Goal: Information Seeking & Learning: Learn about a topic

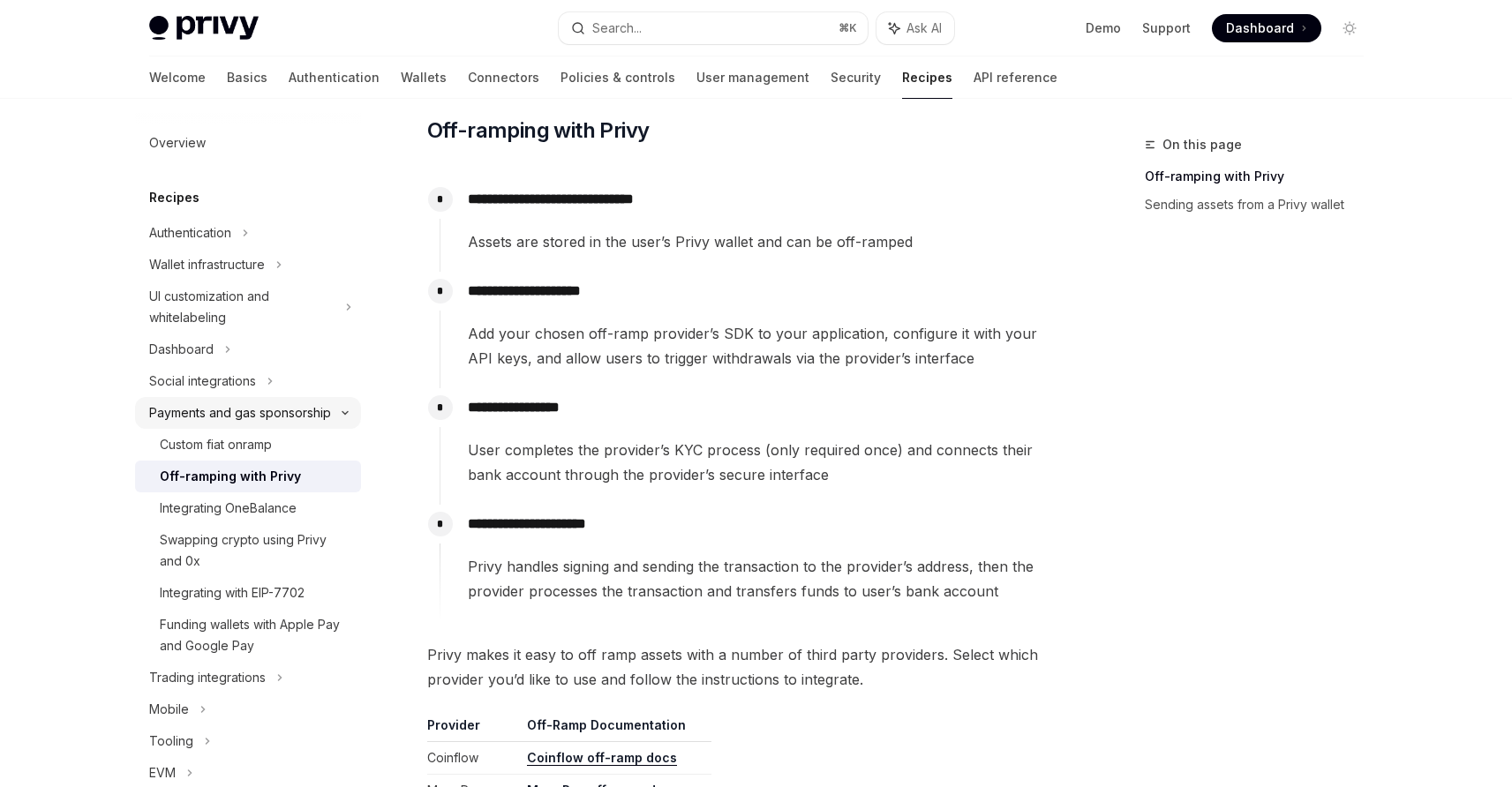
scroll to position [11, 0]
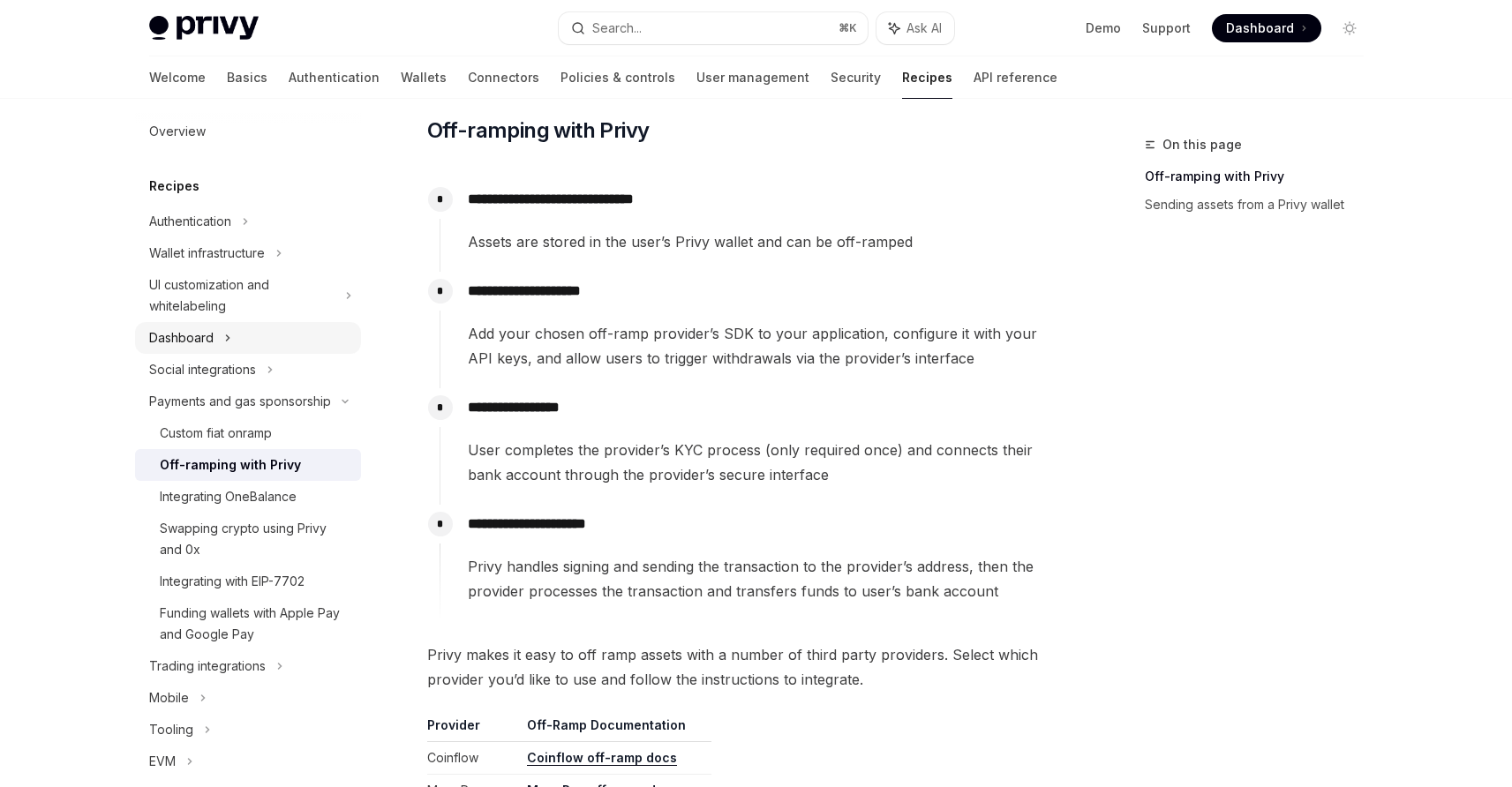
click at [268, 336] on div "Dashboard" at bounding box center [248, 337] width 226 height 32
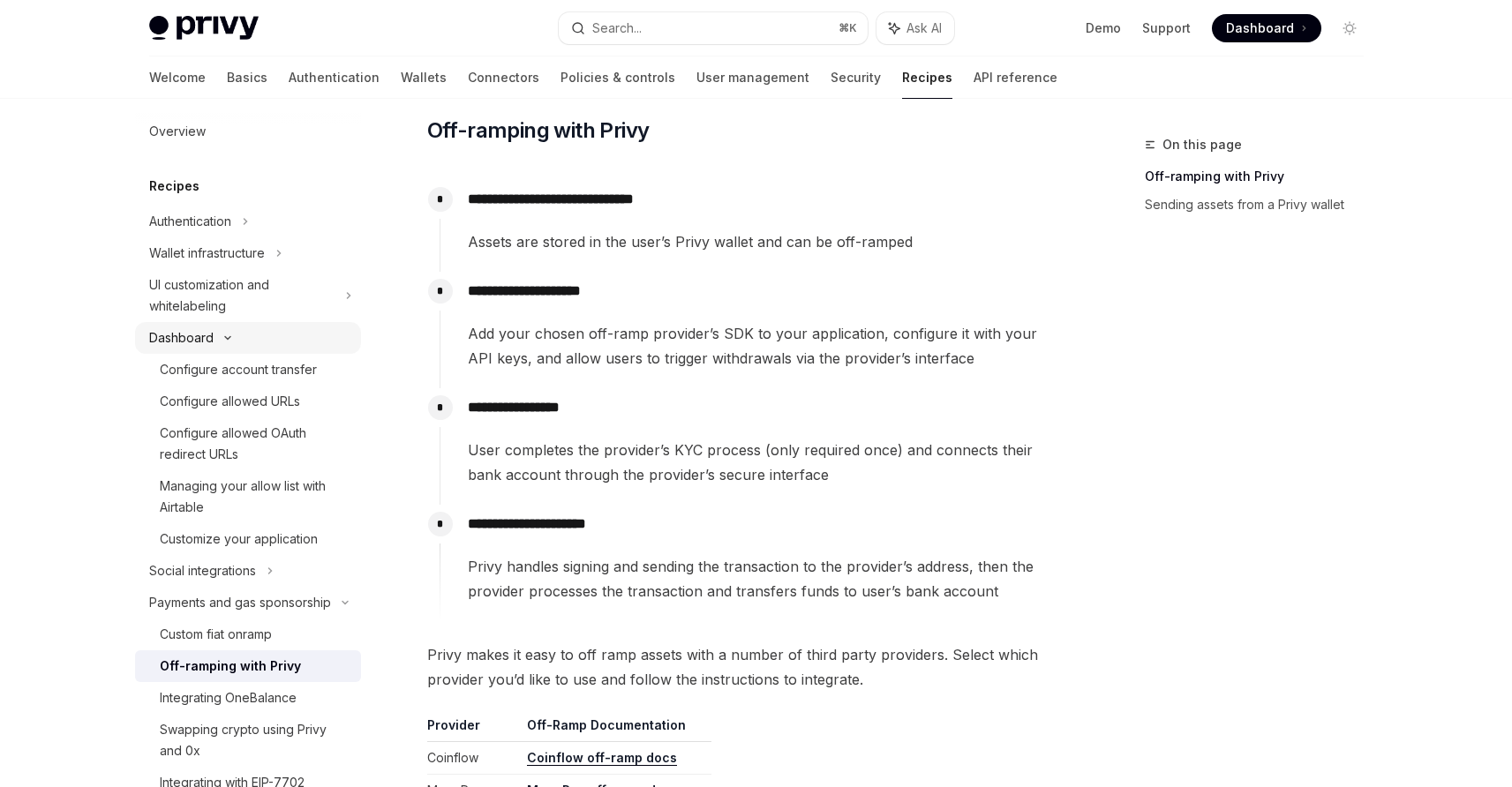
scroll to position [55, 0]
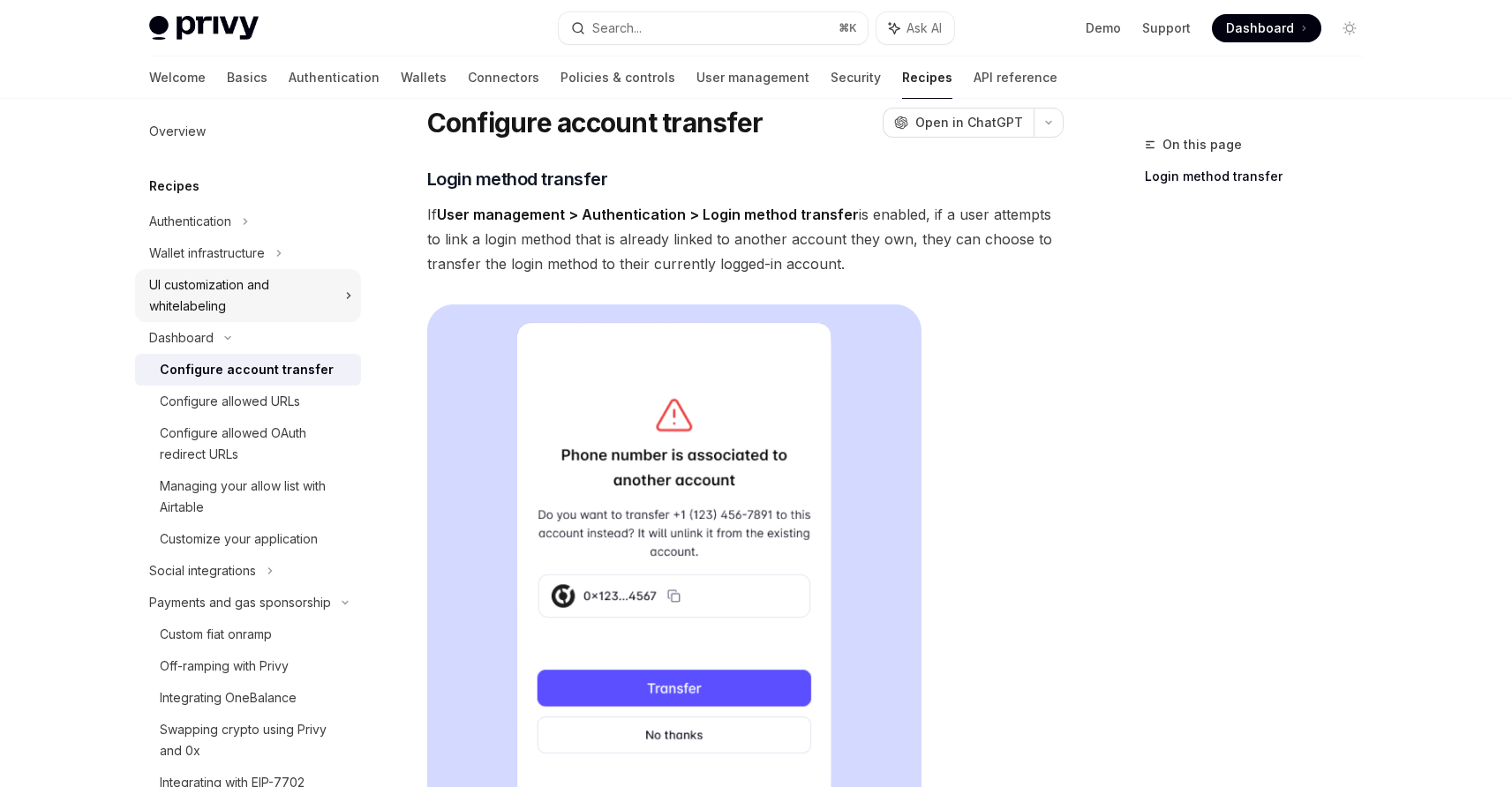
click at [279, 304] on div "UI customization and whitelabeling" at bounding box center [242, 296] width 186 height 42
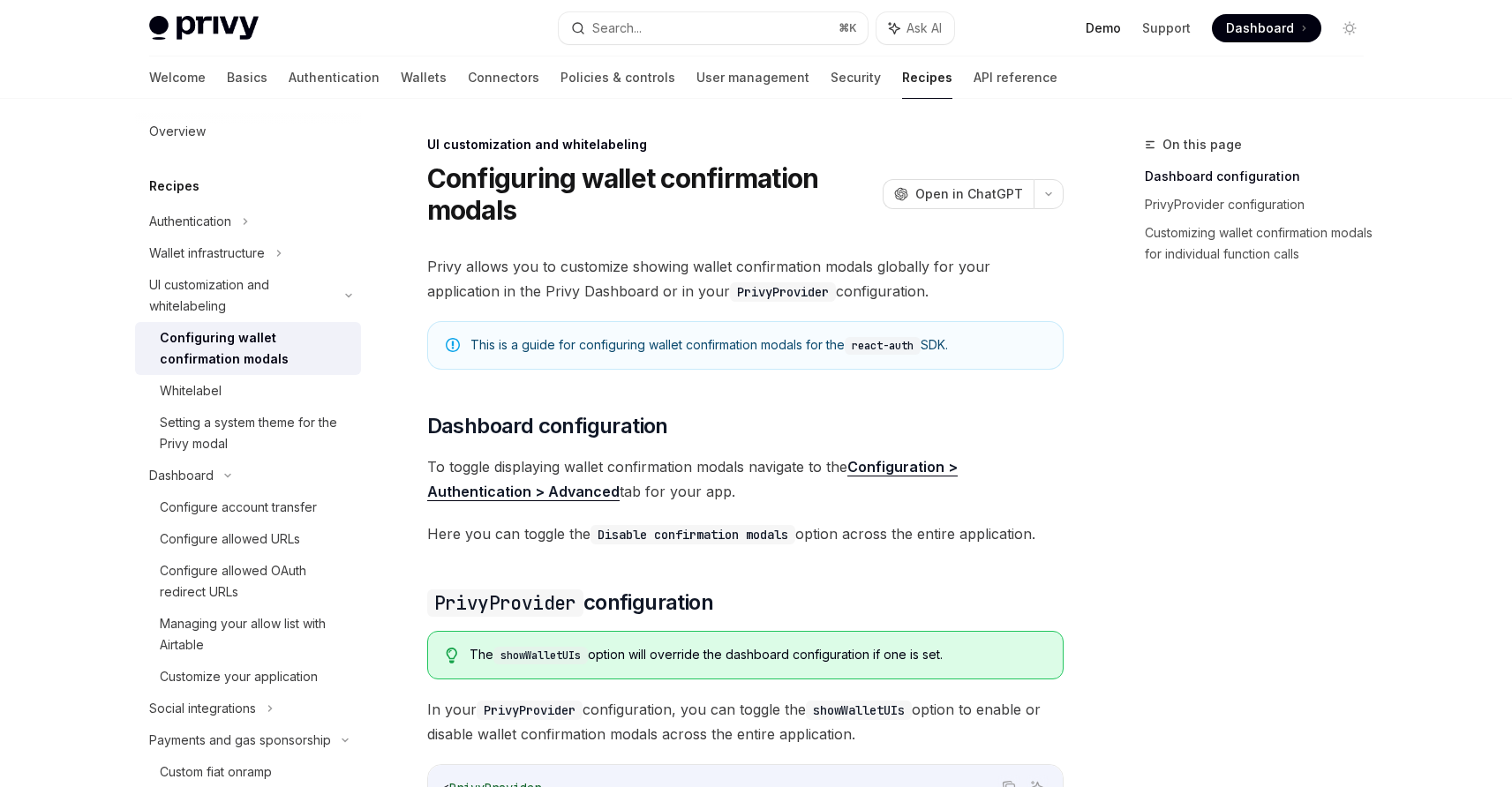
click at [1100, 29] on link "Demo" at bounding box center [1104, 28] width 35 height 17
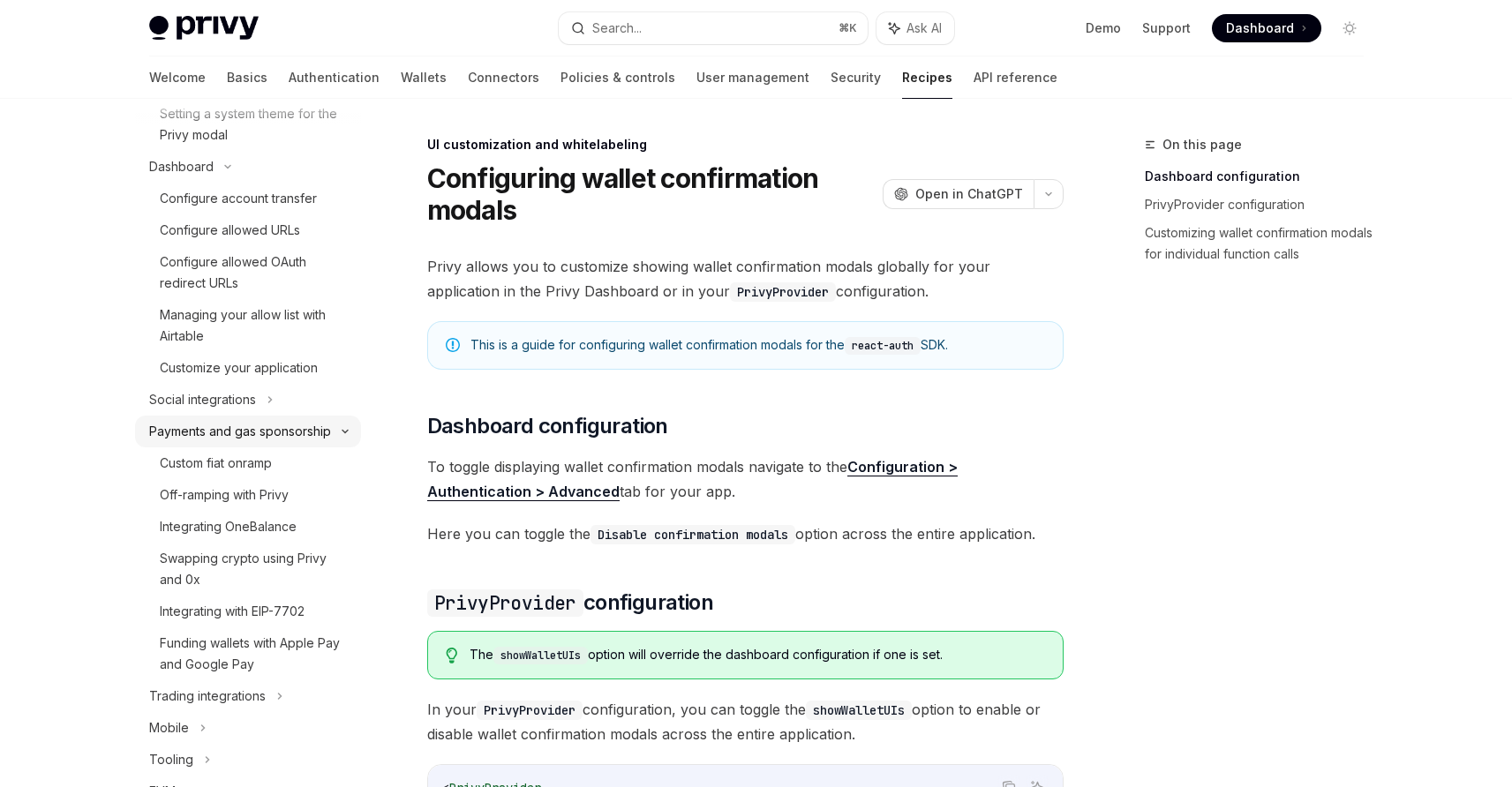
scroll to position [461, 0]
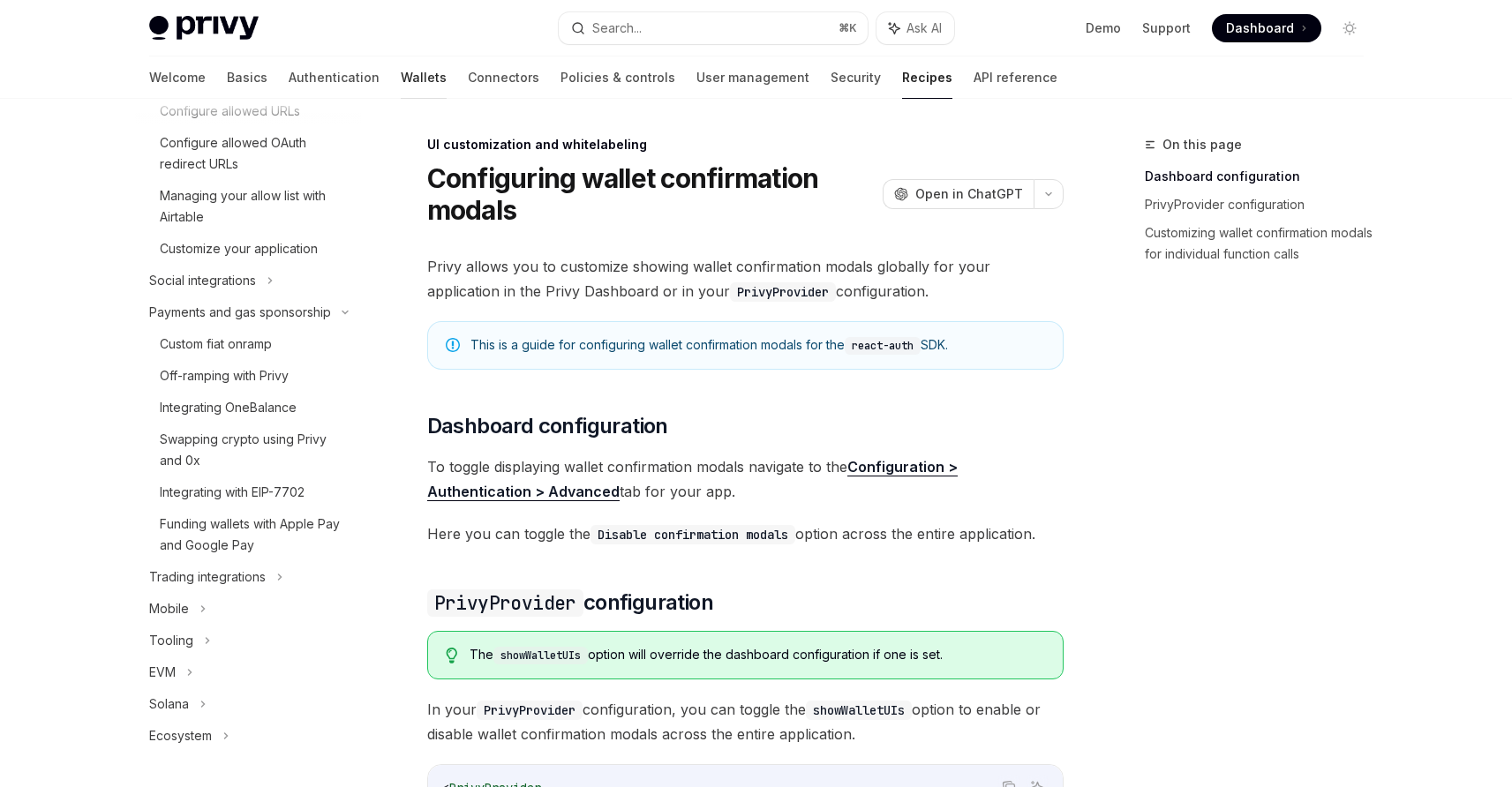
click at [401, 79] on link "Wallets" at bounding box center [424, 77] width 46 height 42
type textarea "*"
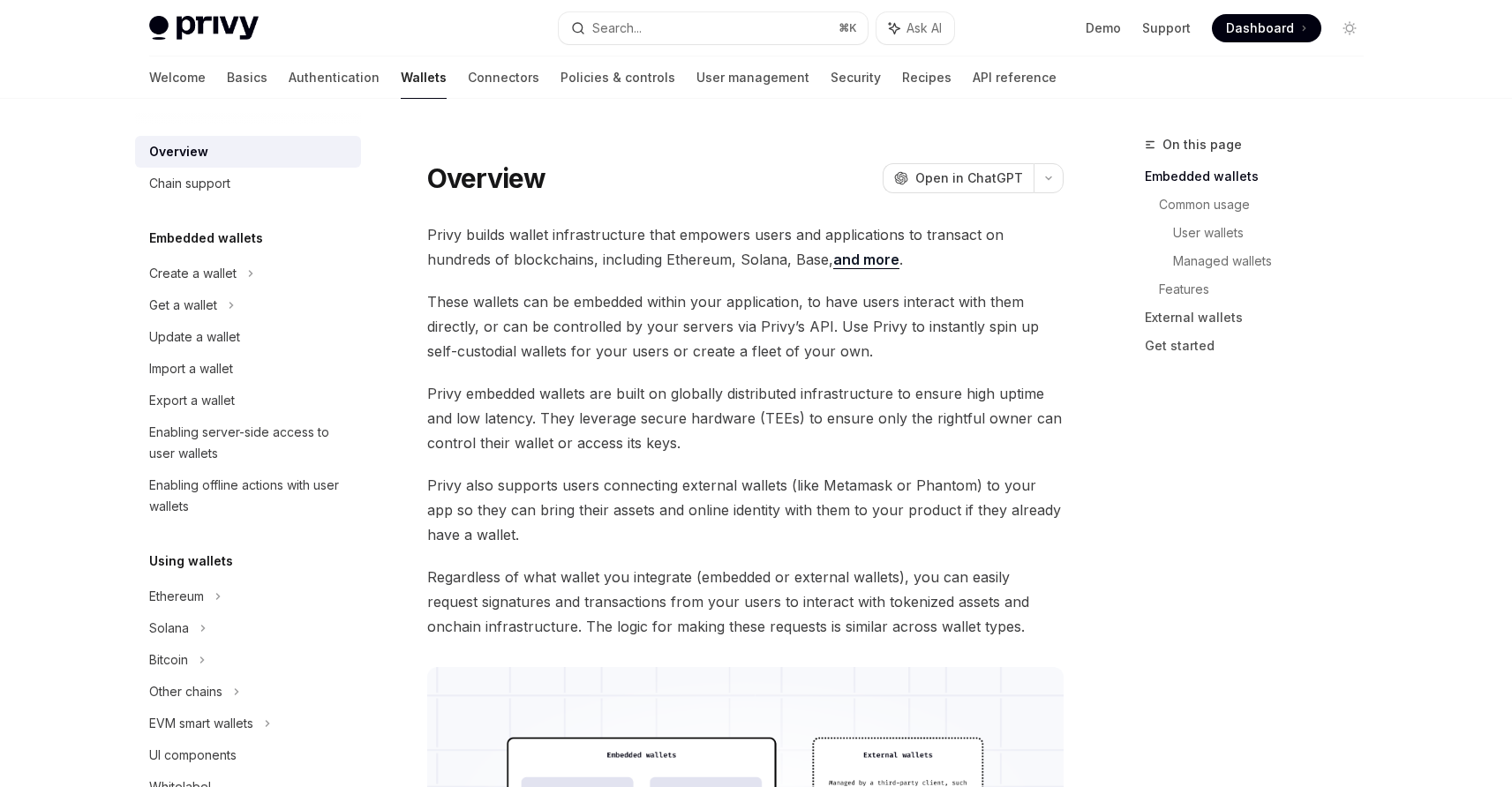
click at [833, 258] on link "and more" at bounding box center [866, 260] width 66 height 18
click at [949, 238] on span "Privy builds wallet infrastructure that empowers users and applications to tran…" at bounding box center [746, 247] width 636 height 50
click at [978, 168] on button "OpenAI Open in ChatGPT" at bounding box center [958, 178] width 151 height 30
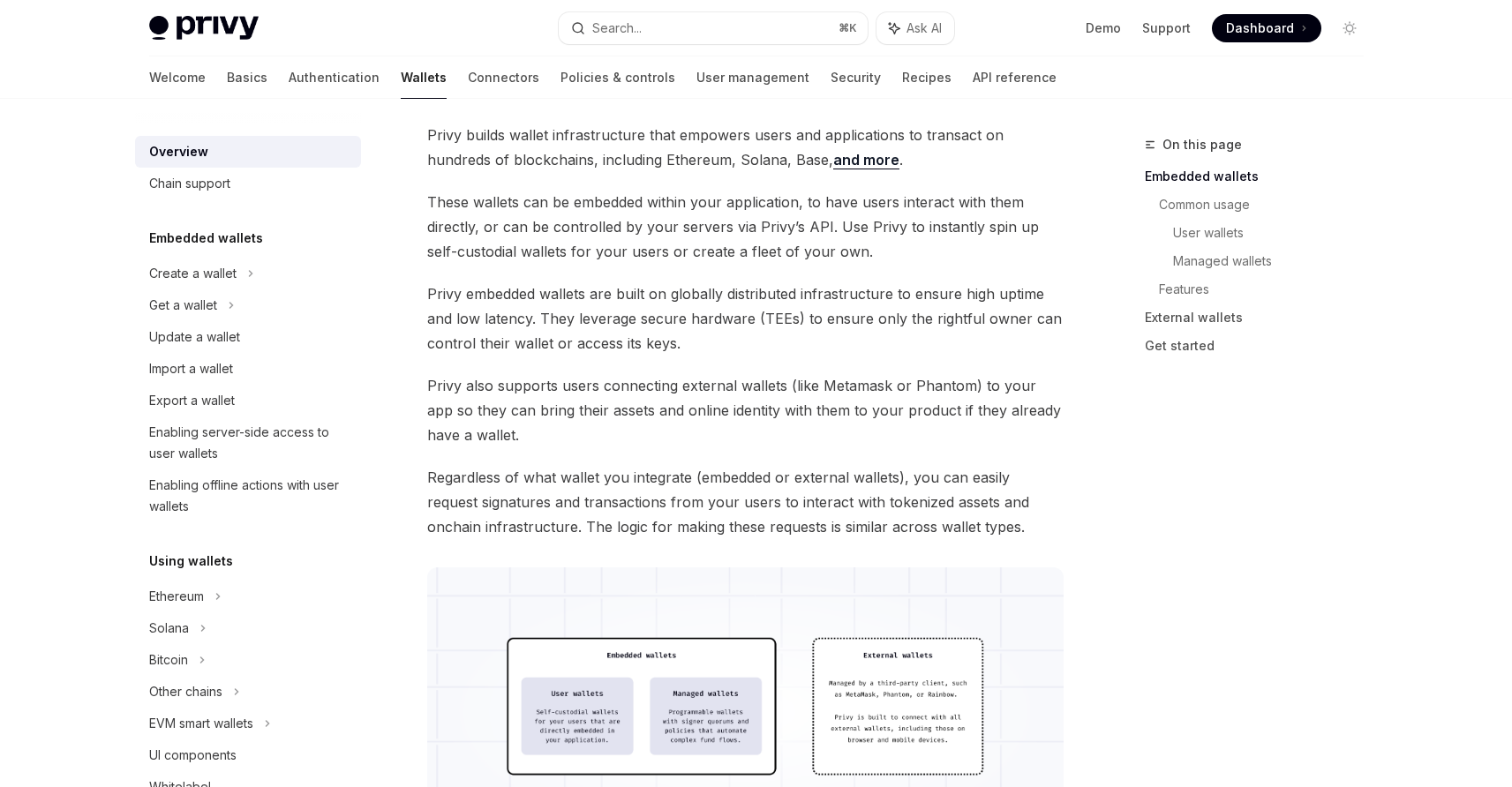
scroll to position [100, 0]
click at [793, 291] on span "Privy embedded wallets are built on globally distributed infrastructure to ensu…" at bounding box center [746, 317] width 636 height 74
click at [799, 291] on span "Privy embedded wallets are built on globally distributed infrastructure to ensu…" at bounding box center [746, 317] width 636 height 74
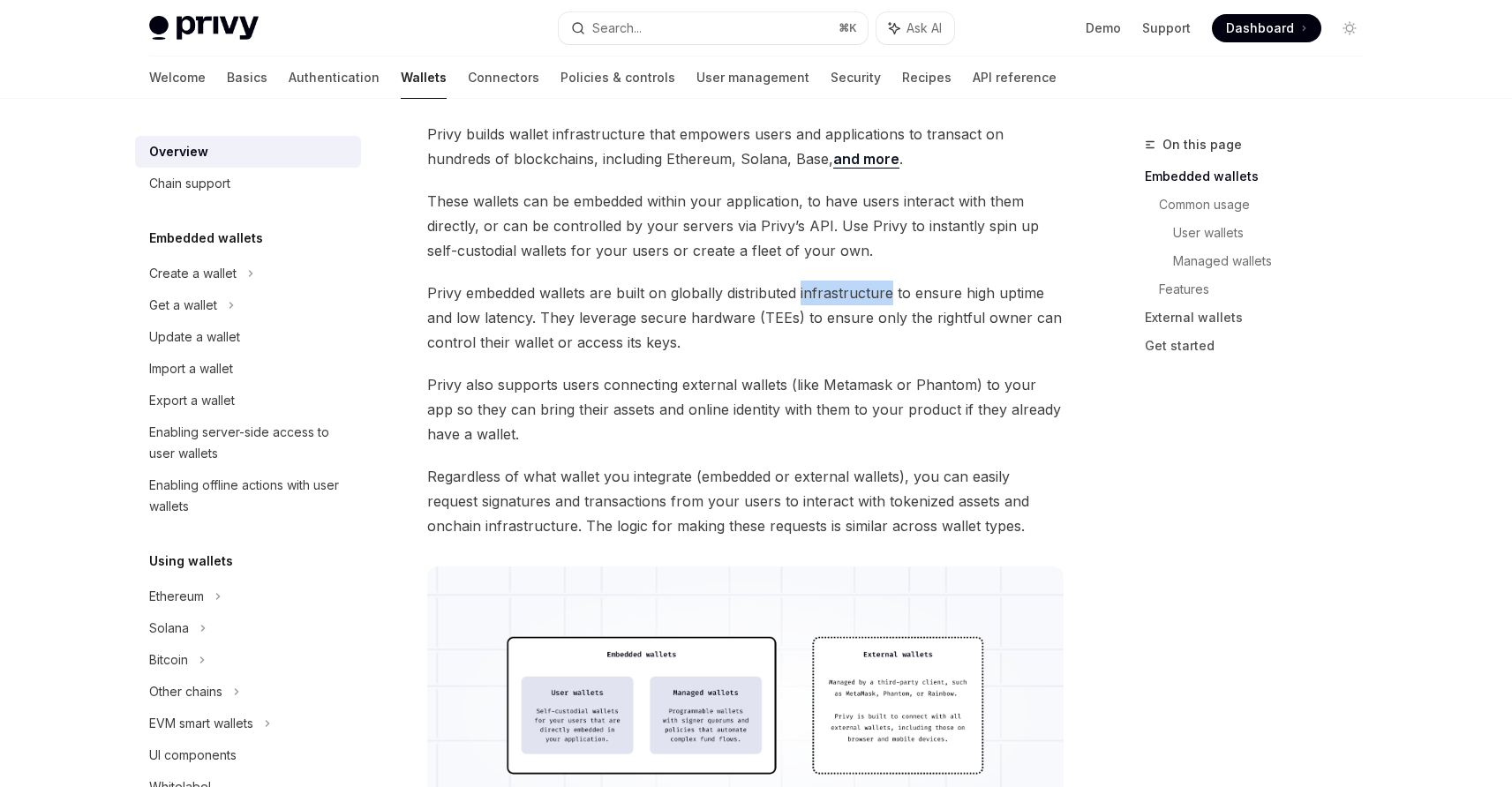
click at [766, 291] on span "Privy embedded wallets are built on globally distributed infrastructure to ensu…" at bounding box center [746, 317] width 636 height 74
click at [771, 328] on span "Privy embedded wallets are built on globally distributed infrastructure to ensu…" at bounding box center [746, 317] width 636 height 74
click at [843, 333] on span "Privy embedded wallets are built on globally distributed infrastructure to ensu…" at bounding box center [746, 317] width 636 height 74
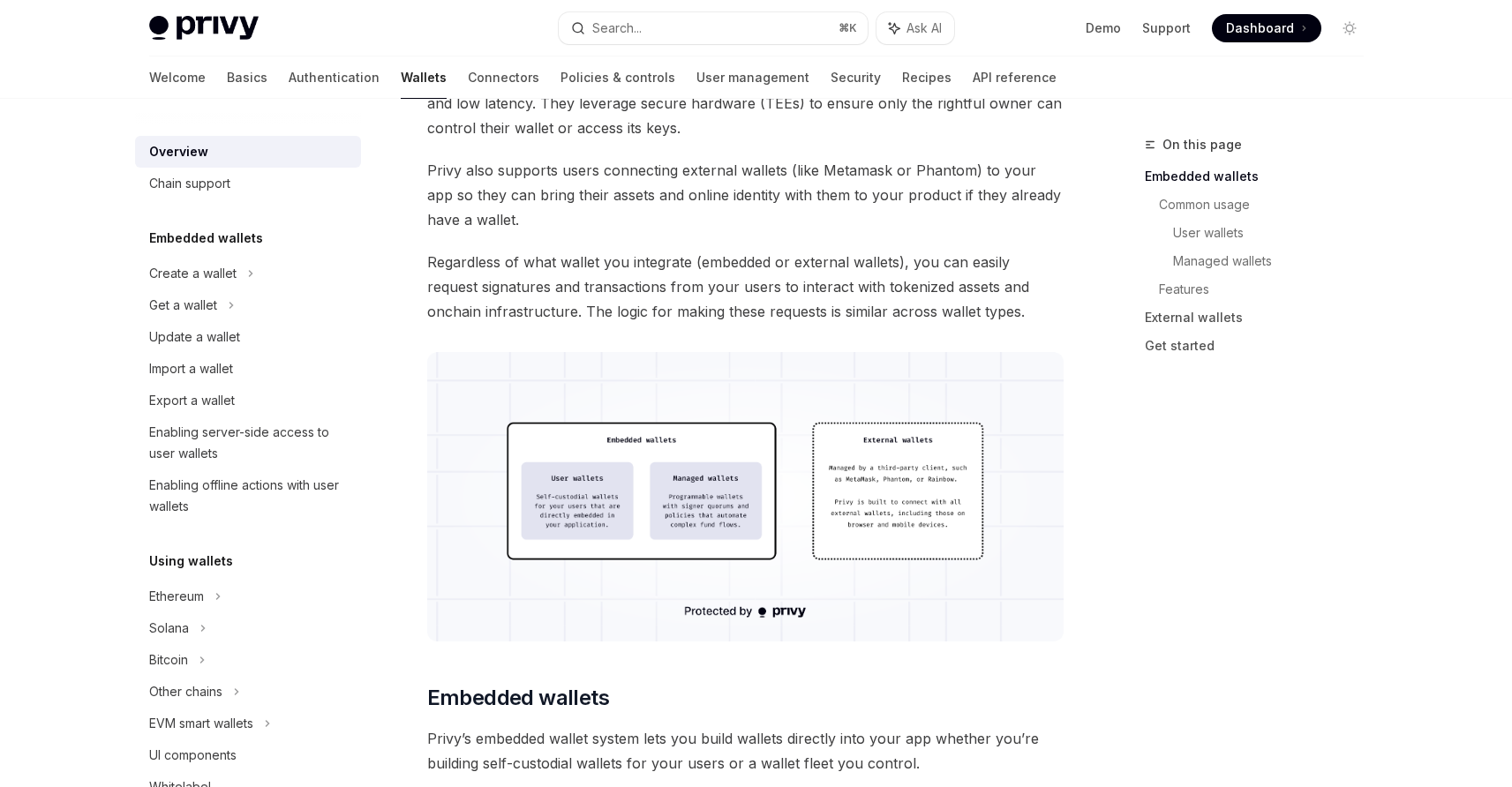
scroll to position [336, 0]
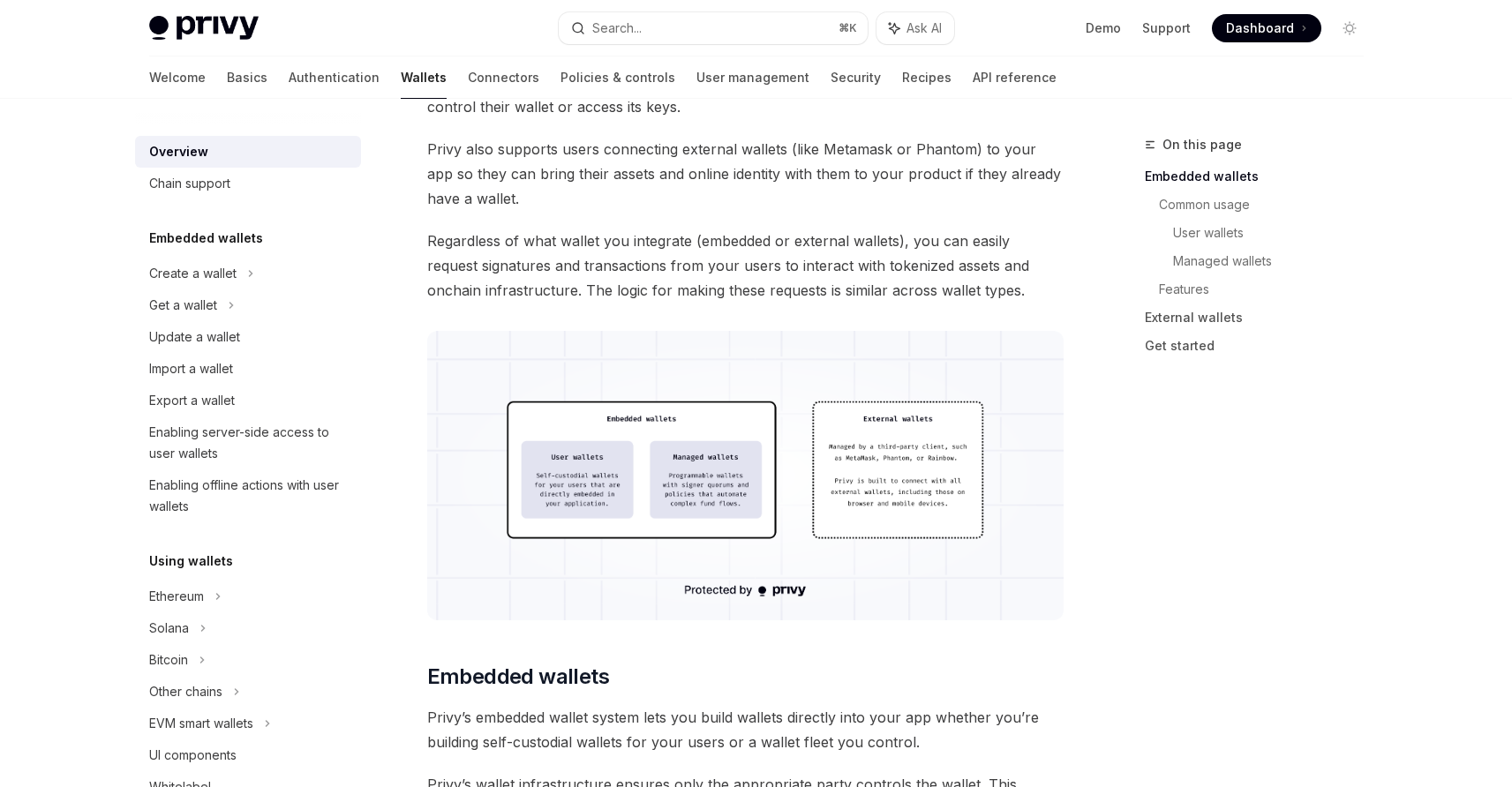
click at [618, 451] on img at bounding box center [746, 475] width 636 height 290
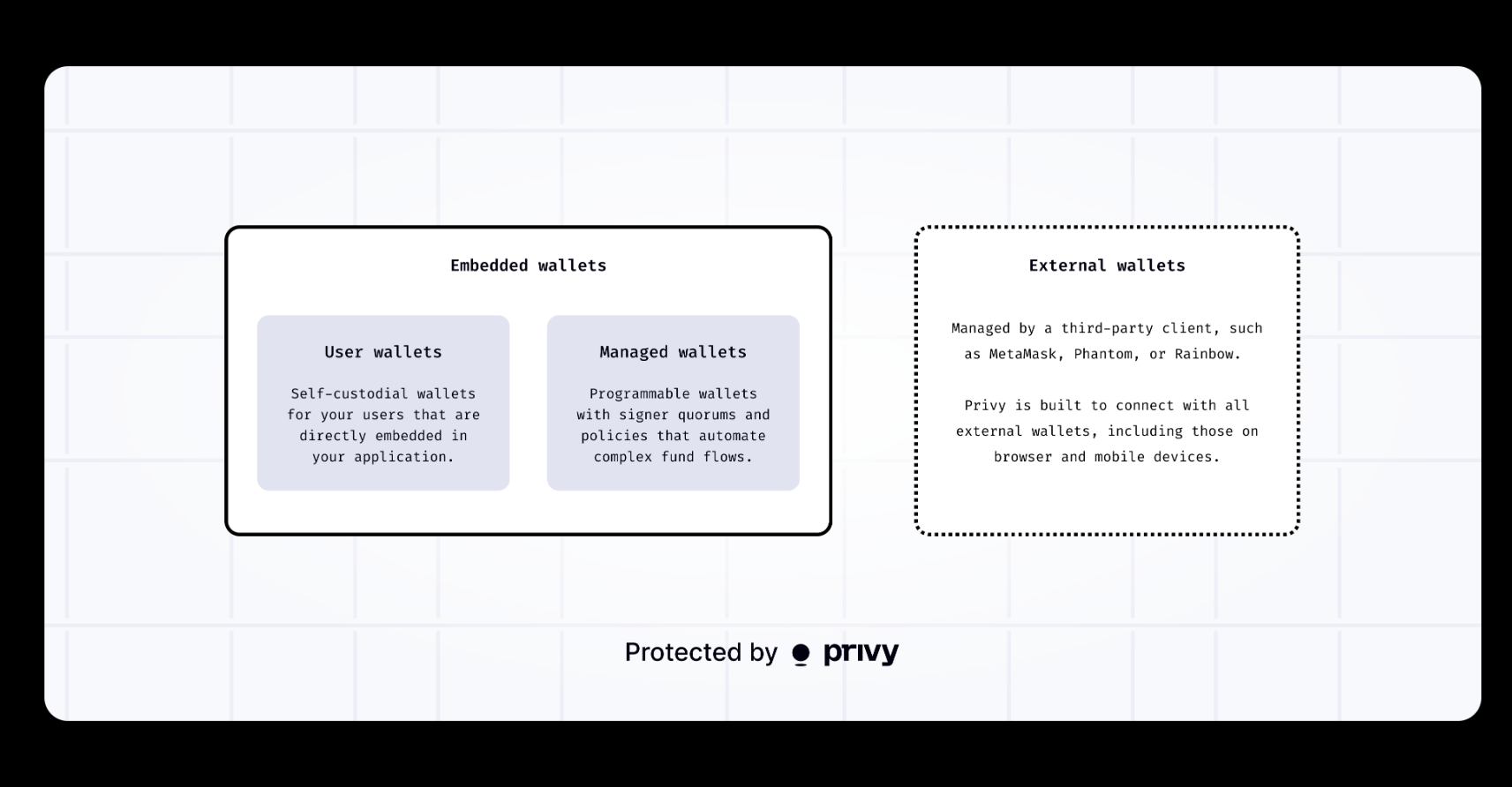
click at [1023, 47] on div at bounding box center [756, 394] width 1512 height 787
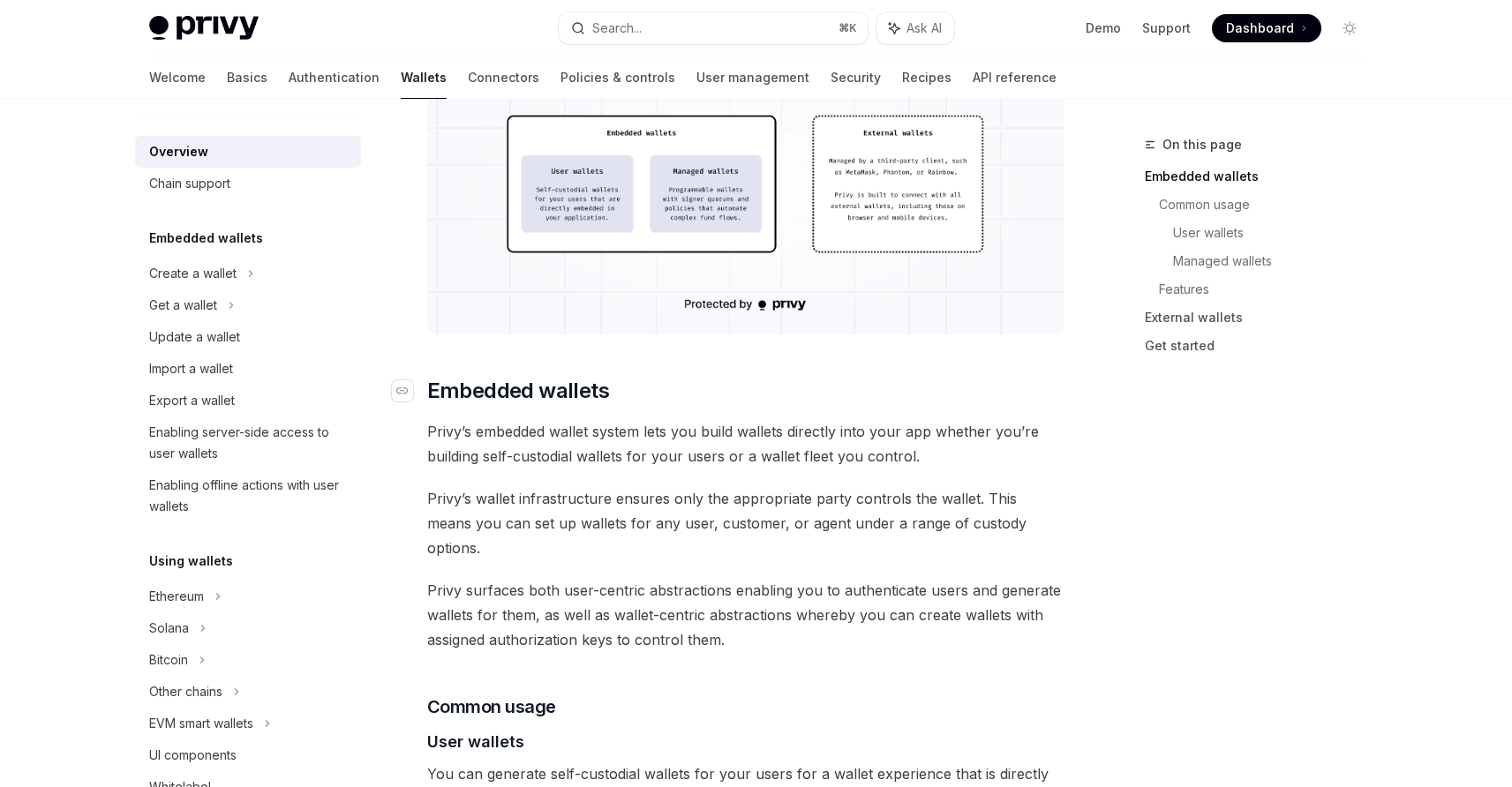
scroll to position [618, 0]
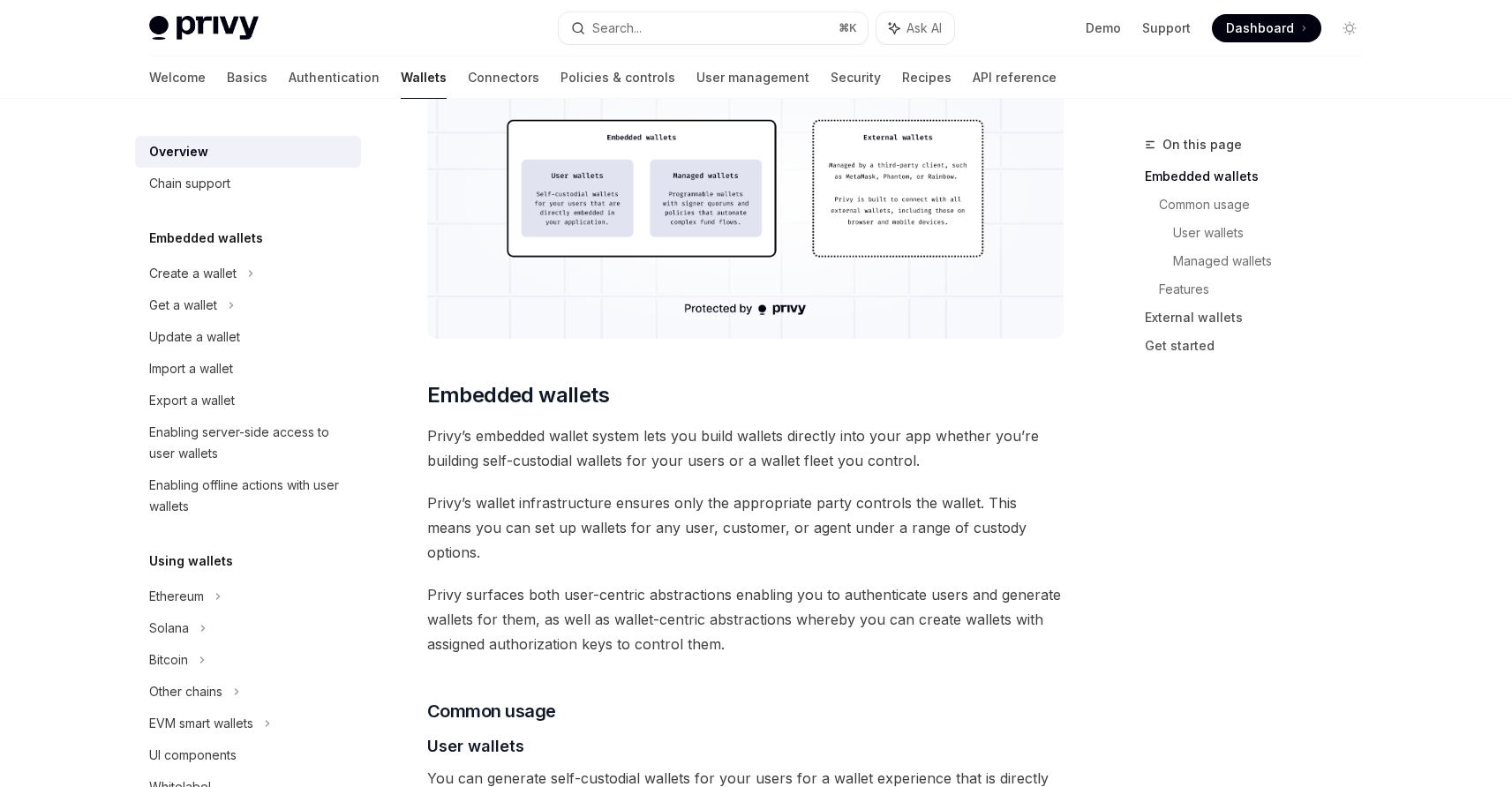
click at [595, 431] on span "Privy’s embedded wallet system lets you build wallets directly into your app wh…" at bounding box center [746, 449] width 636 height 50
click at [642, 433] on span "Privy’s embedded wallet system lets you build wallets directly into your app wh…" at bounding box center [746, 449] width 636 height 50
click at [695, 434] on span "Privy’s embedded wallet system lets you build wallets directly into your app wh…" at bounding box center [746, 449] width 636 height 50
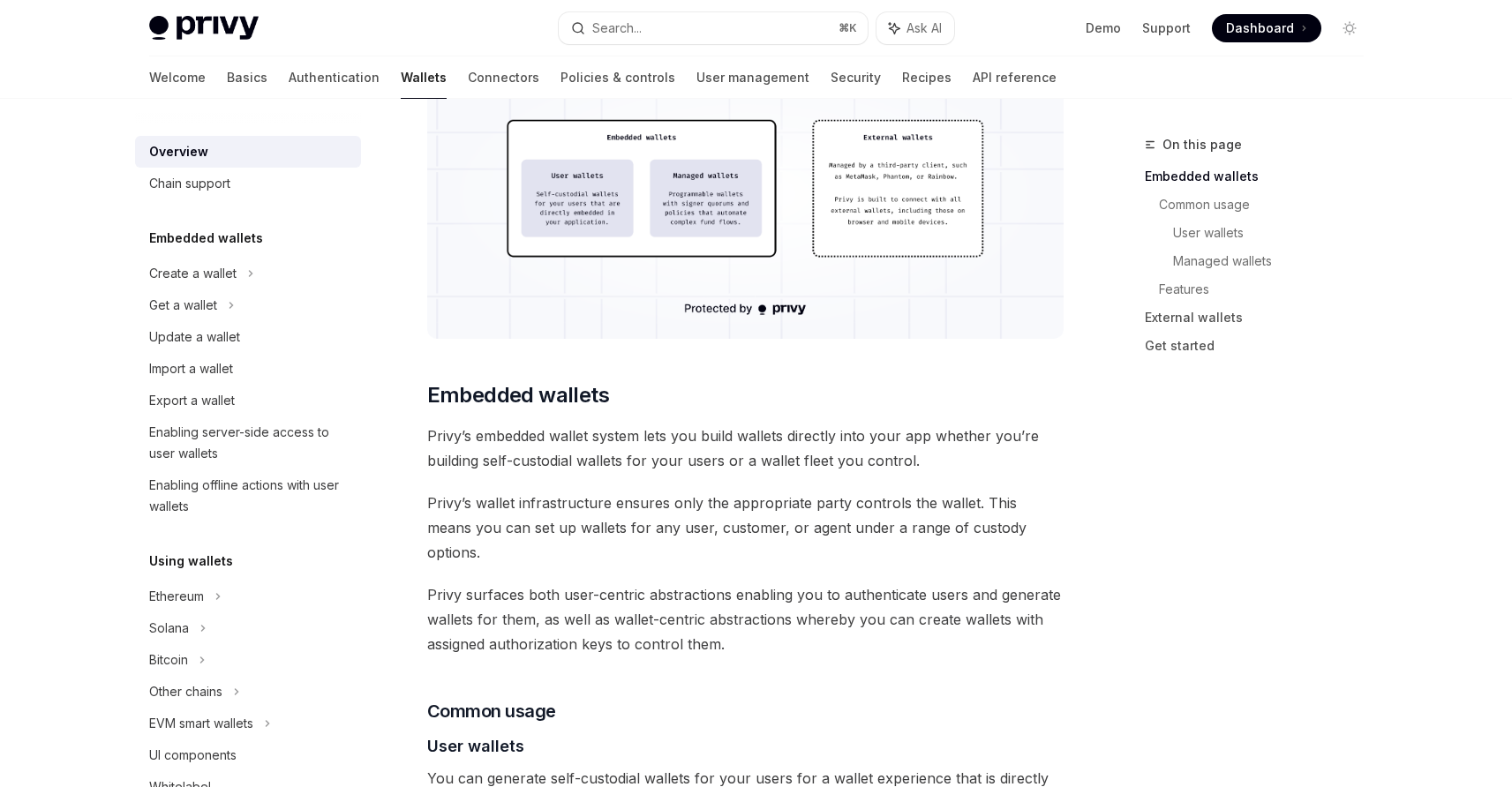
drag, startPoint x: 702, startPoint y: 437, endPoint x: 853, endPoint y: 439, distance: 151.0
click at [853, 439] on span "Privy’s embedded wallet system lets you build wallets directly into your app wh…" at bounding box center [746, 449] width 636 height 50
click at [839, 439] on span "Privy’s embedded wallet system lets you build wallets directly into your app wh…" at bounding box center [746, 449] width 636 height 50
drag, startPoint x: 842, startPoint y: 439, endPoint x: 964, endPoint y: 452, distance: 122.7
click at [964, 452] on span "Privy’s embedded wallet system lets you build wallets directly into your app wh…" at bounding box center [746, 449] width 636 height 50
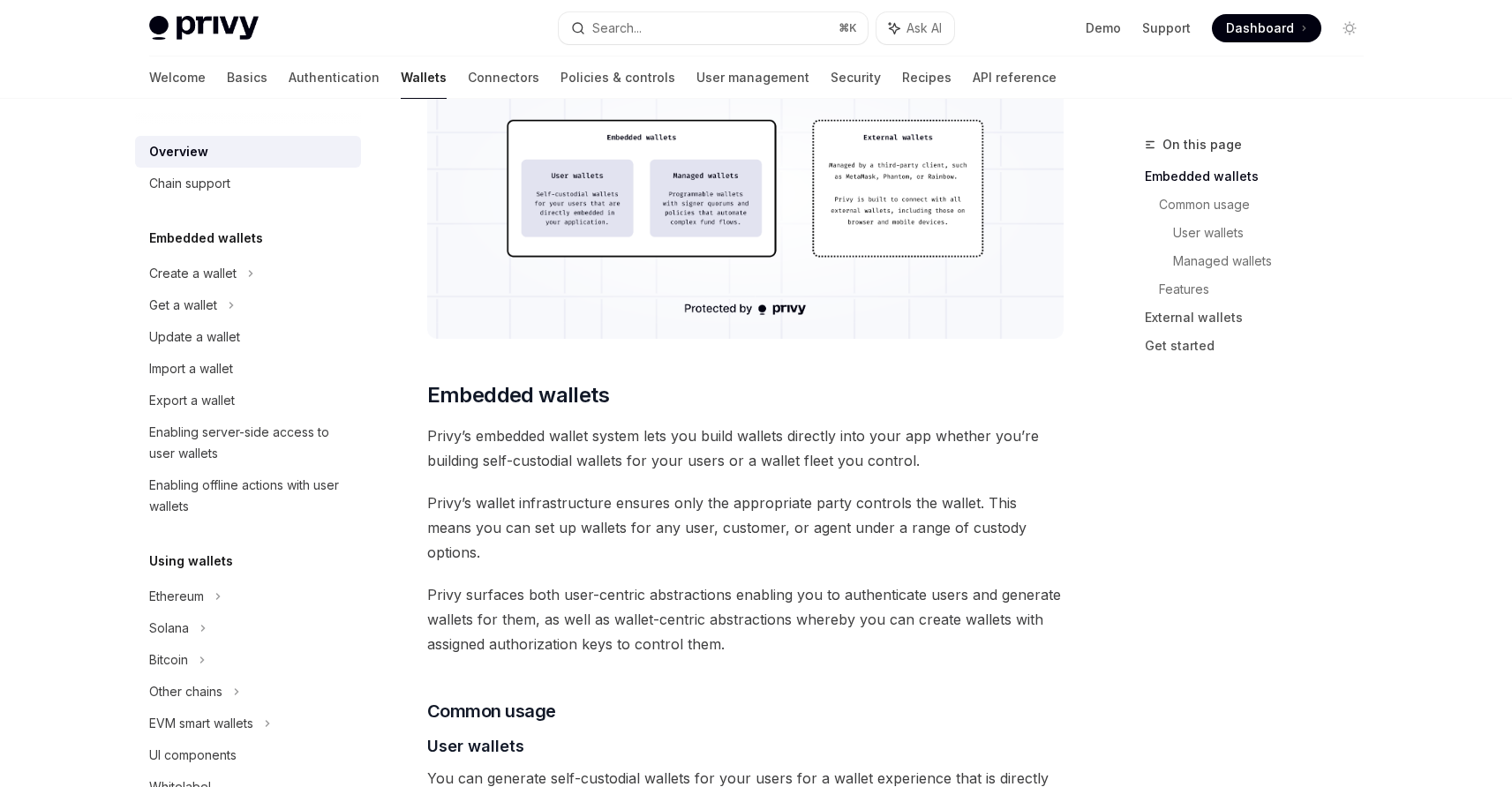
click at [964, 452] on span "Privy’s embedded wallet system lets you build wallets directly into your app wh…" at bounding box center [746, 449] width 636 height 50
click at [628, 456] on span "Privy’s embedded wallet system lets you build wallets directly into your app wh…" at bounding box center [746, 449] width 636 height 50
click at [634, 469] on span "Privy’s embedded wallet system lets you build wallets directly into your app wh…" at bounding box center [746, 449] width 636 height 50
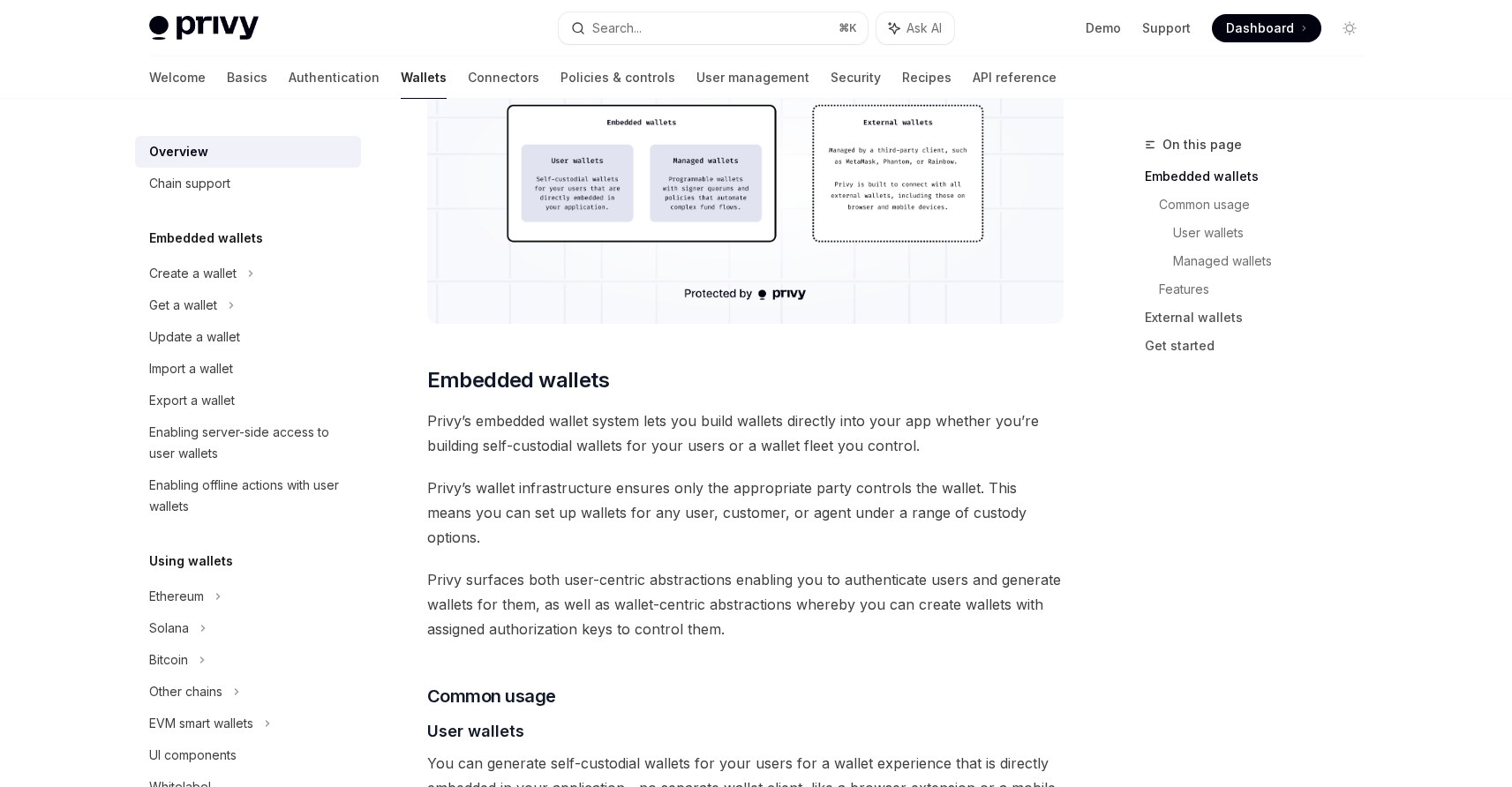
scroll to position [637, 0]
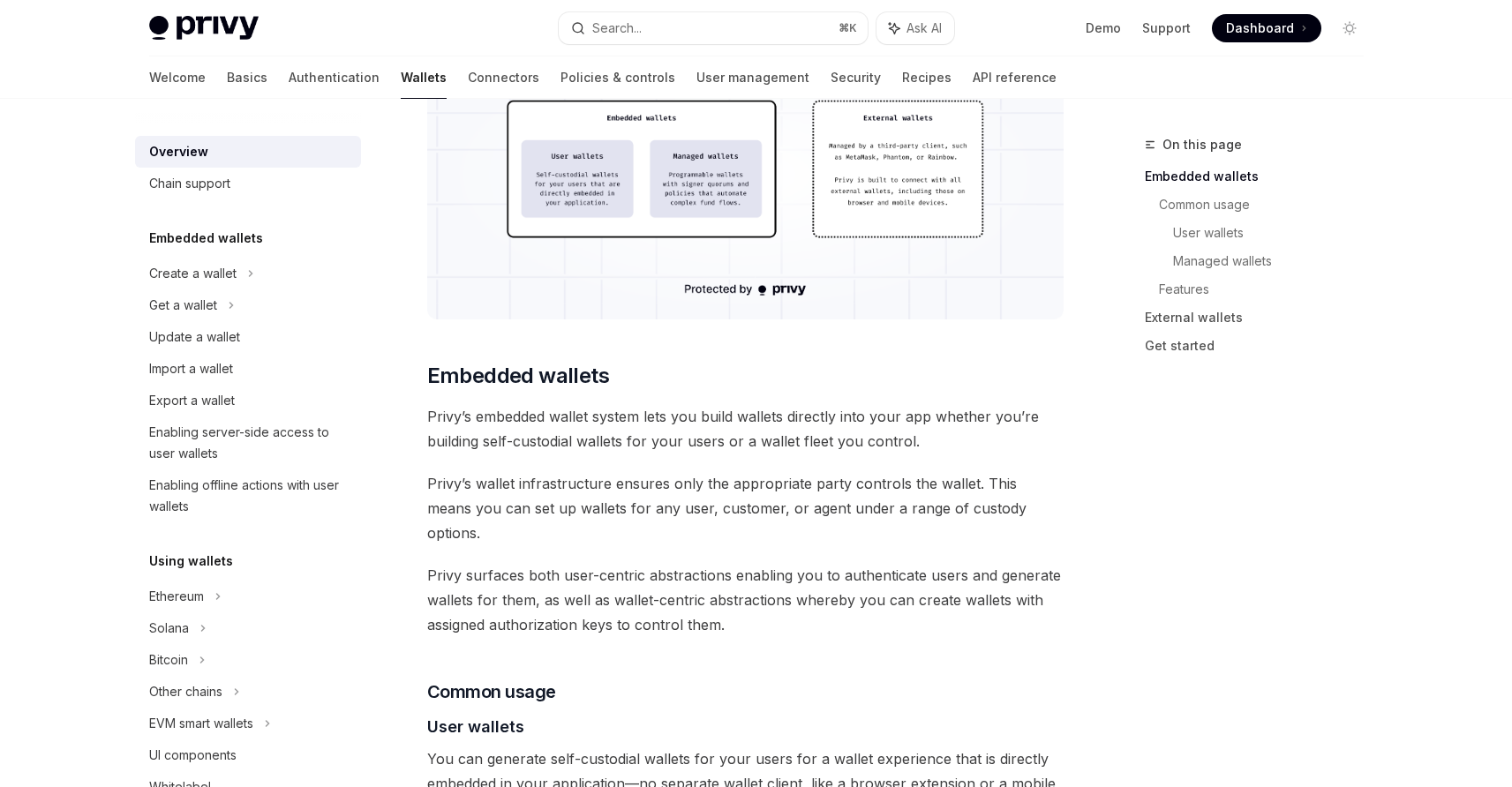
click at [637, 489] on span "Privy’s wallet infrastructure ensures only the appropriate party controls the w…" at bounding box center [746, 508] width 636 height 74
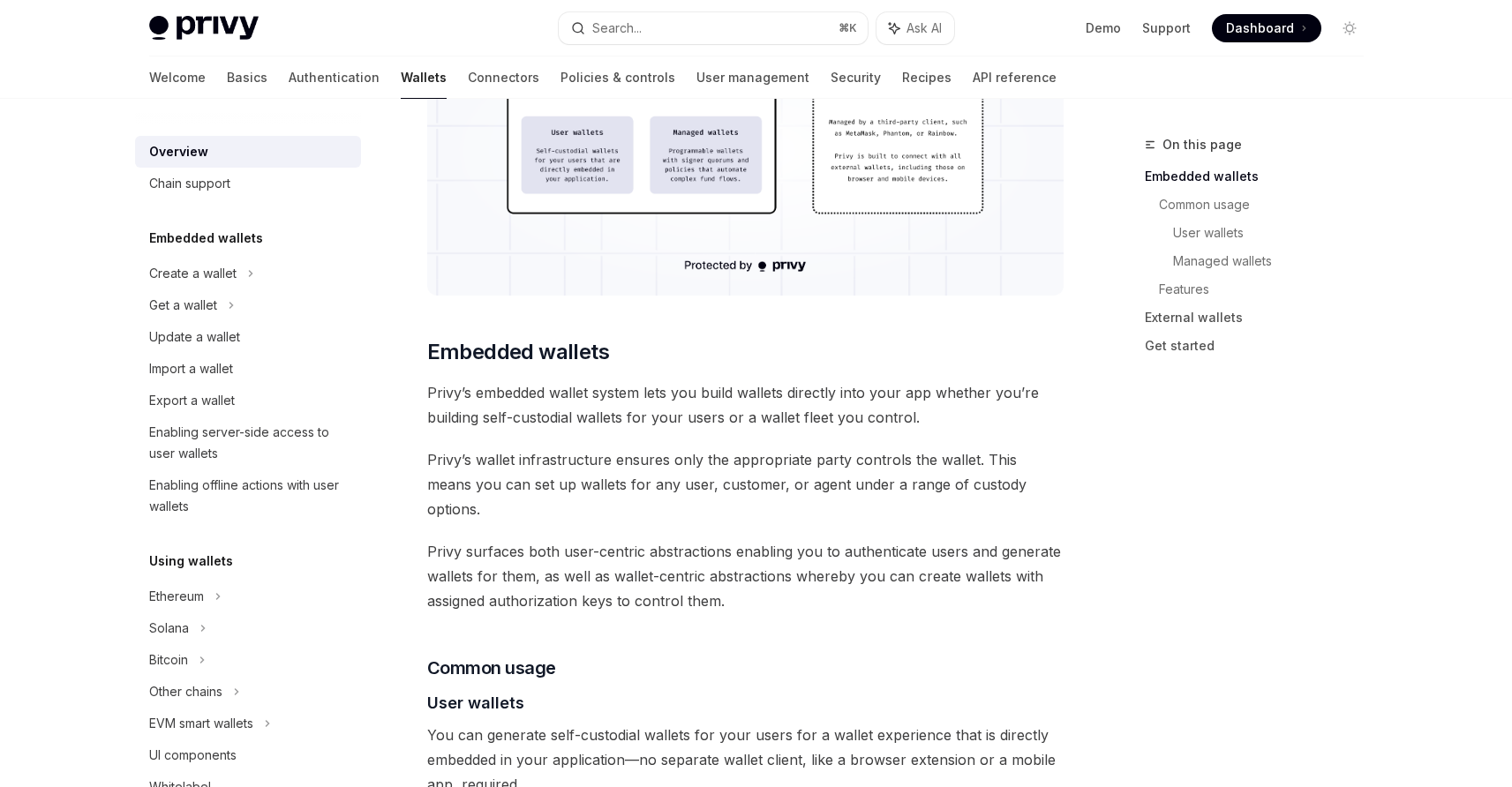
scroll to position [666, 0]
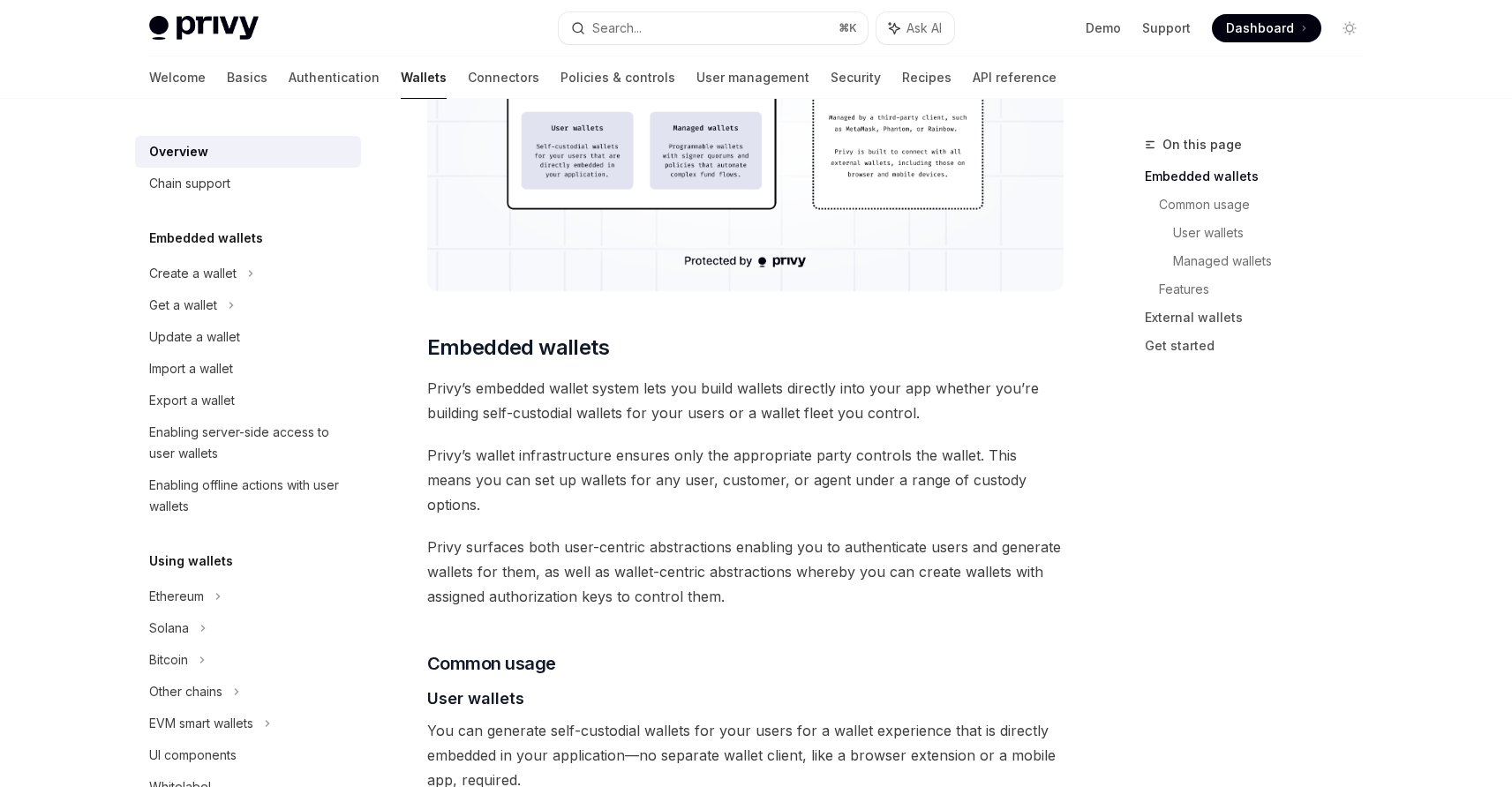
click at [551, 451] on span "Privy’s wallet infrastructure ensures only the appropriate party controls the w…" at bounding box center [746, 480] width 636 height 74
click at [591, 460] on span "Privy’s wallet infrastructure ensures only the appropriate party controls the w…" at bounding box center [746, 480] width 636 height 74
click at [736, 451] on span "Privy’s wallet infrastructure ensures only the appropriate party controls the w…" at bounding box center [746, 480] width 636 height 74
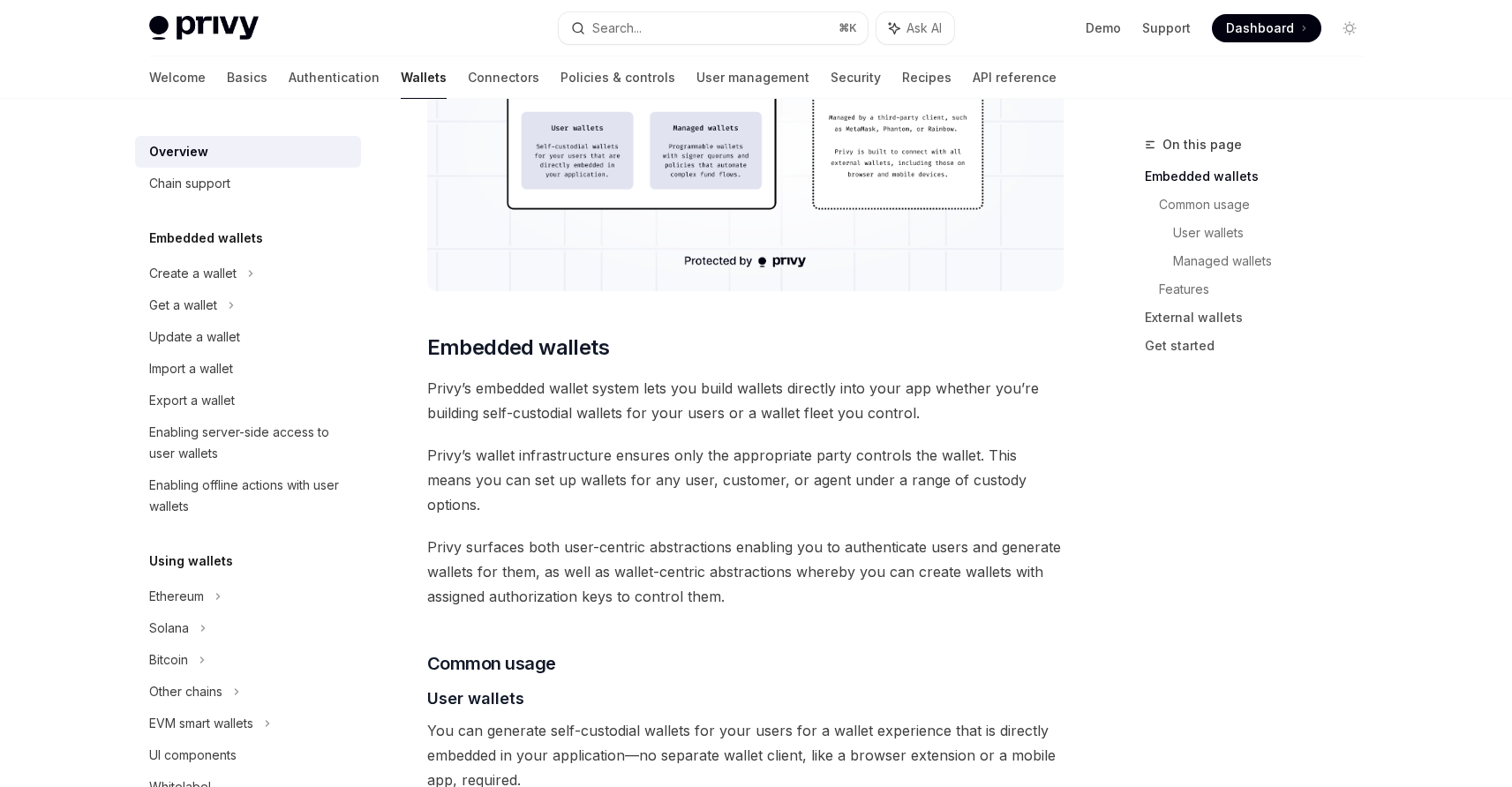
click at [736, 451] on span "Privy’s wallet infrastructure ensures only the appropriate party controls the w…" at bounding box center [746, 480] width 636 height 74
click at [737, 469] on span "Privy’s wallet infrastructure ensures only the appropriate party controls the w…" at bounding box center [746, 480] width 636 height 74
click at [775, 469] on span "Privy’s wallet infrastructure ensures only the appropriate party controls the w…" at bounding box center [746, 480] width 636 height 74
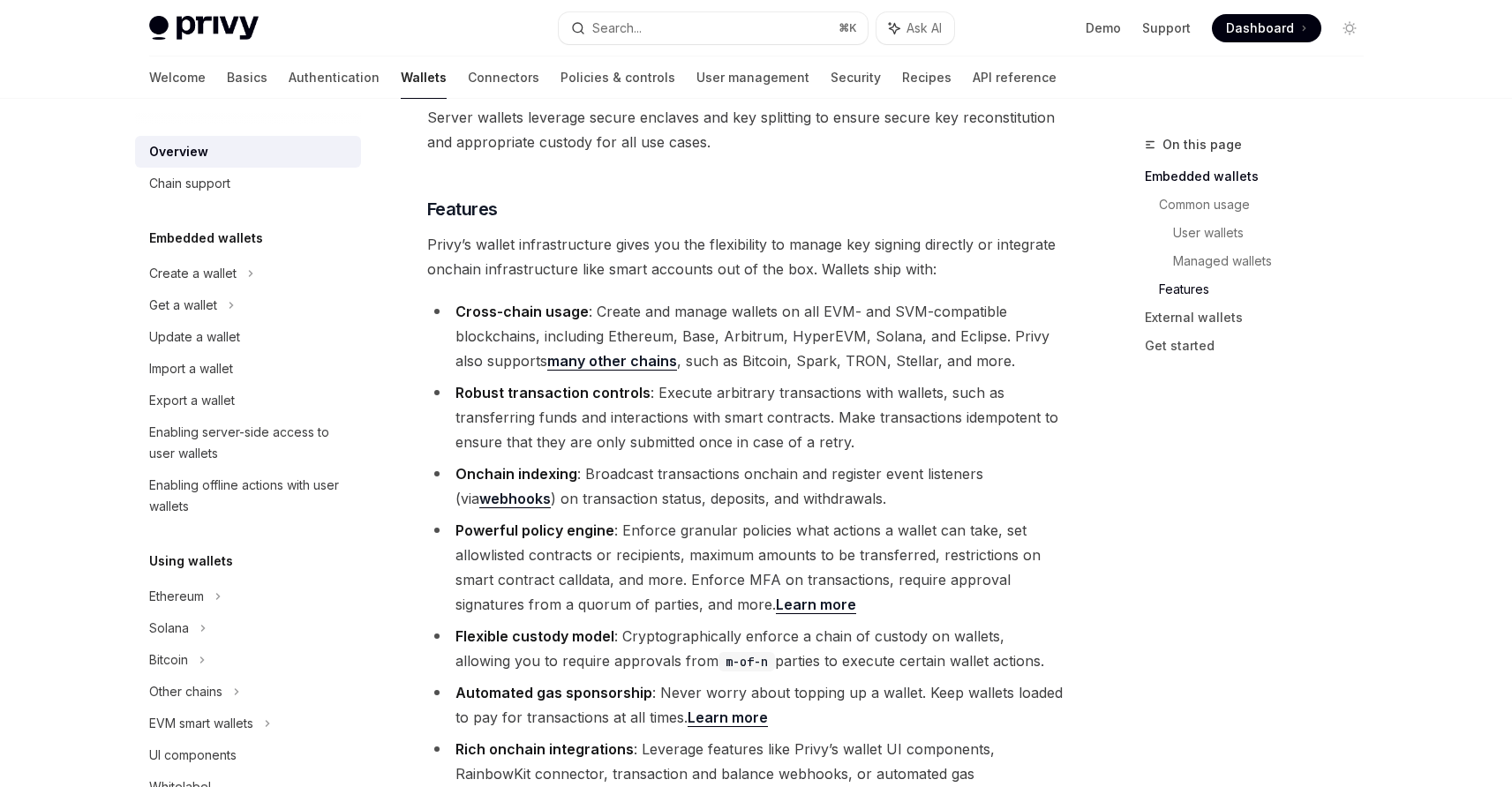
scroll to position [1899, 0]
click at [674, 234] on span "Privy’s wallet infrastructure gives you the flexibility to manage key signing d…" at bounding box center [746, 258] width 636 height 50
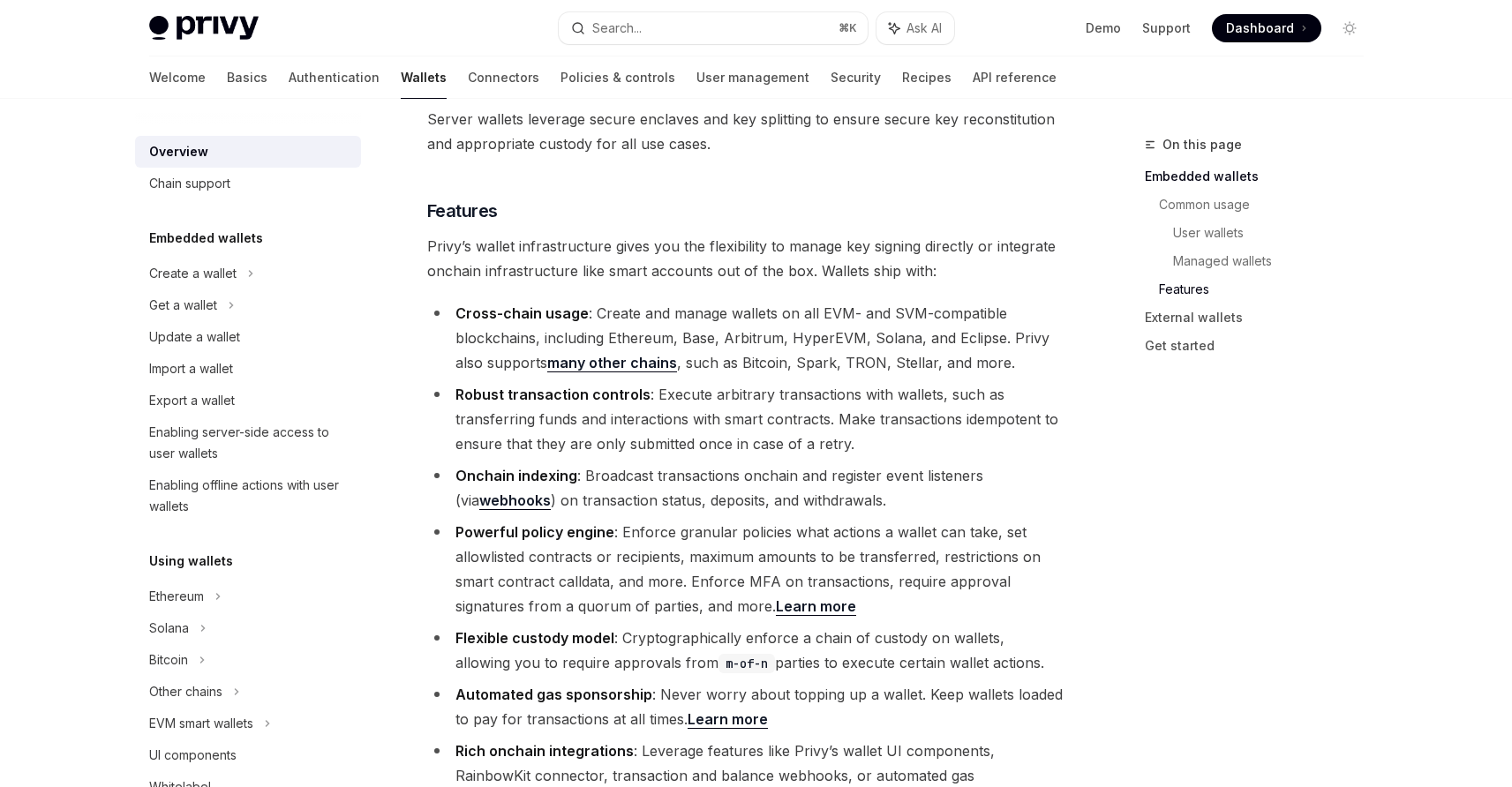
click at [674, 234] on span "Privy’s wallet infrastructure gives you the flexibility to manage key signing d…" at bounding box center [746, 258] width 636 height 50
click at [682, 234] on span "Privy’s wallet infrastructure gives you the flexibility to manage key signing d…" at bounding box center [746, 258] width 636 height 50
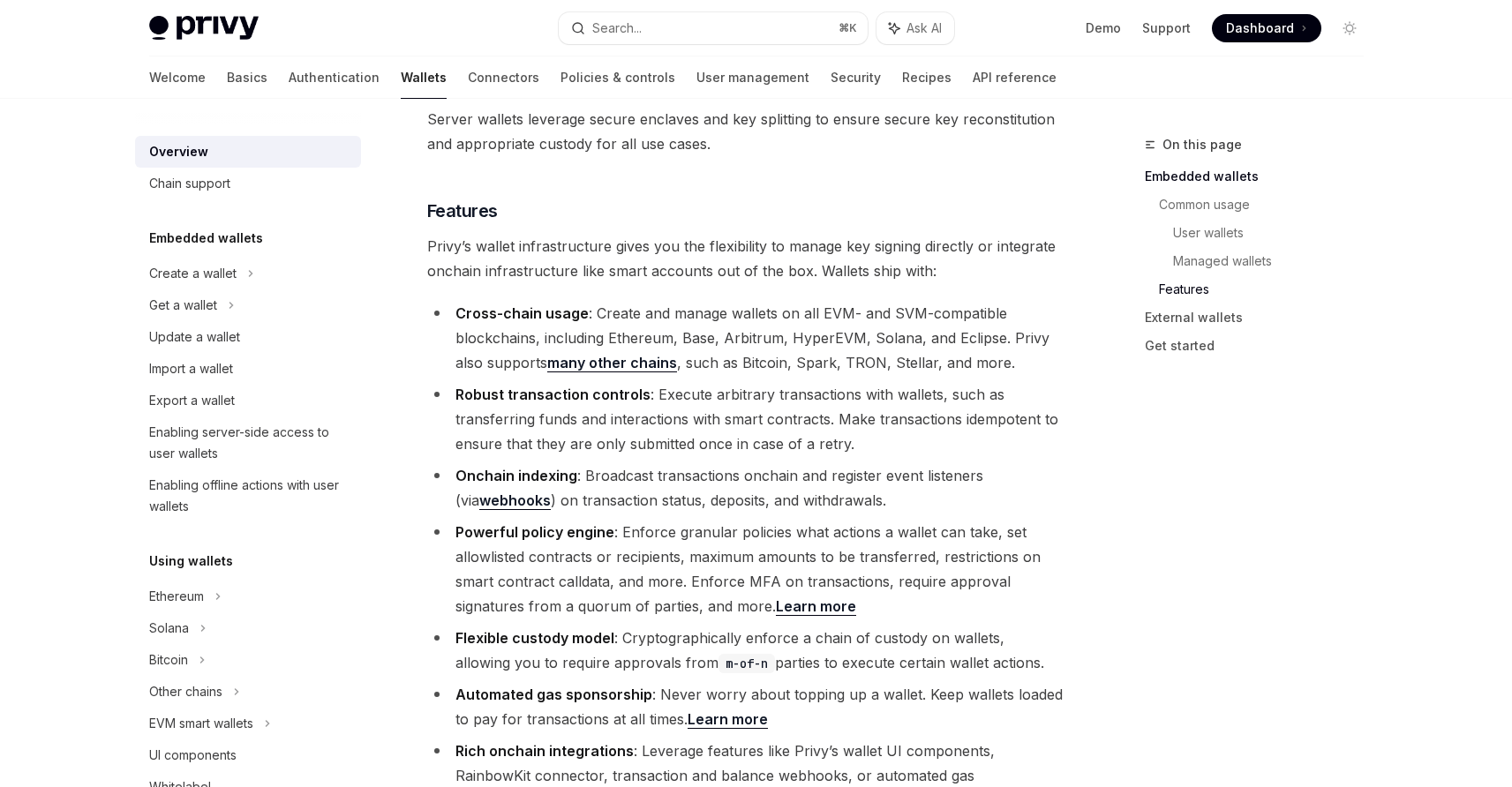
click at [684, 234] on span "Privy’s wallet infrastructure gives you the flexibility to manage key signing d…" at bounding box center [746, 258] width 636 height 50
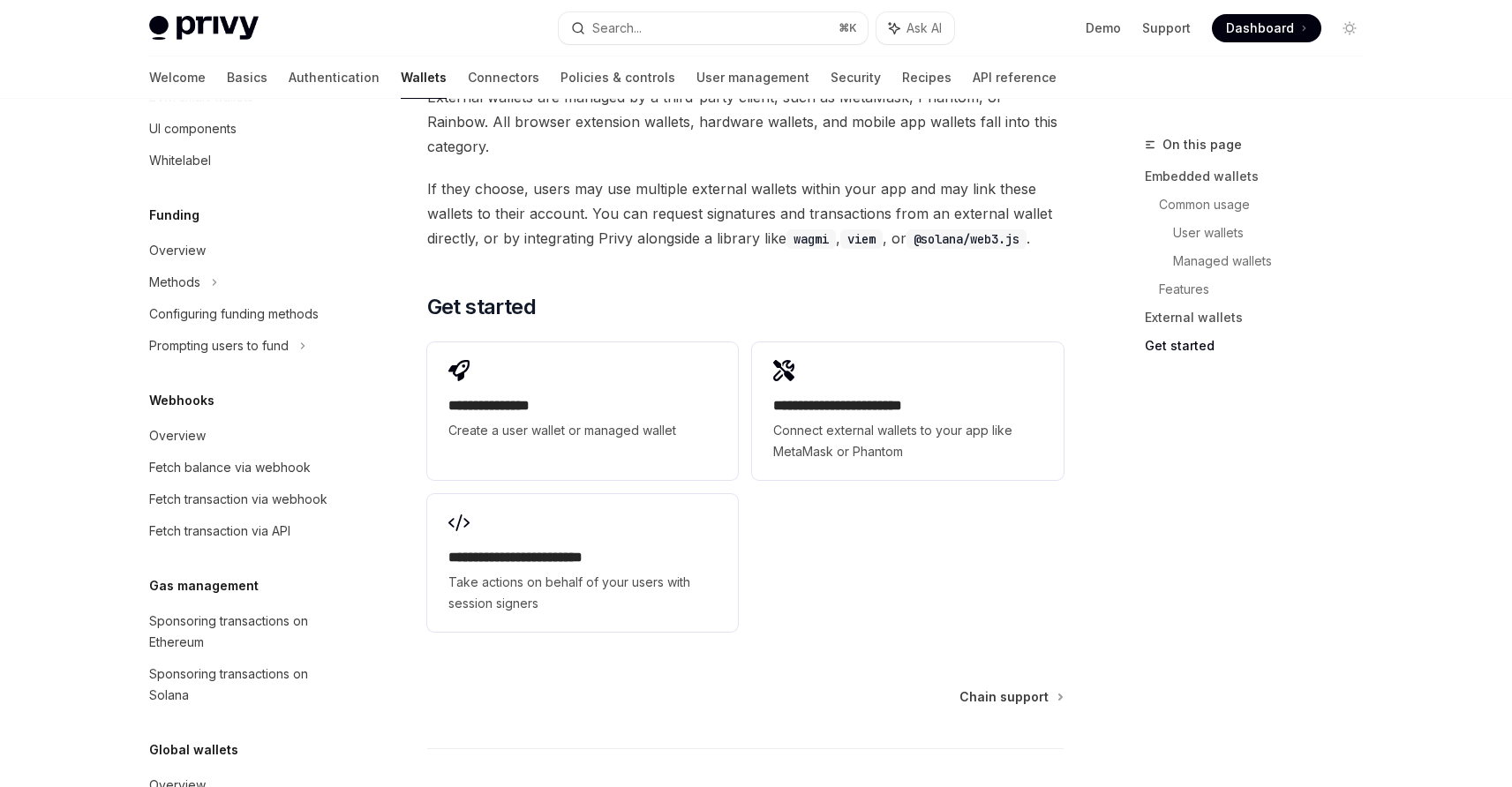
scroll to position [739, 0]
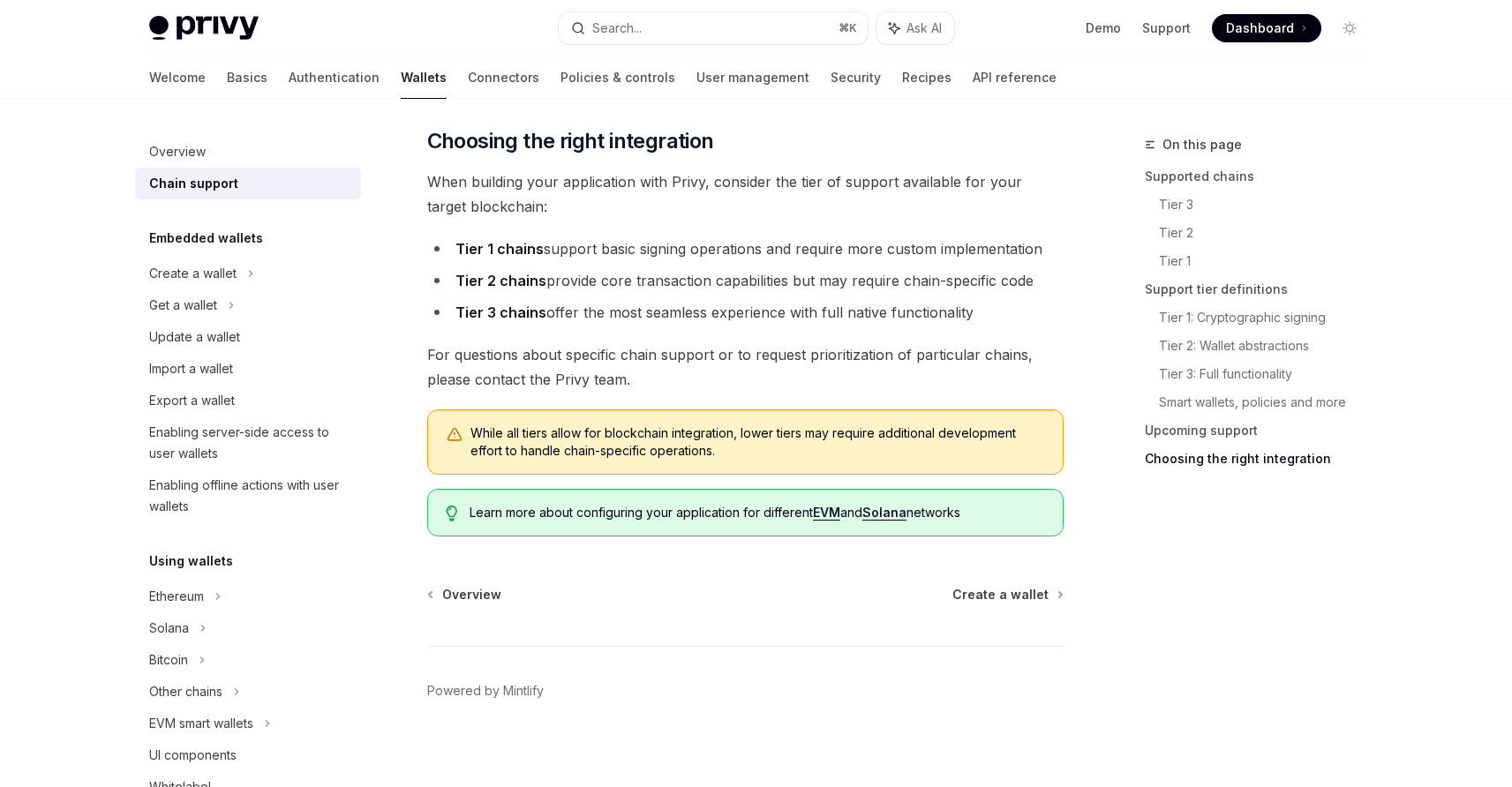
scroll to position [2177, 0]
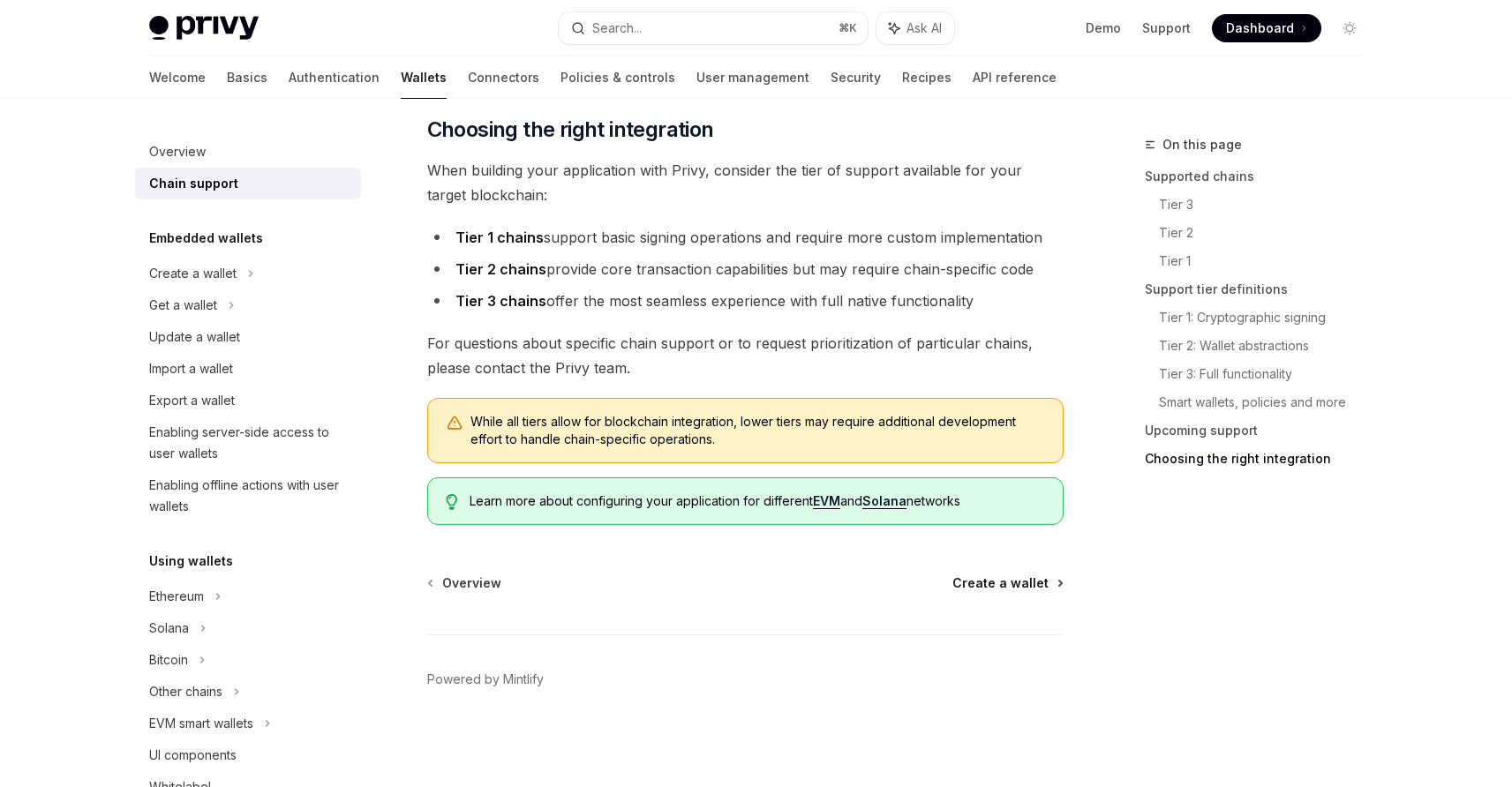
click at [1013, 577] on span "Create a wallet" at bounding box center [1001, 583] width 97 height 17
type textarea "*"
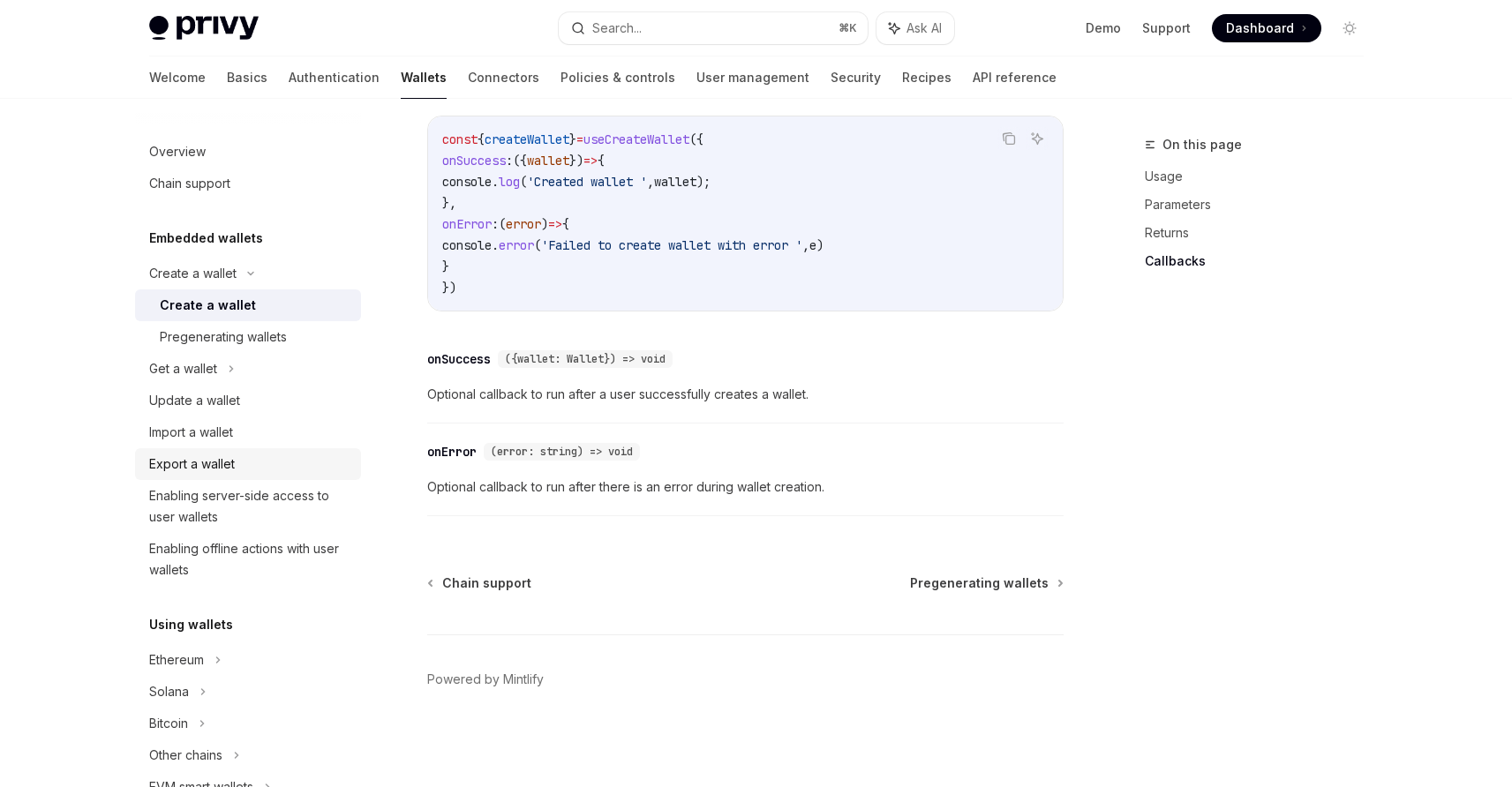
scroll to position [35, 0]
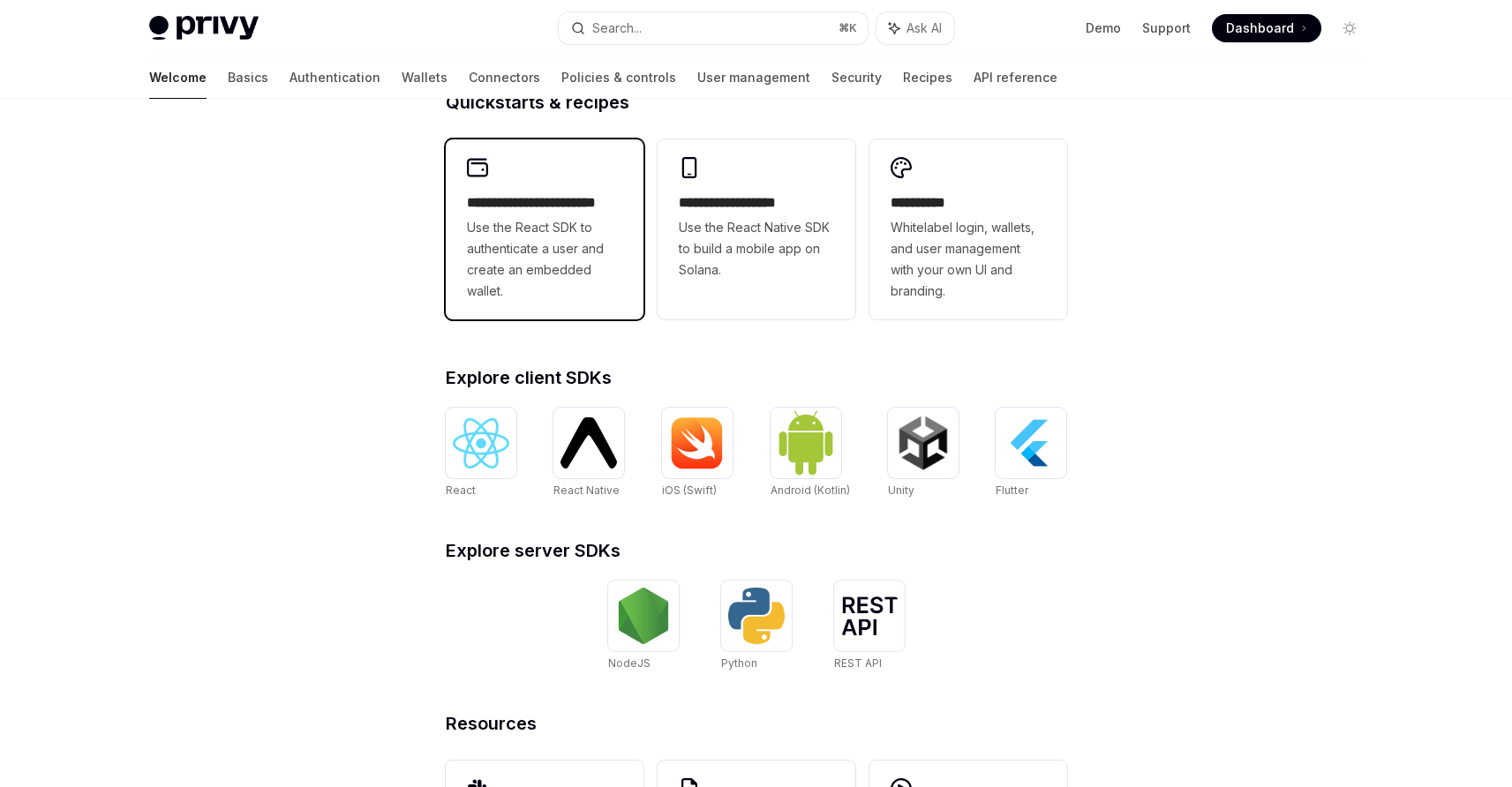
scroll to position [607, 0]
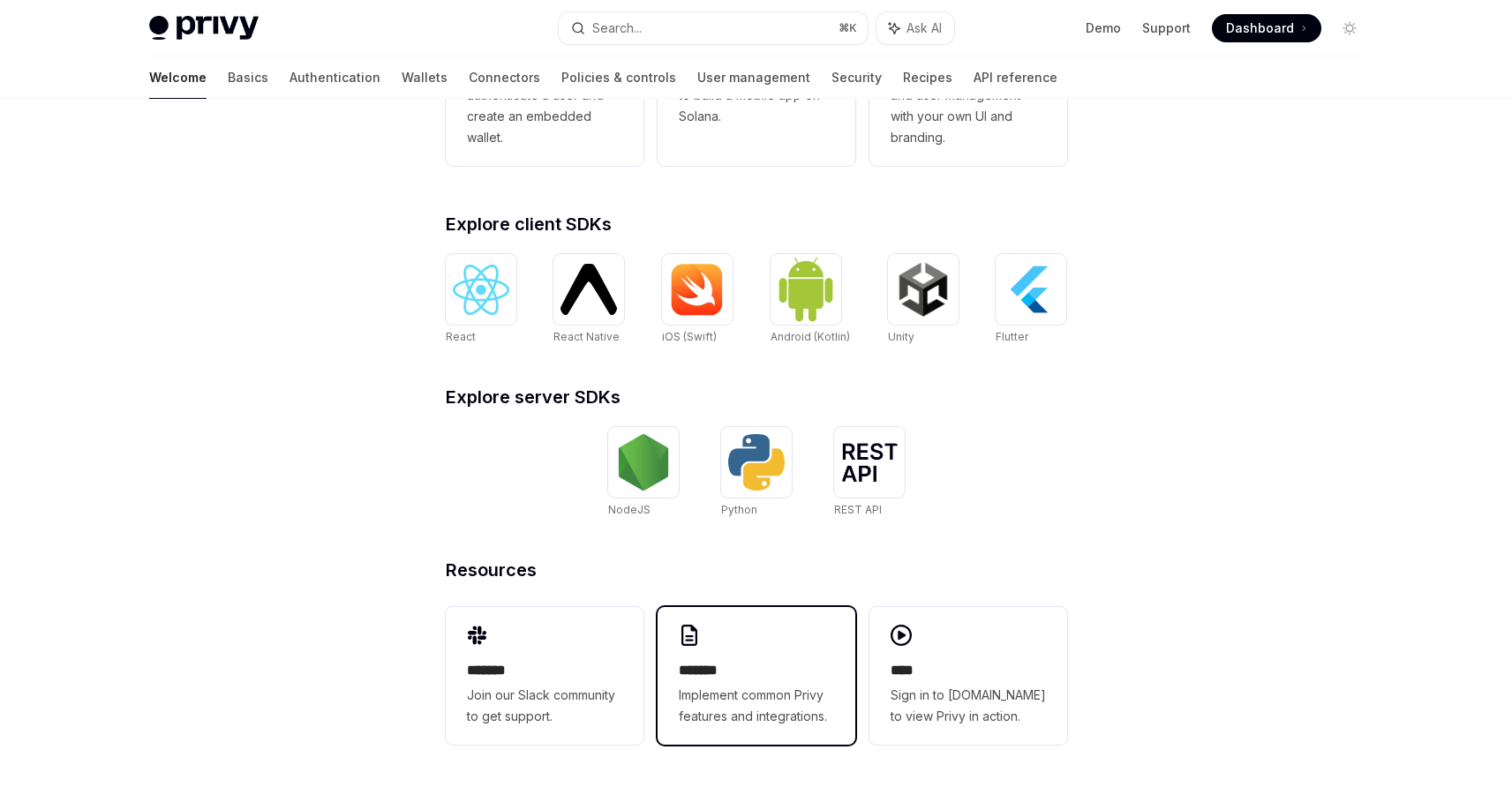
click at [782, 655] on div "******* Implement common Privy features and integrations." at bounding box center [756, 676] width 198 height 138
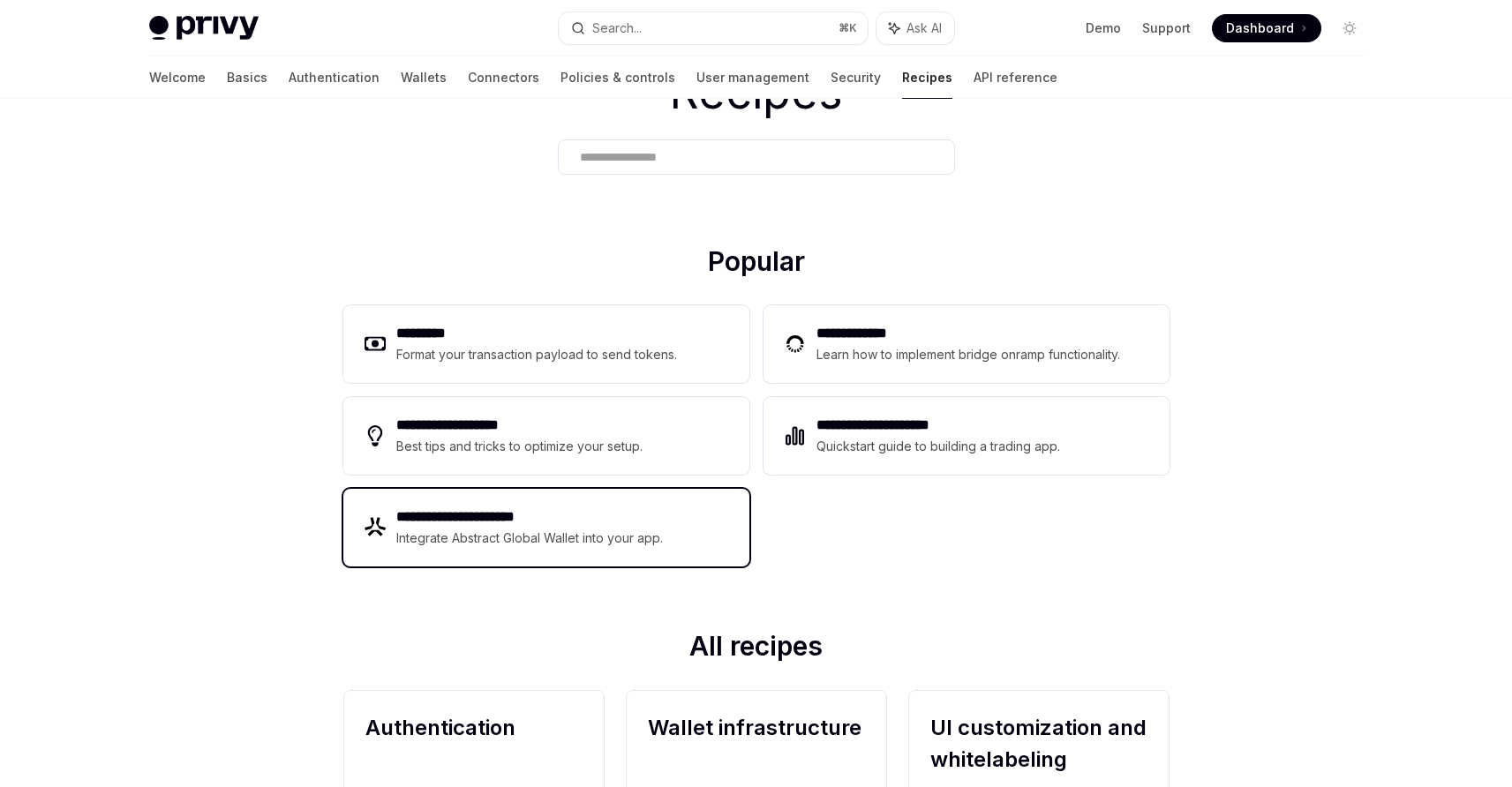
scroll to position [109, 0]
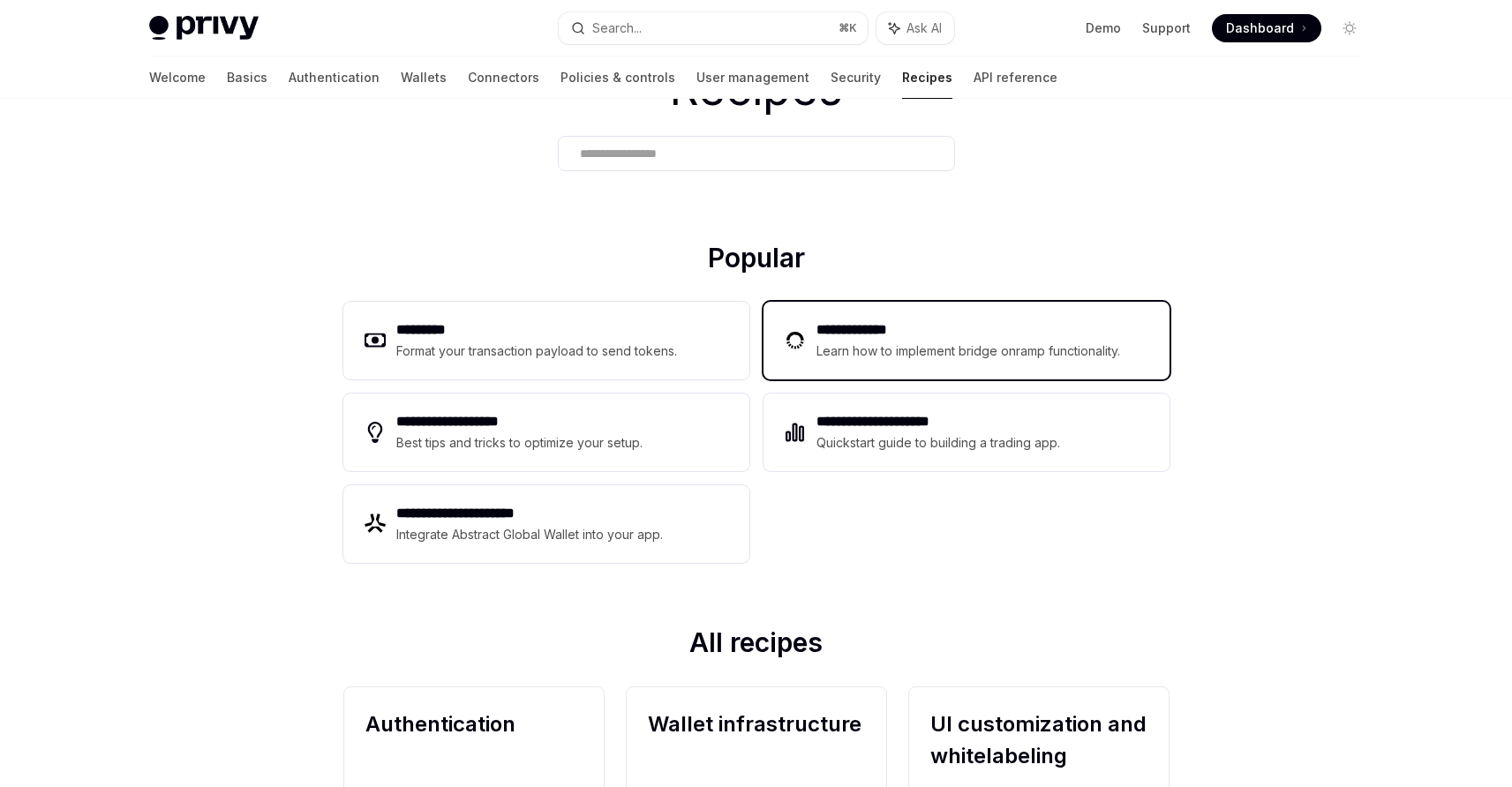
click at [991, 353] on div "Learn how to implement bridge onramp functionality." at bounding box center [971, 350] width 309 height 21
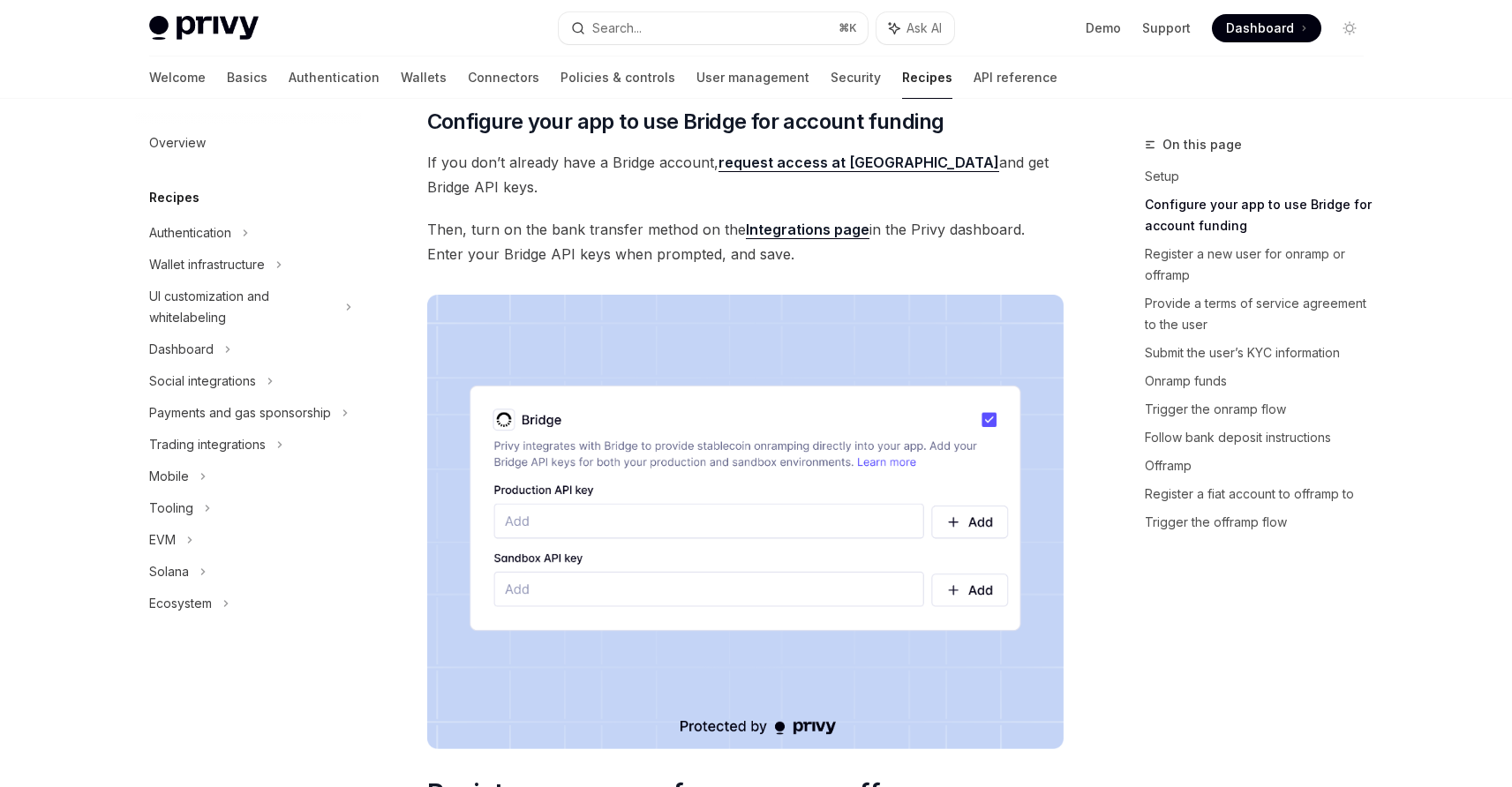
scroll to position [499, 0]
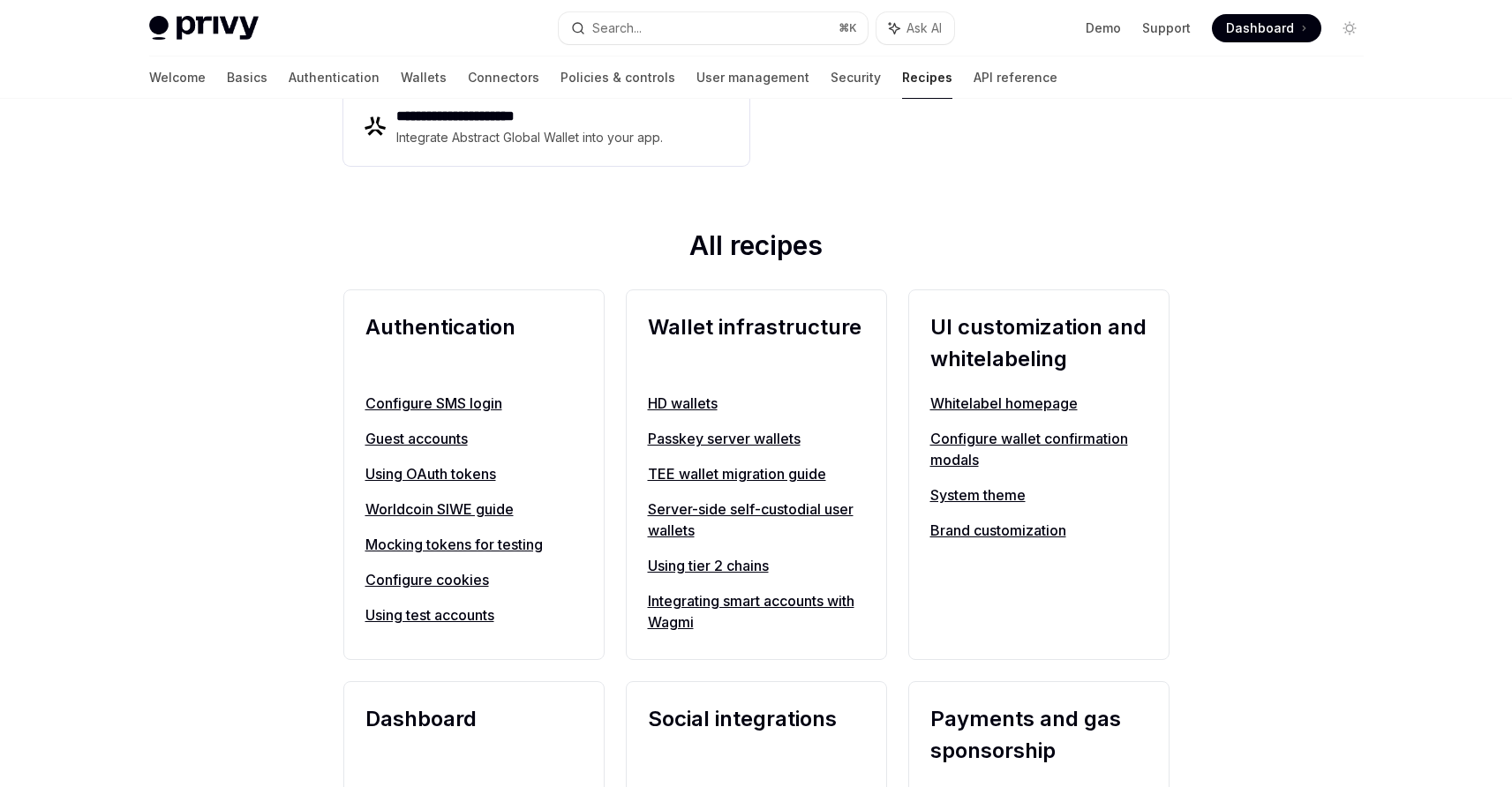
scroll to position [509, 0]
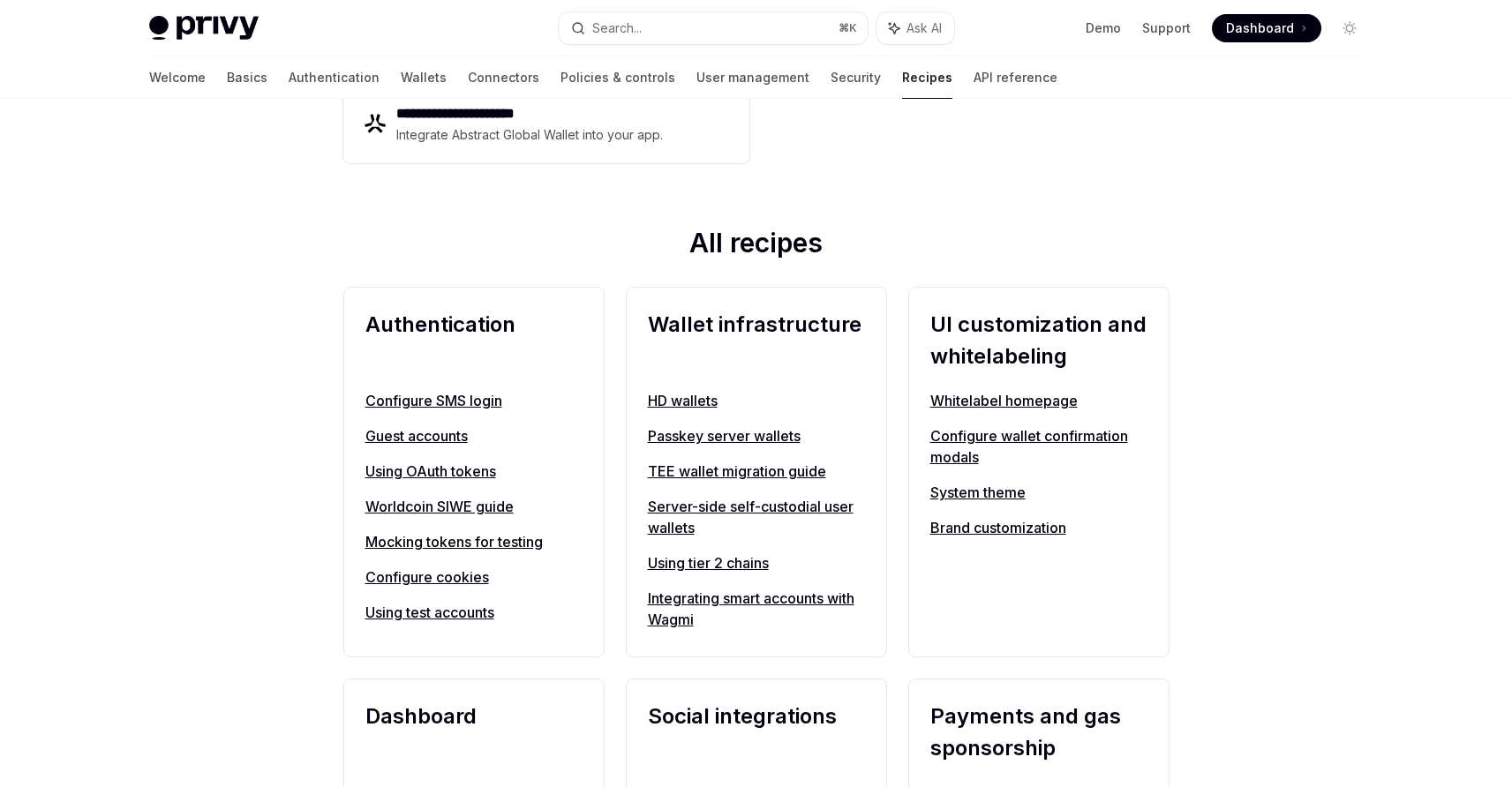
click at [1157, 220] on div "**********" at bounding box center [757, 34] width 883 height 384
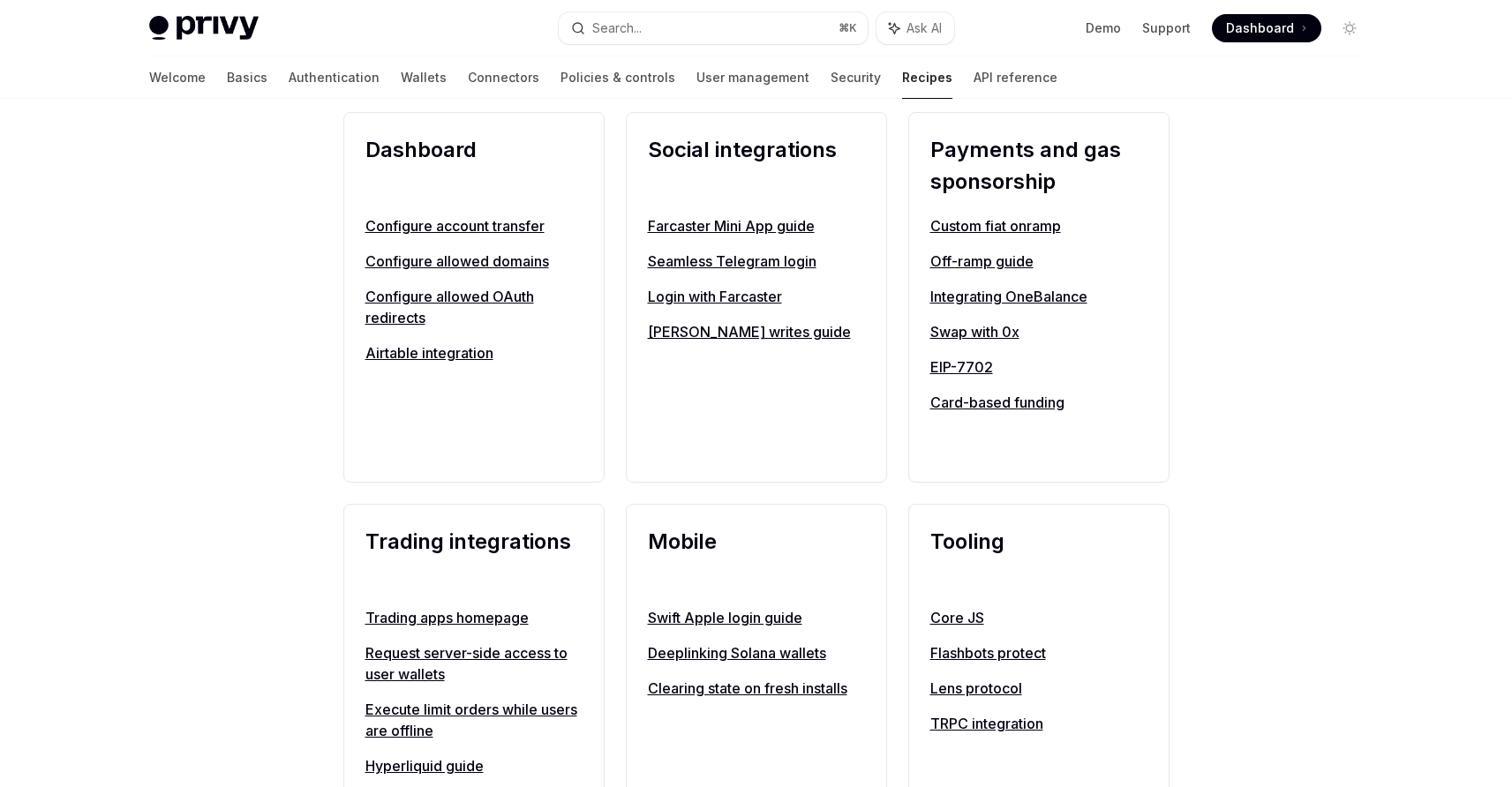
scroll to position [1167, 0]
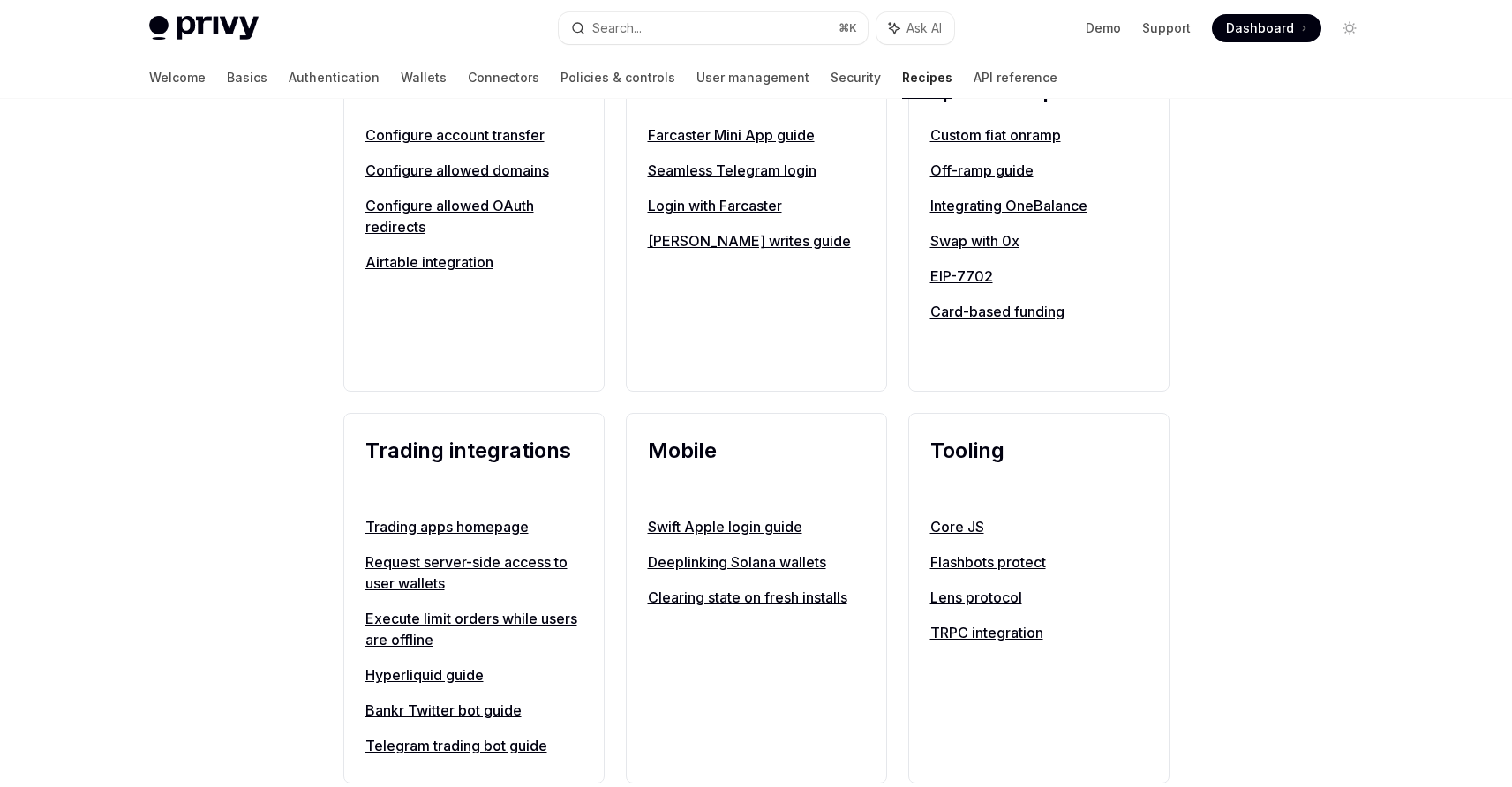
click at [1248, 492] on div "**********" at bounding box center [756, 278] width 1512 height 2691
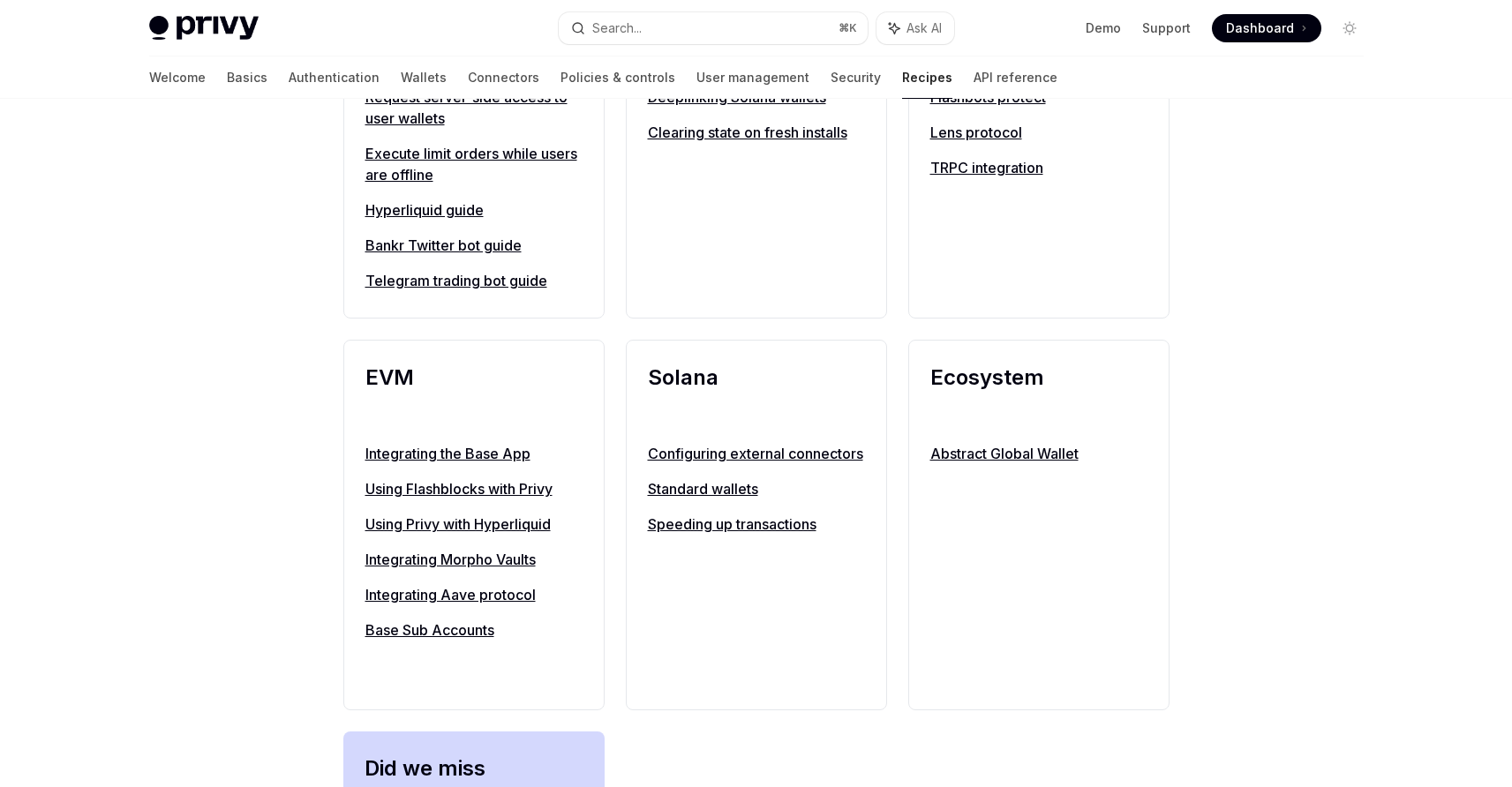
scroll to position [1643, 0]
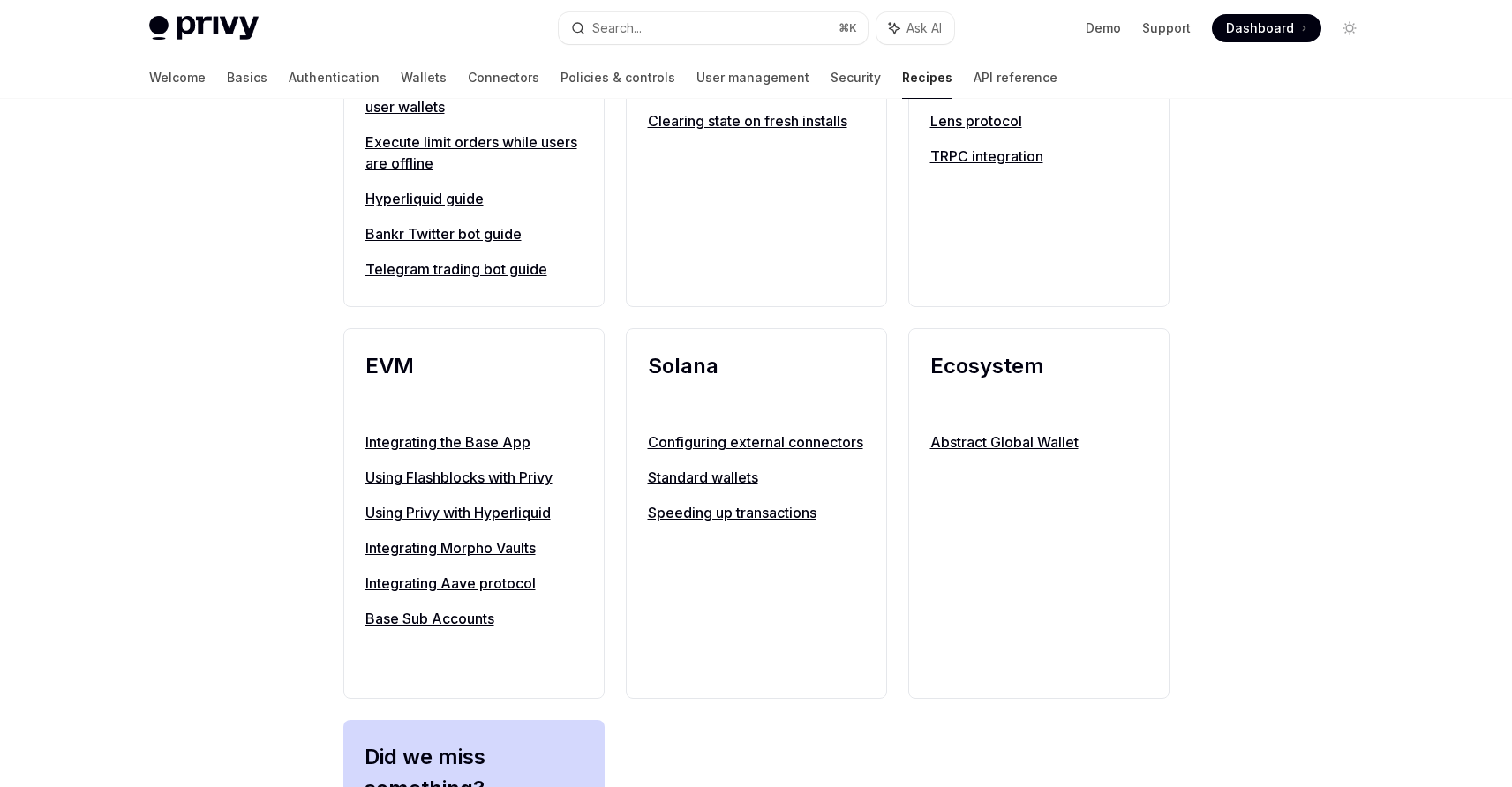
click at [492, 508] on link "Using Privy with Hyperliquid" at bounding box center [474, 512] width 217 height 21
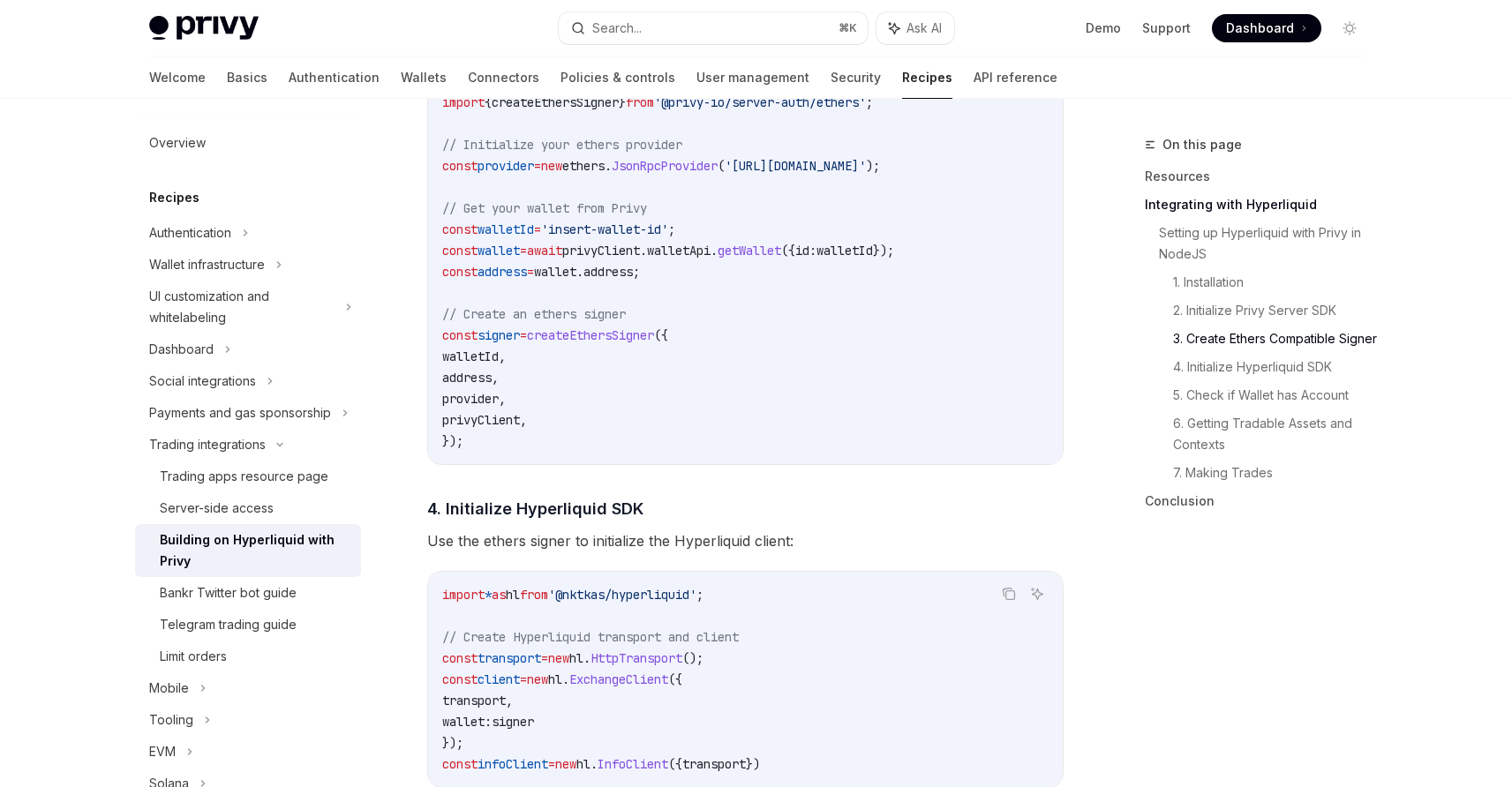
scroll to position [1461, 0]
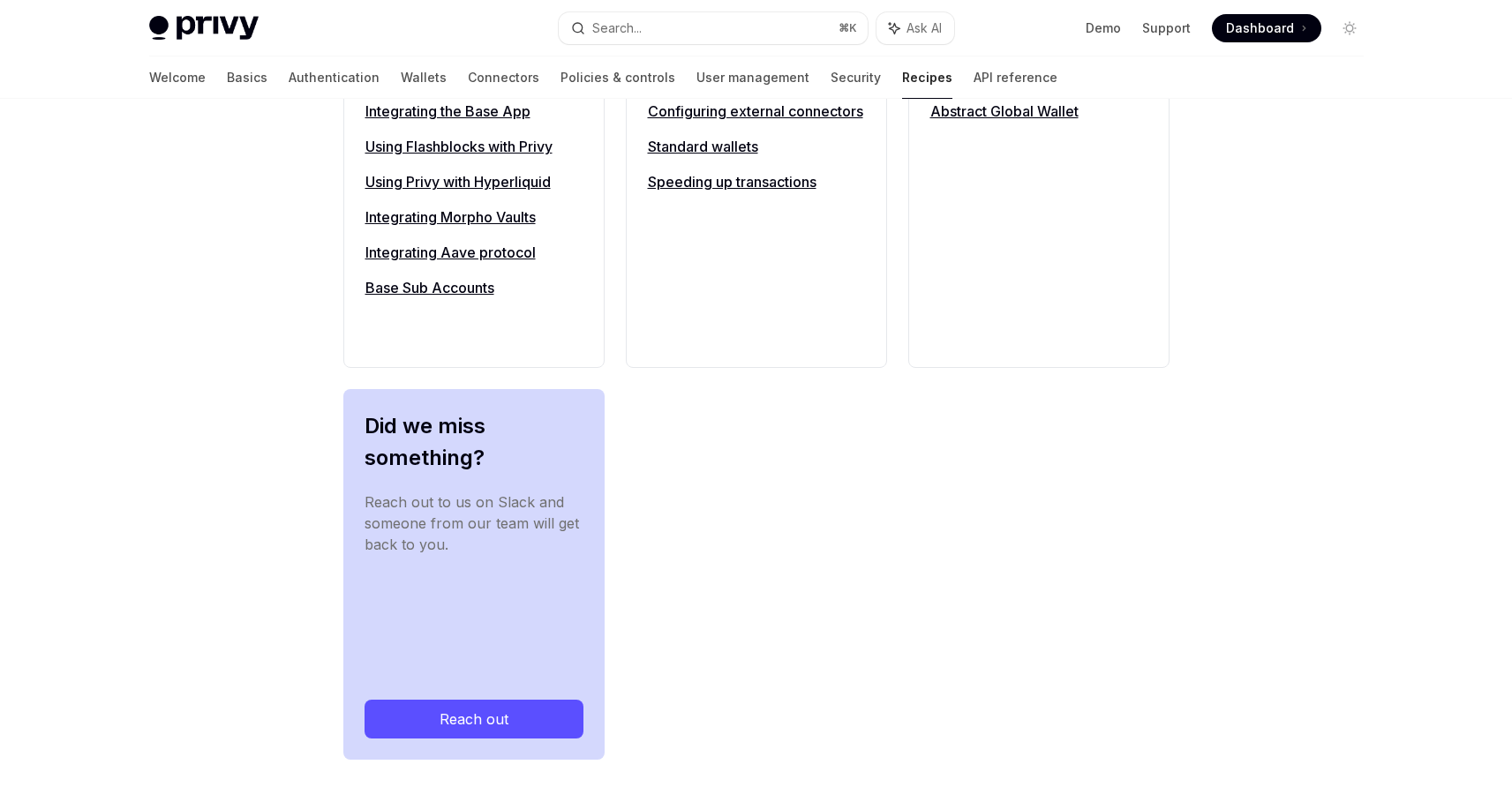
scroll to position [2003, 0]
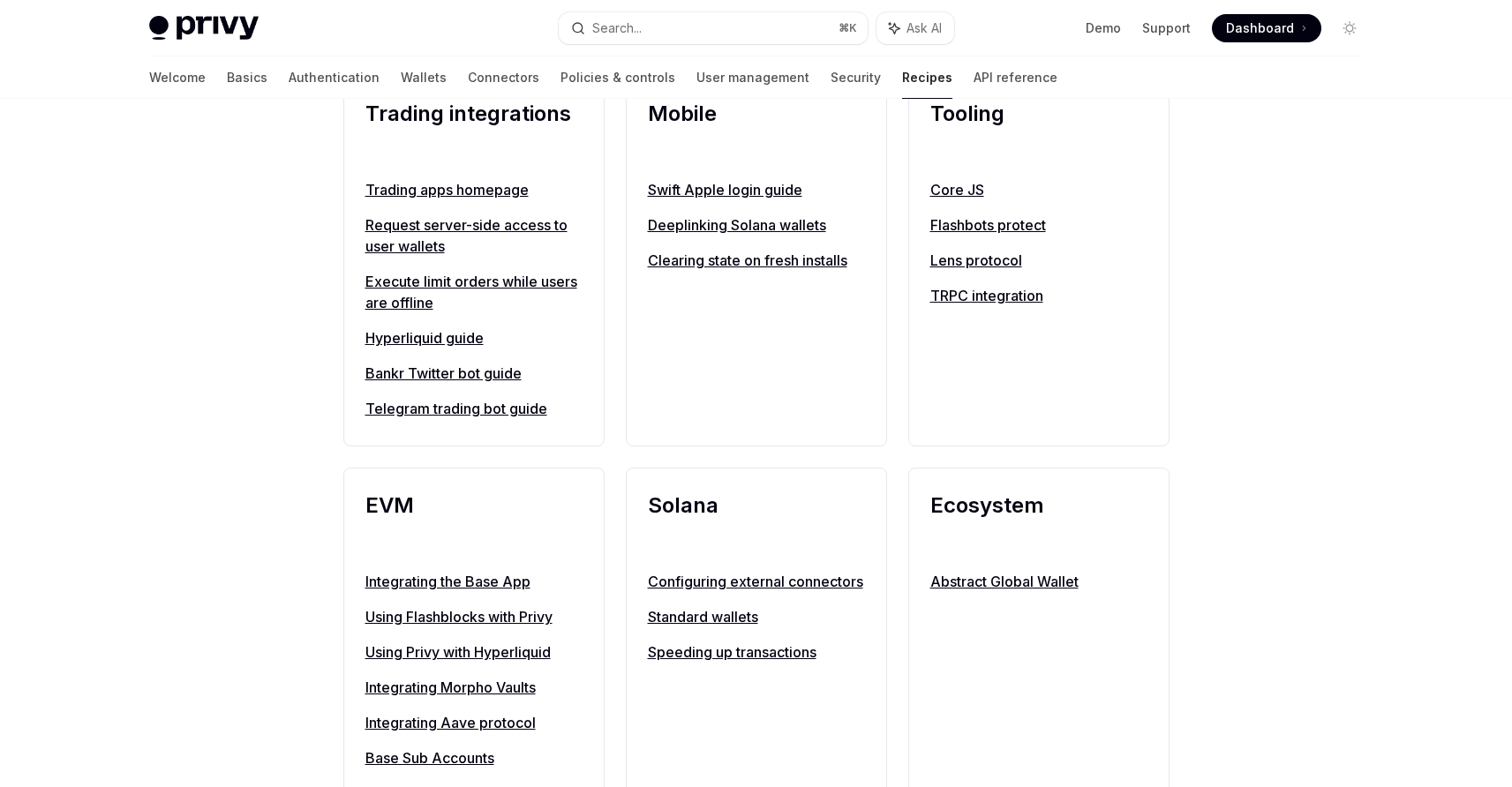
scroll to position [494, 0]
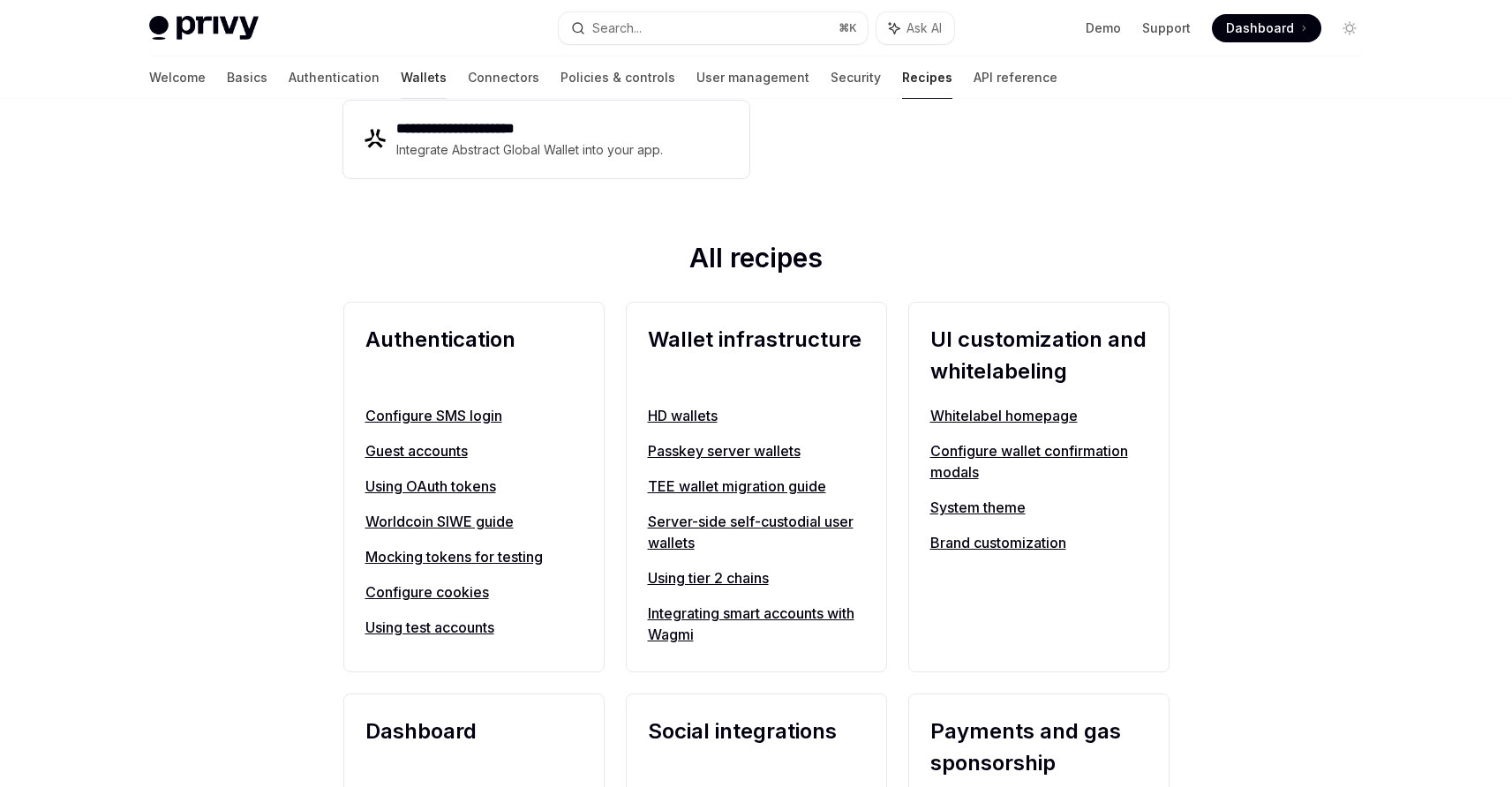
click at [401, 84] on link "Wallets" at bounding box center [424, 77] width 46 height 42
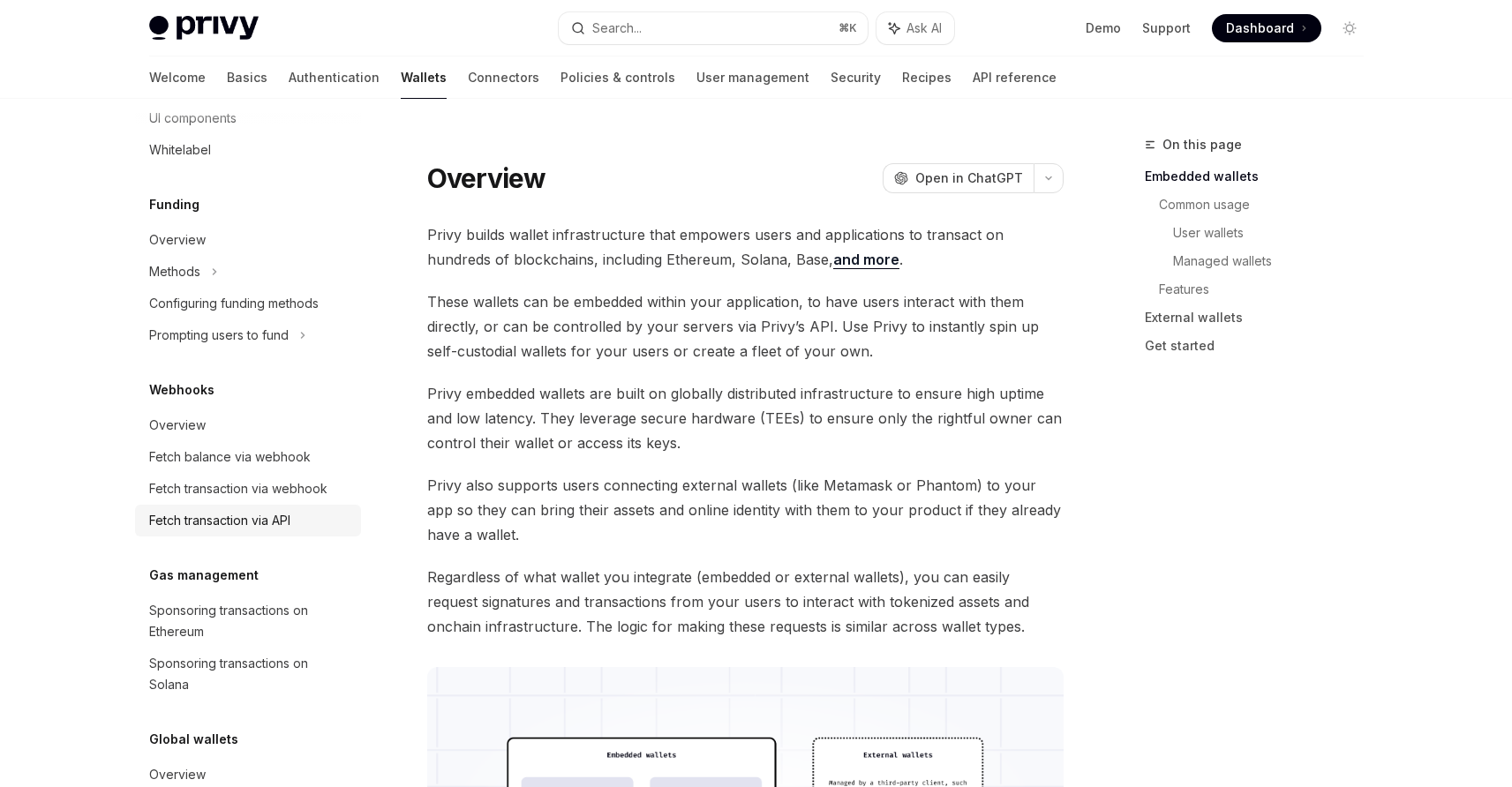
scroll to position [739, 0]
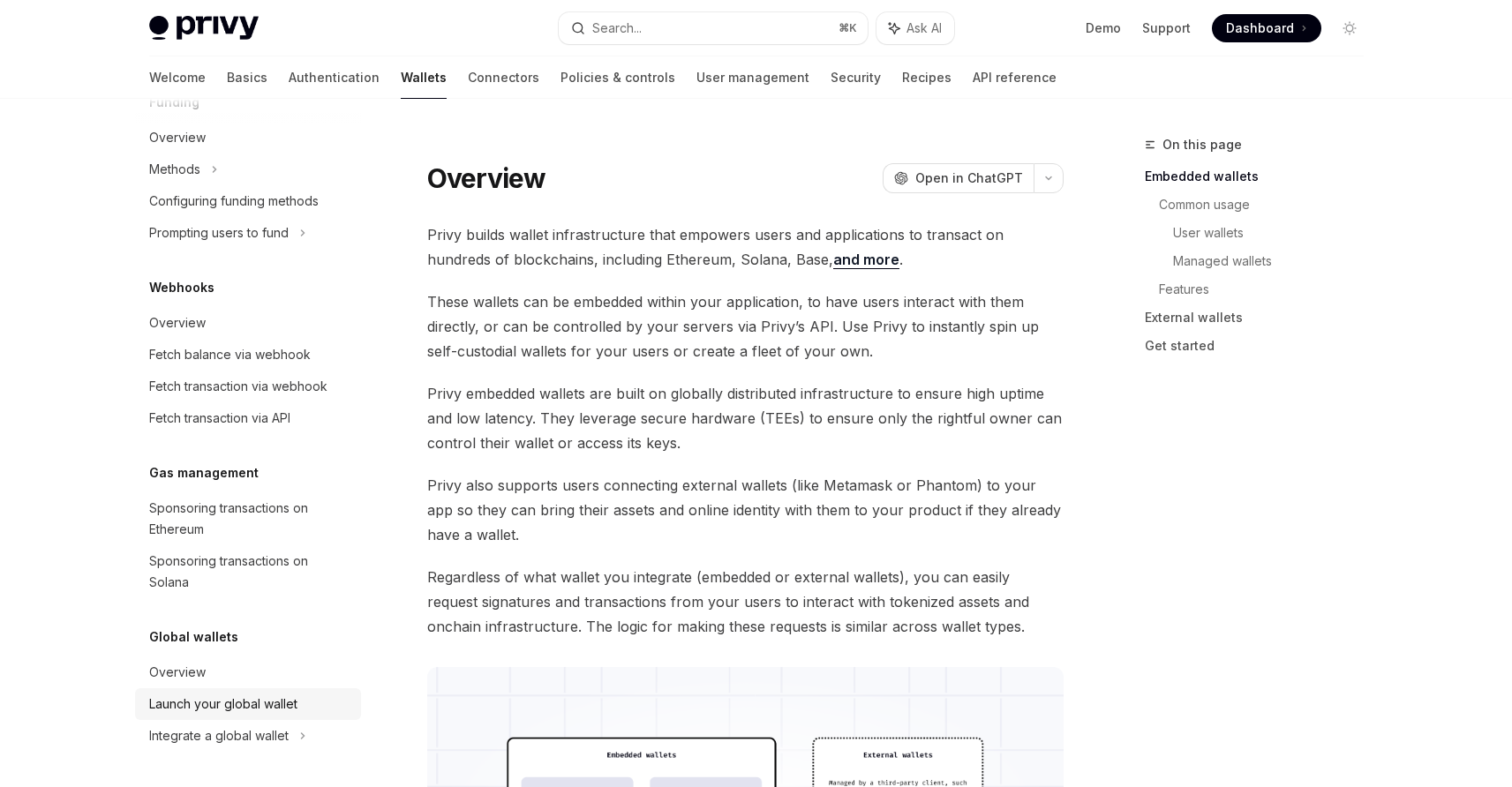
click at [219, 705] on div "Launch your global wallet" at bounding box center [223, 703] width 148 height 21
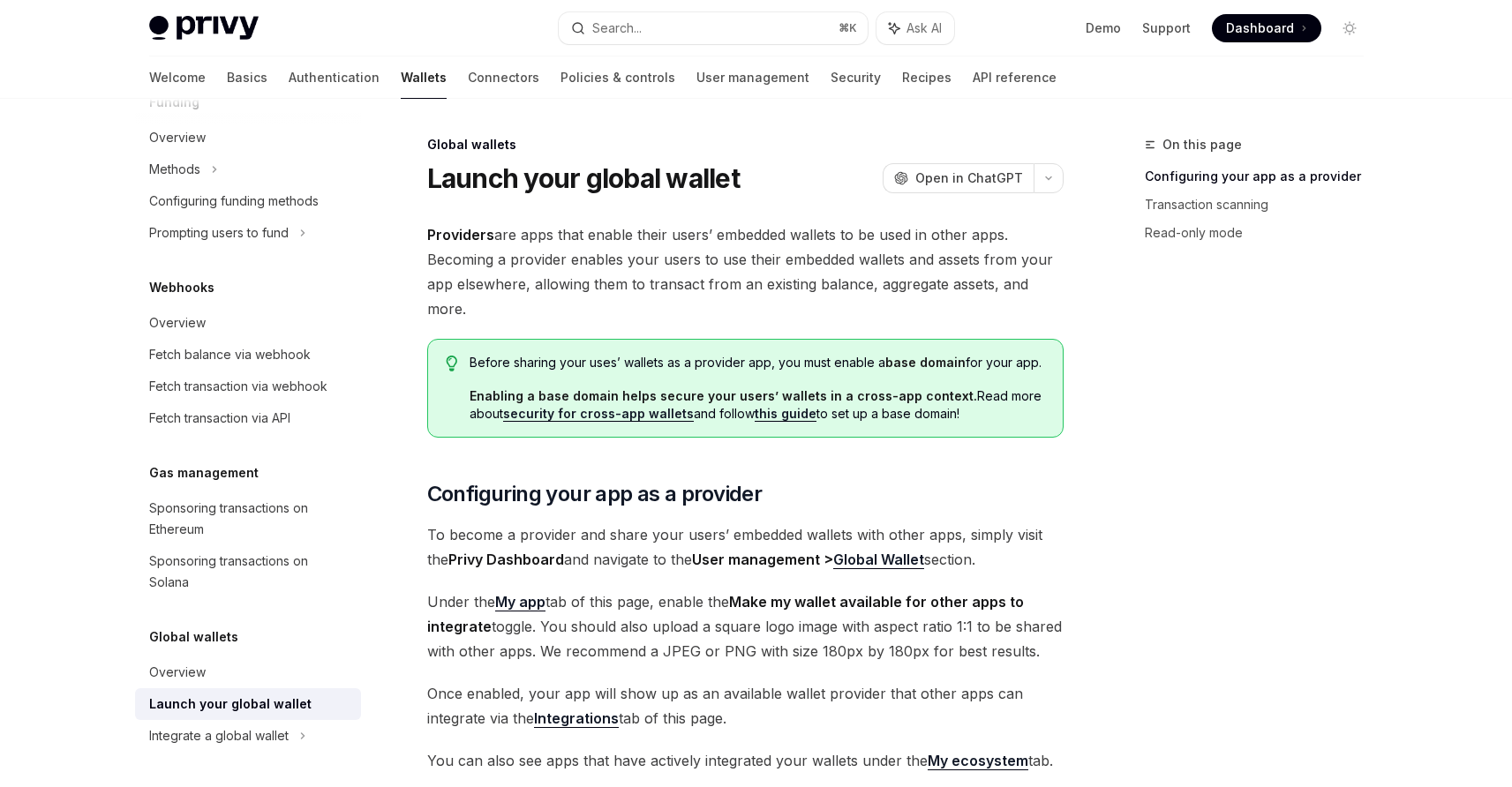
click at [624, 238] on span "Providers are apps that enable their users’ embedded wallets to be used in othe…" at bounding box center [746, 271] width 636 height 98
click at [640, 291] on span "Providers are apps that enable their users’ embedded wallets to be used in othe…" at bounding box center [746, 271] width 636 height 98
click at [599, 401] on strong "Enabling a base domain helps secure your users’ wallets in a cross-app context." at bounding box center [724, 395] width 508 height 15
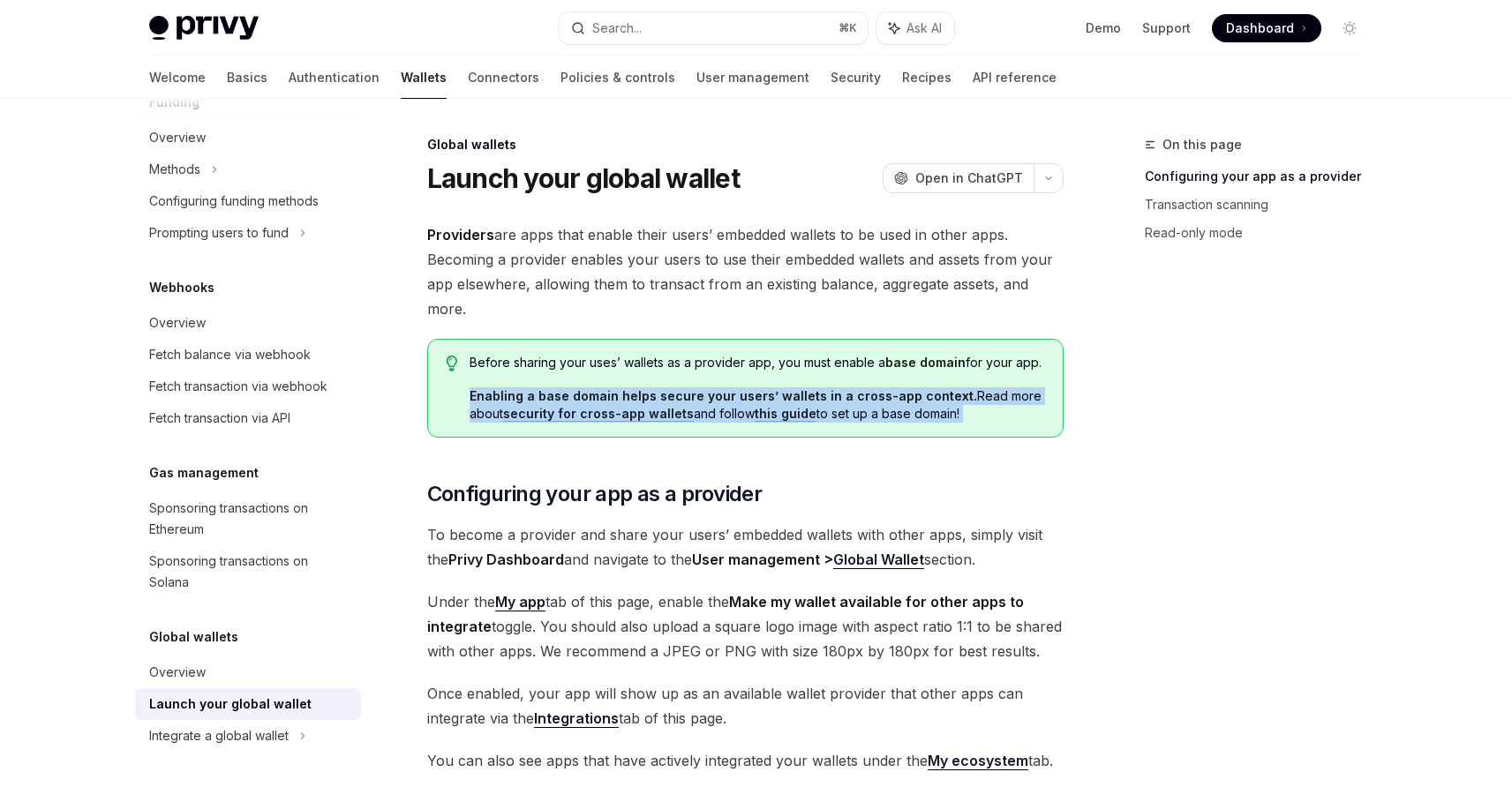
click at [599, 401] on strong "Enabling a base domain helps secure your users’ wallets in a cross-app context." at bounding box center [724, 395] width 508 height 15
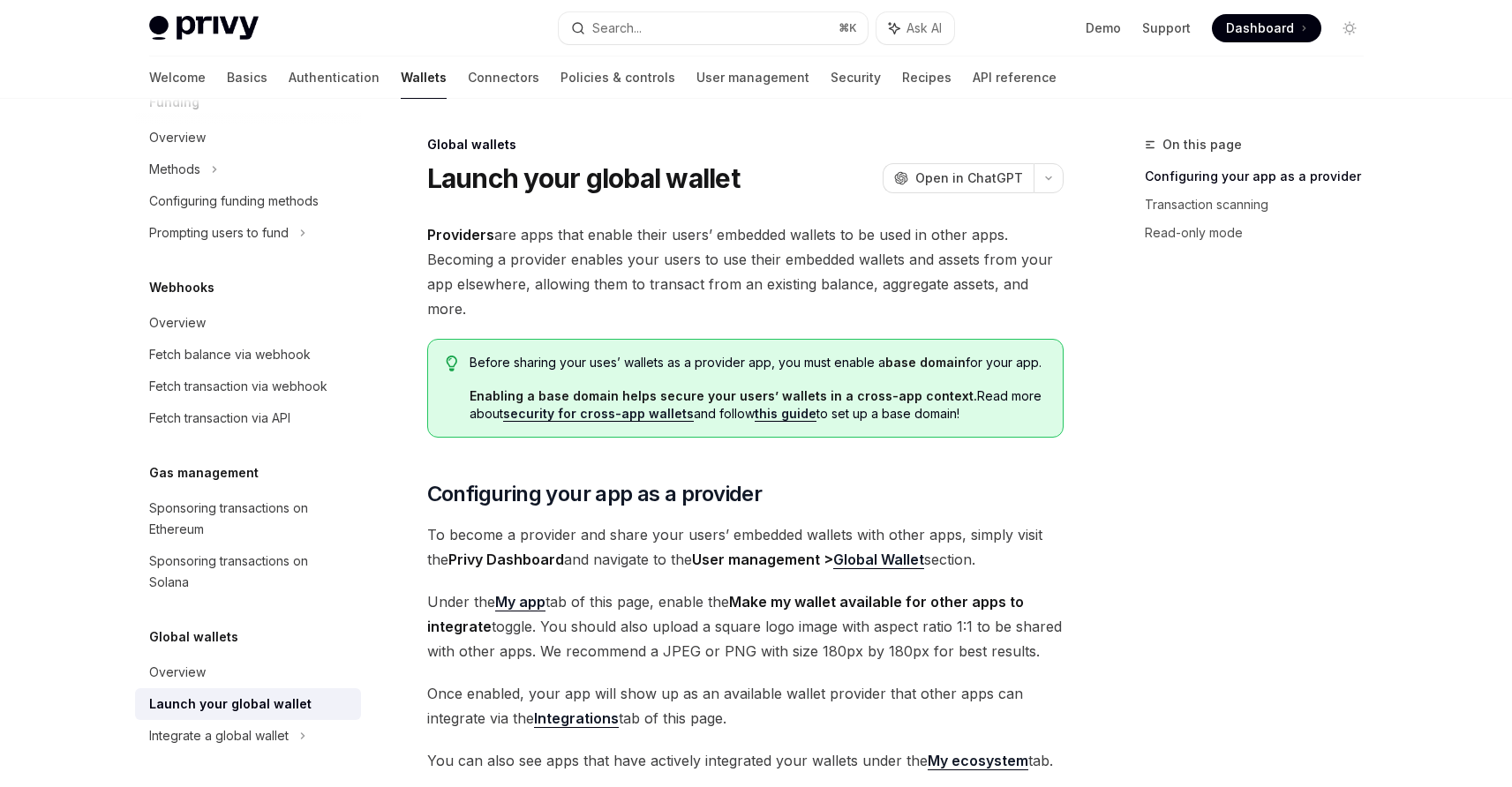
click at [582, 340] on div "Before sharing your uses’ wallets as a provider app, you must enable a base dom…" at bounding box center [746, 388] width 636 height 98
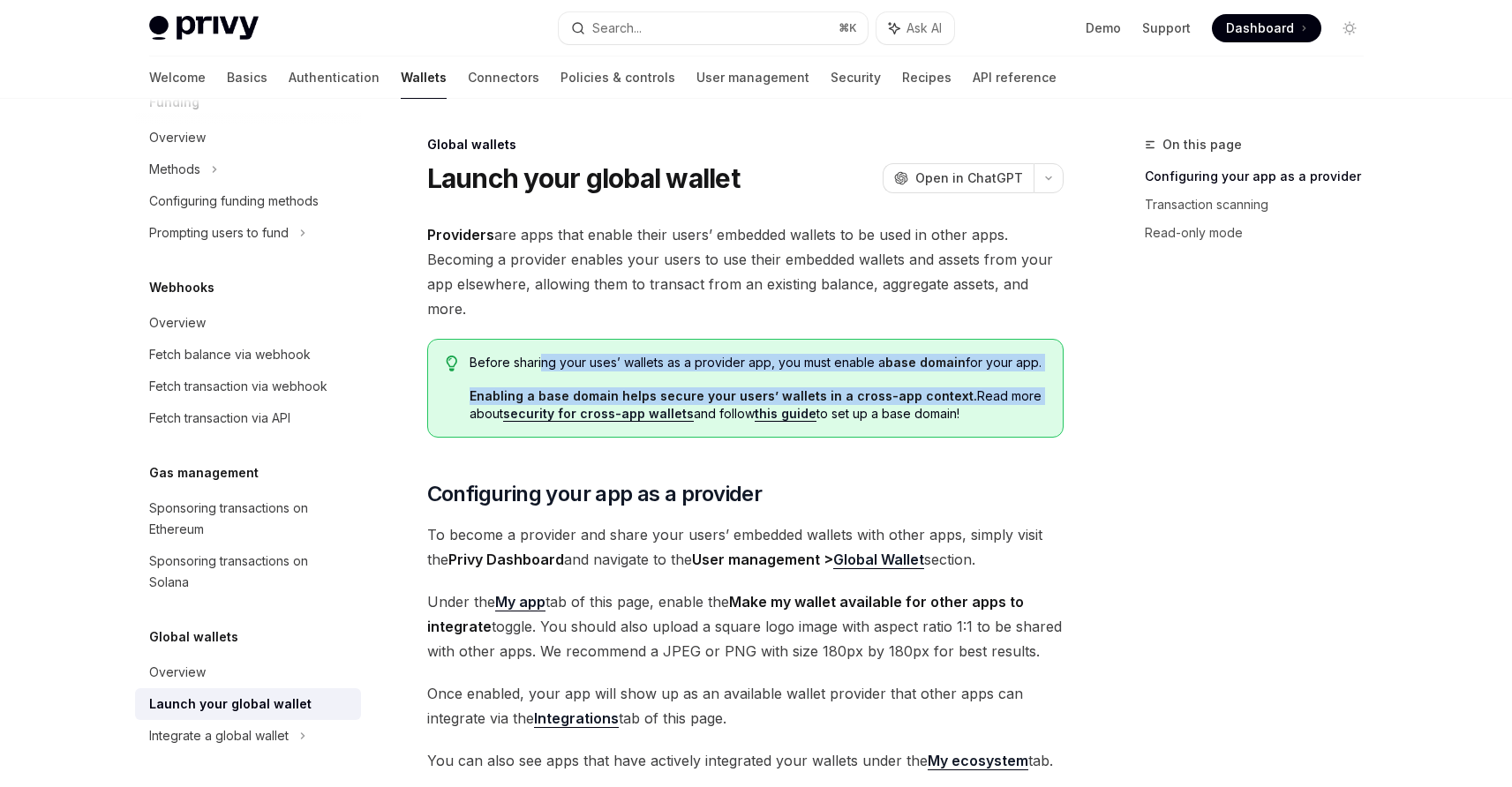
drag, startPoint x: 542, startPoint y: 366, endPoint x: 1043, endPoint y: 387, distance: 501.4
click at [1039, 390] on div "Before sharing your uses’ wallets as a provider app, you must enable a base dom…" at bounding box center [757, 388] width 575 height 69
click at [1043, 387] on span "Enabling a base domain helps secure your users’ wallets in a cross-app context.…" at bounding box center [757, 405] width 575 height 35
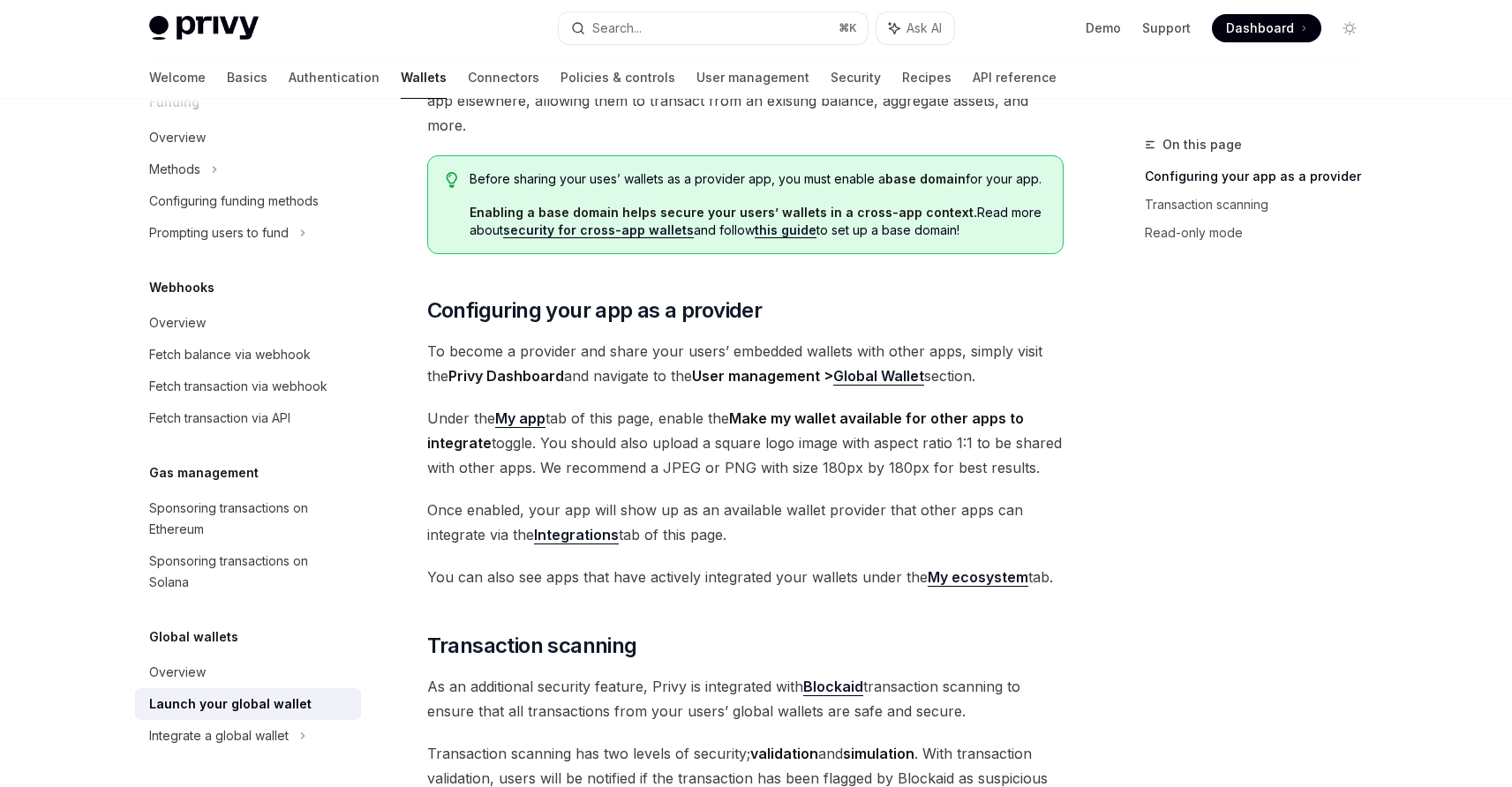
click at [763, 416] on strong "Make my wallet available for other apps to integrate" at bounding box center [726, 430] width 597 height 42
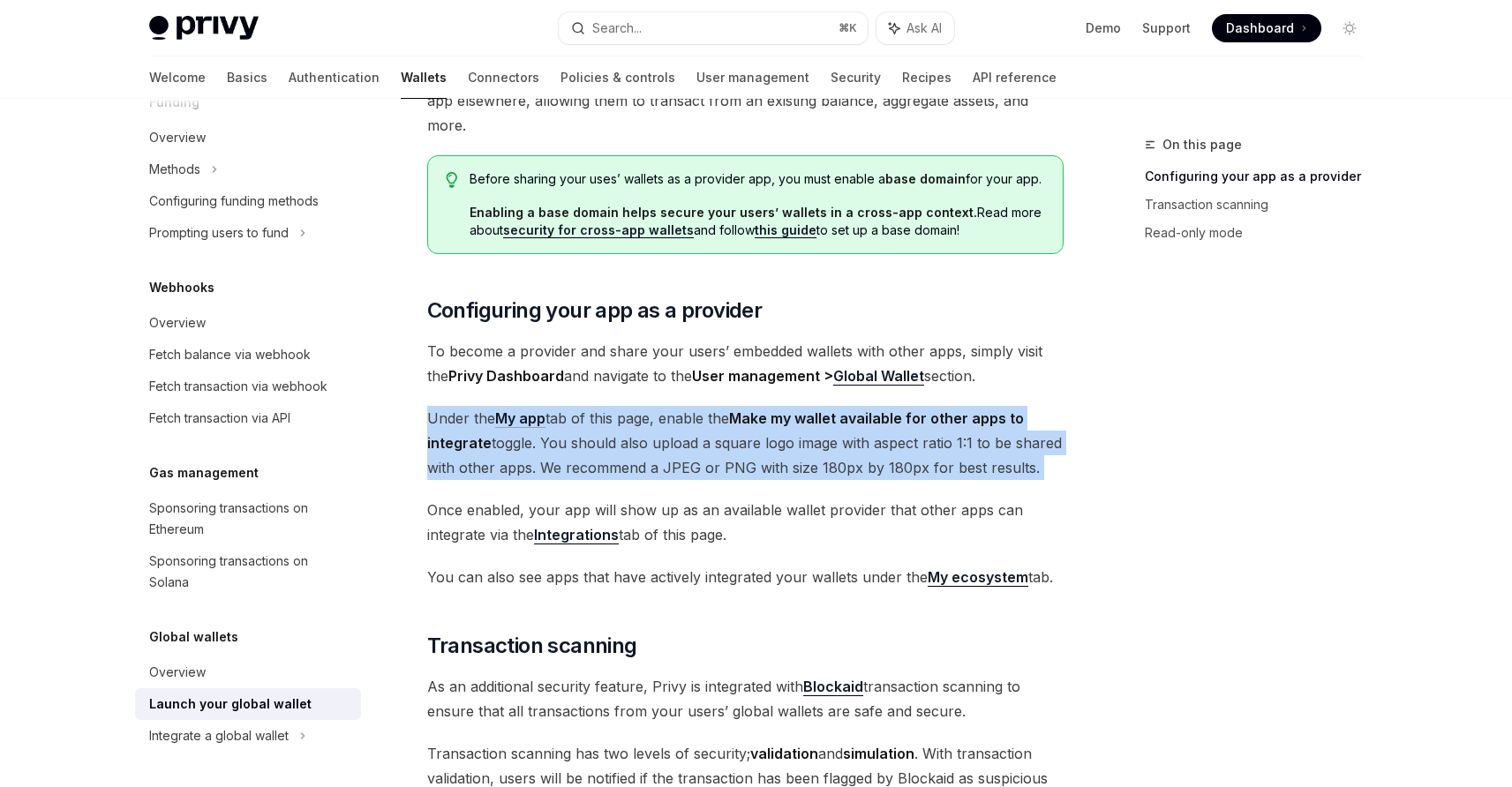
click at [763, 416] on strong "Make my wallet available for other apps to integrate" at bounding box center [726, 430] width 597 height 42
click at [762, 451] on span "Under the My app tab of this page, enable the Make my wallet available for othe…" at bounding box center [746, 443] width 636 height 74
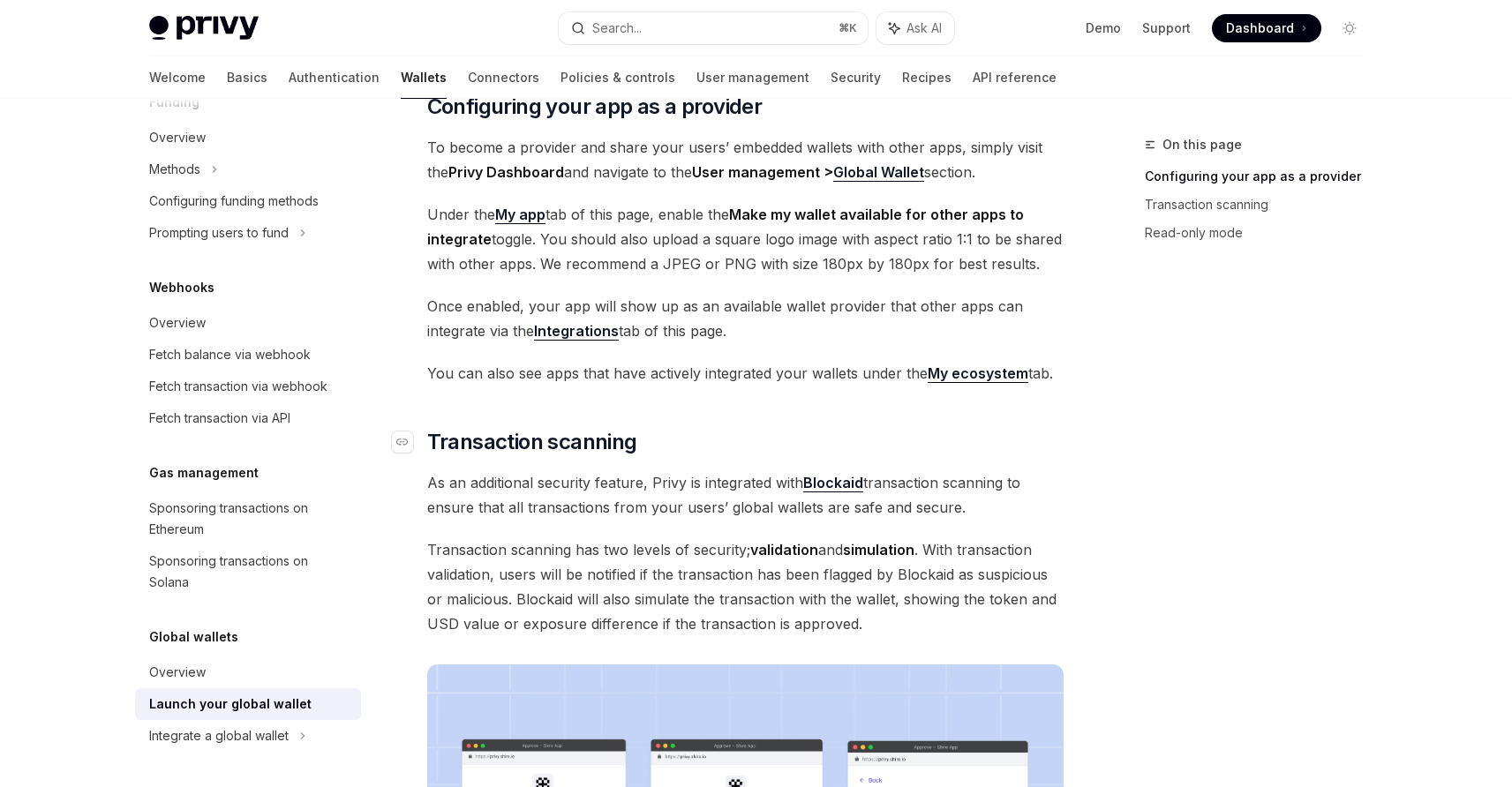
scroll to position [563, 0]
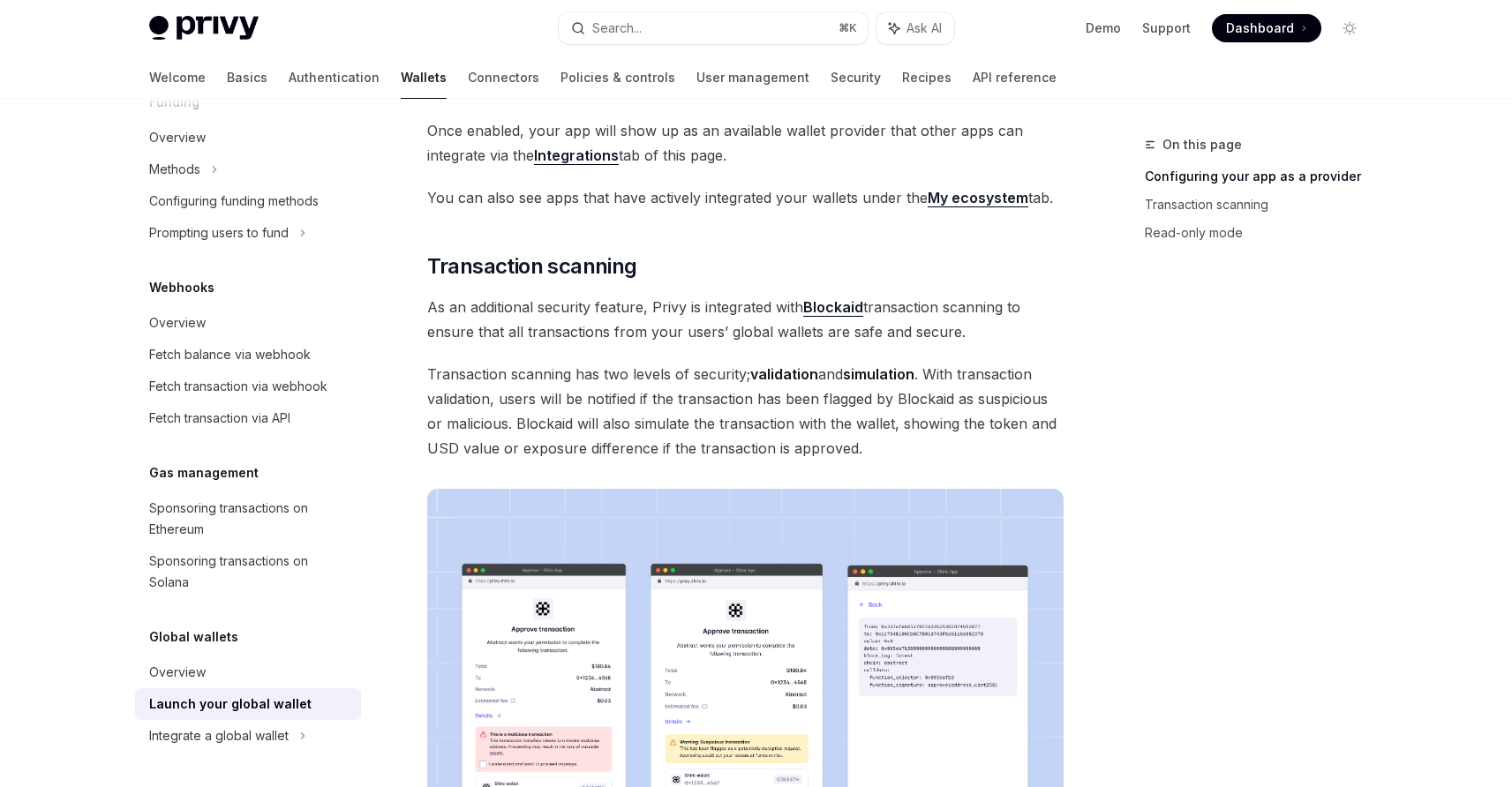
click at [891, 358] on div "Providers are apps that enable their users’ embedded wallets to be used in othe…" at bounding box center [746, 545] width 636 height 1771
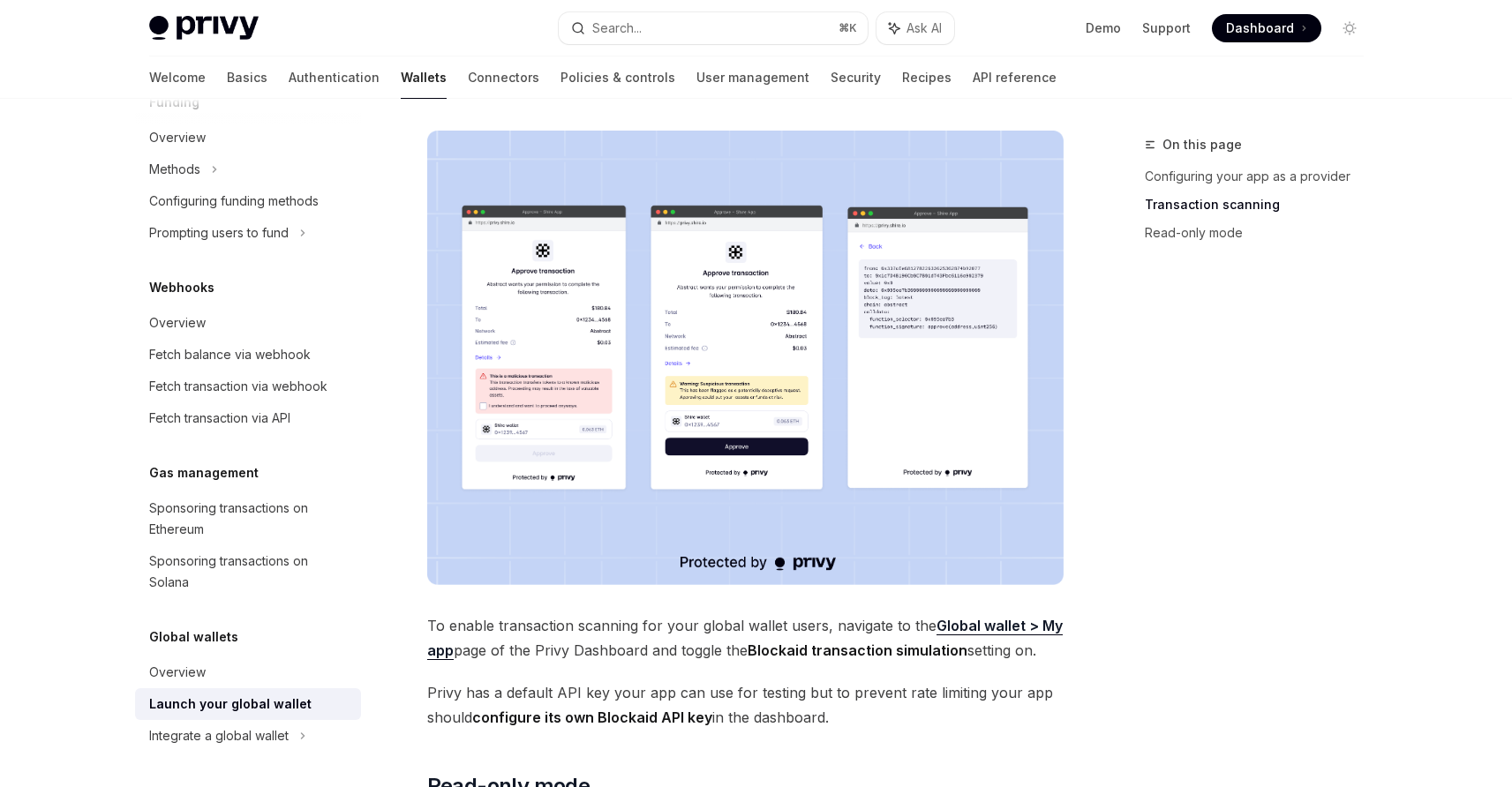
scroll to position [1012, 0]
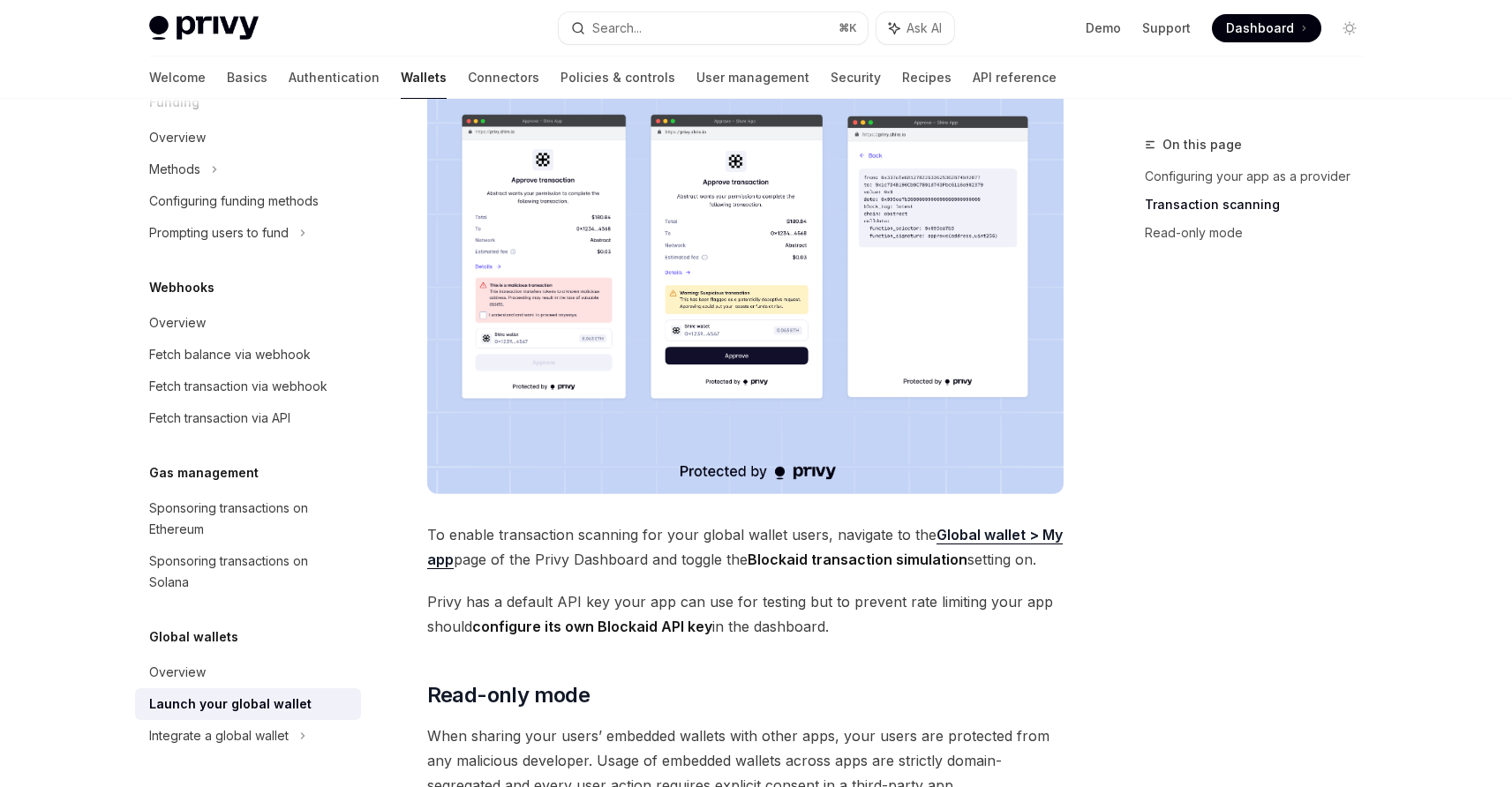
click at [1094, 323] on div "On this page Configuring your app as a provider Transaction scanning Read-only …" at bounding box center [756, 165] width 1243 height 2157
click at [739, 536] on span "To enable transaction scanning for your global wallet users, navigate to the Gl…" at bounding box center [746, 547] width 636 height 50
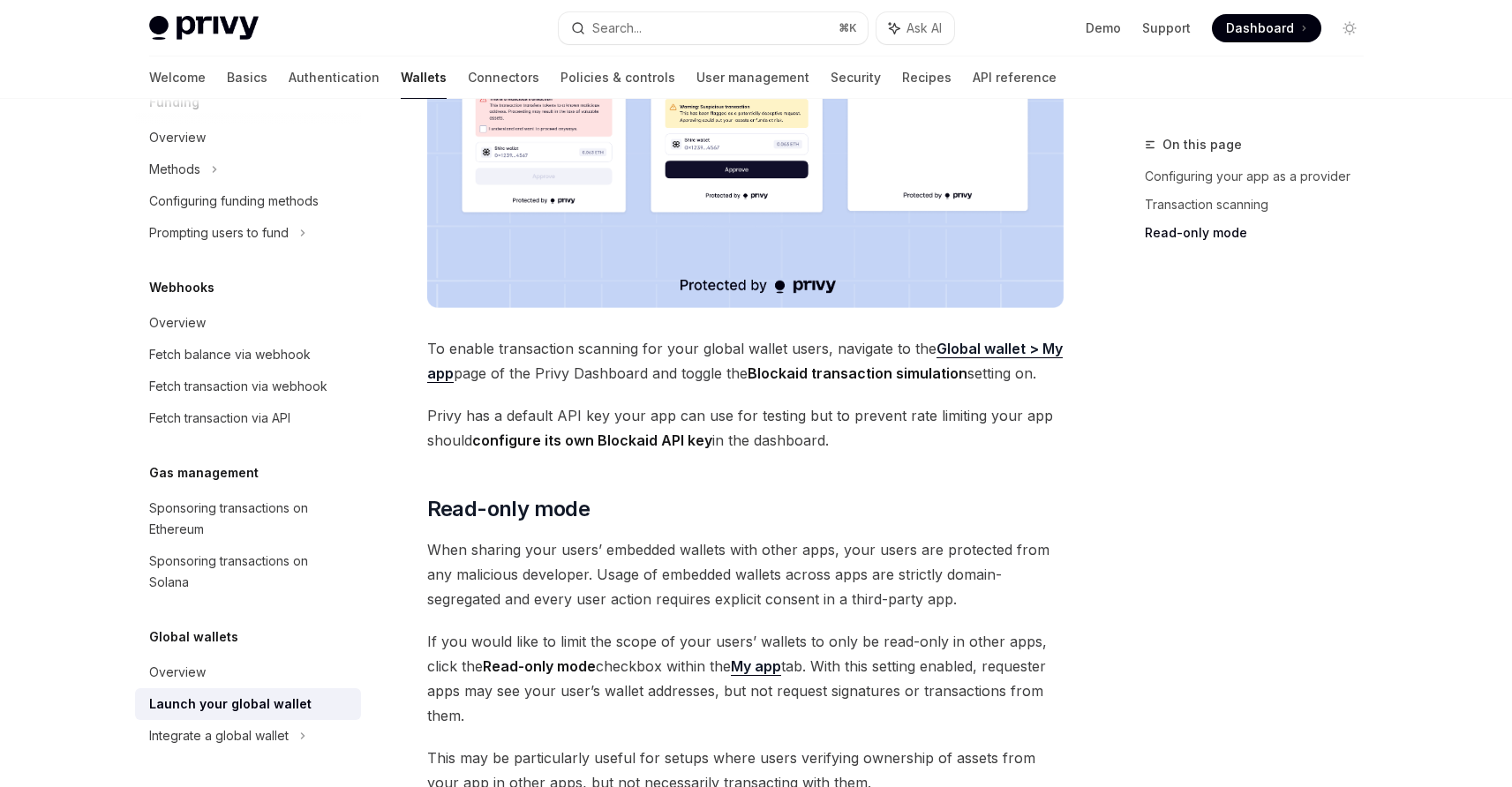
scroll to position [1410, 0]
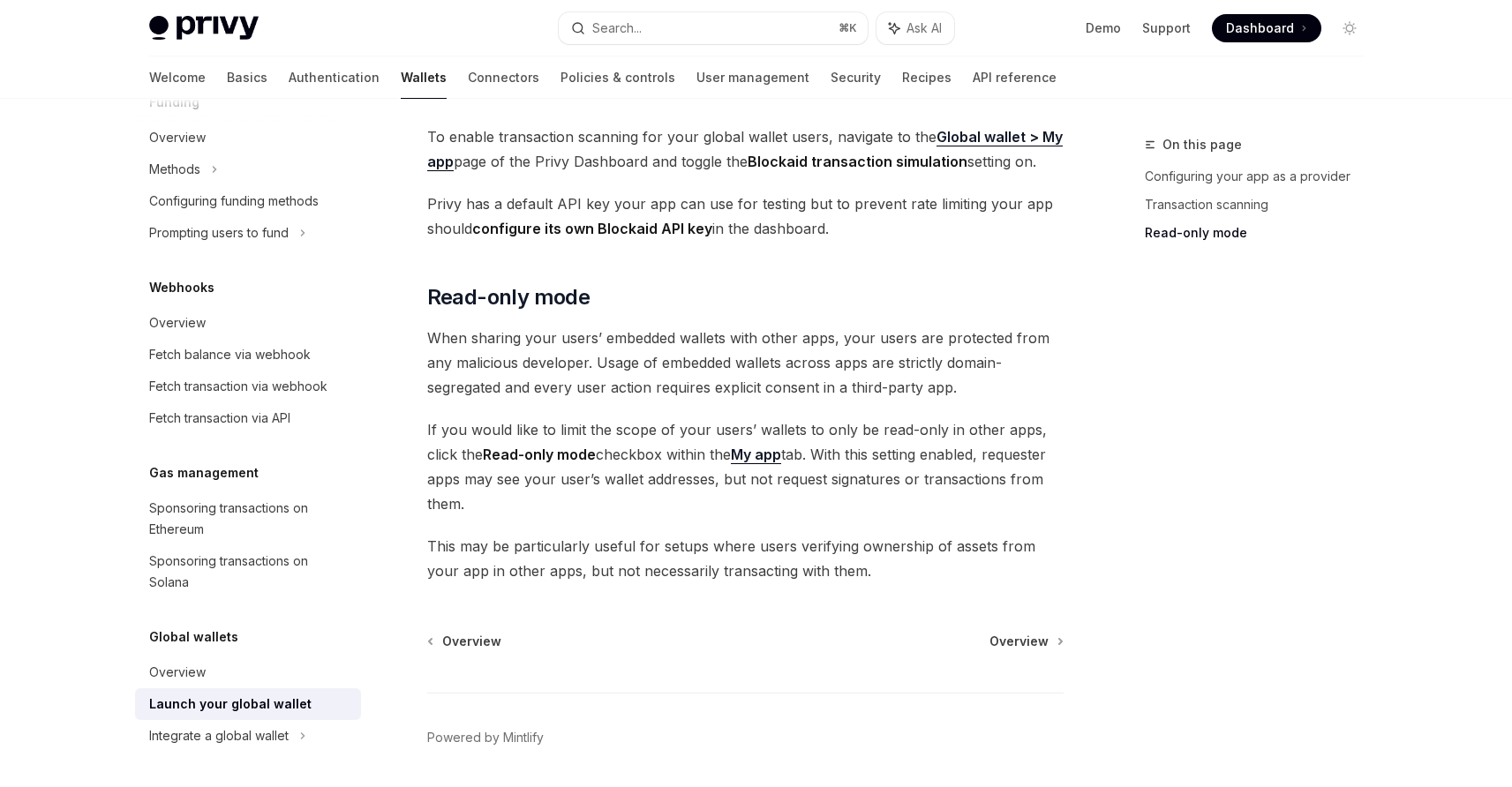
click at [722, 512] on span "If you would like to limit the scope of your users’ wallets to only be read-onl…" at bounding box center [746, 466] width 636 height 98
click at [1016, 659] on div "Overview Overview Powered by Mintlify" at bounding box center [746, 738] width 636 height 212
click at [1022, 644] on span "Overview" at bounding box center [1019, 641] width 59 height 17
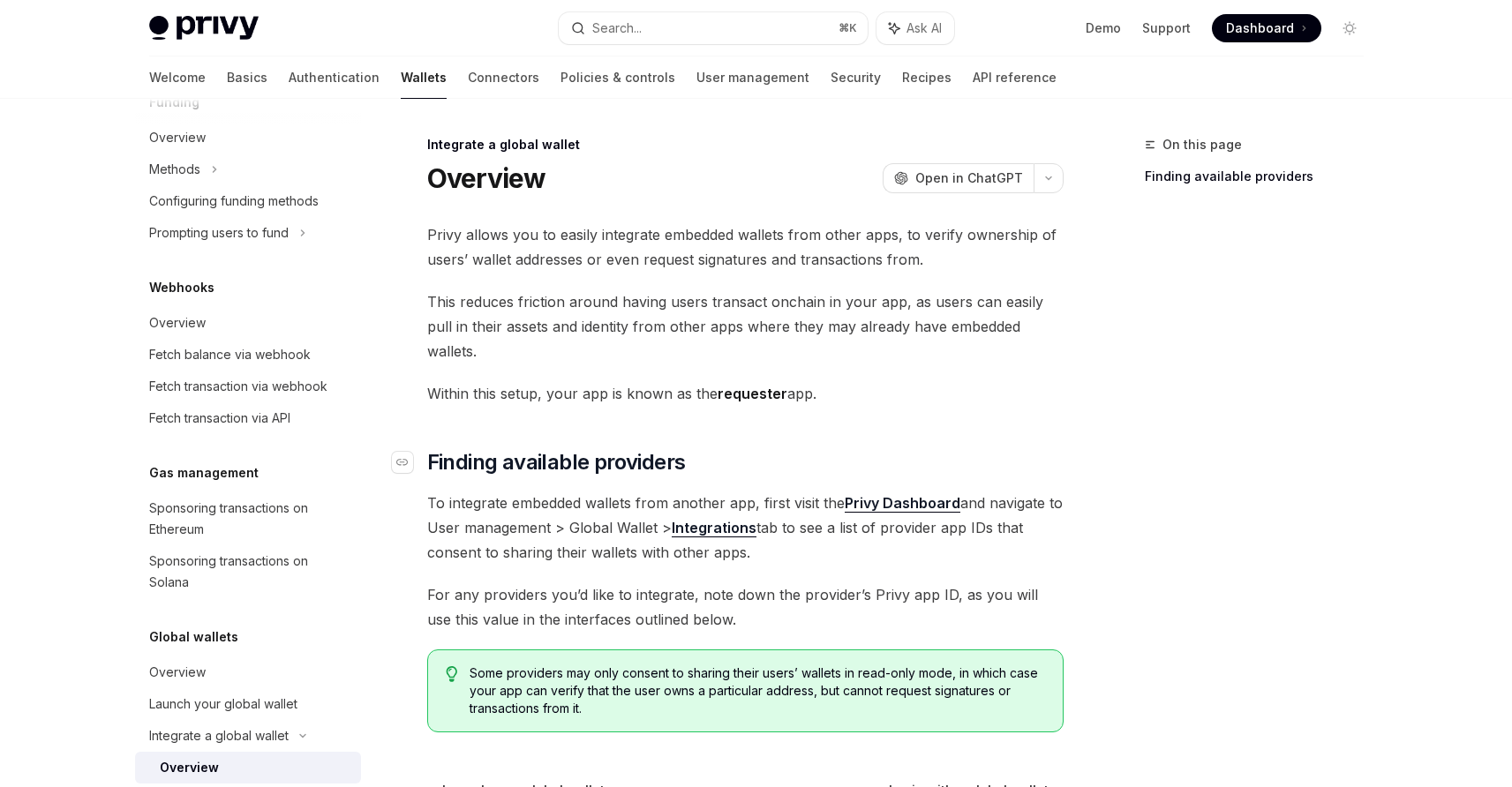
scroll to position [11, 0]
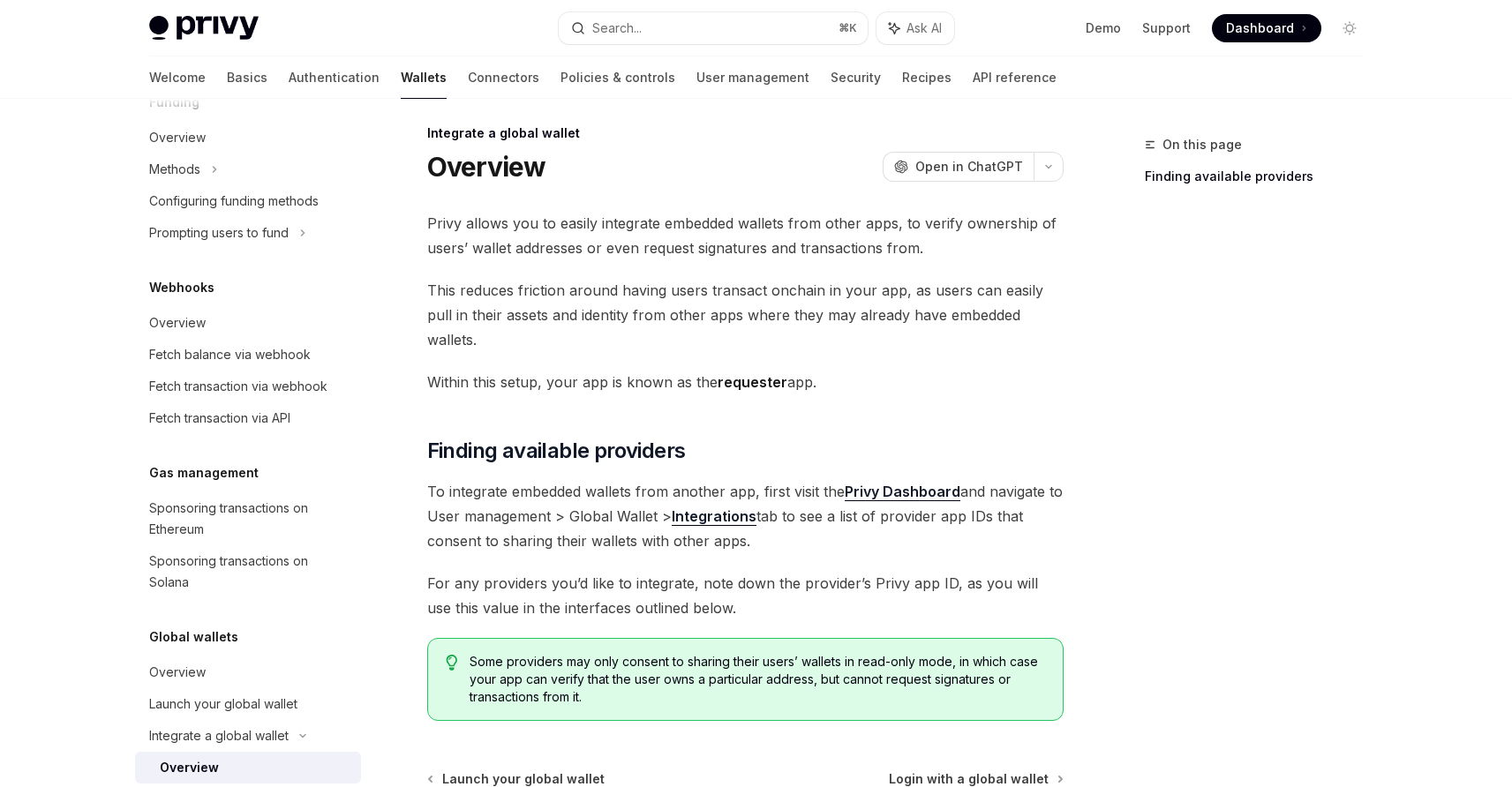
click at [781, 211] on span "Privy allows you to easily integrate embedded wallets from other apps, to verif…" at bounding box center [746, 235] width 636 height 50
click at [782, 219] on span "Privy allows you to easily integrate embedded wallets from other apps, to verif…" at bounding box center [746, 235] width 636 height 50
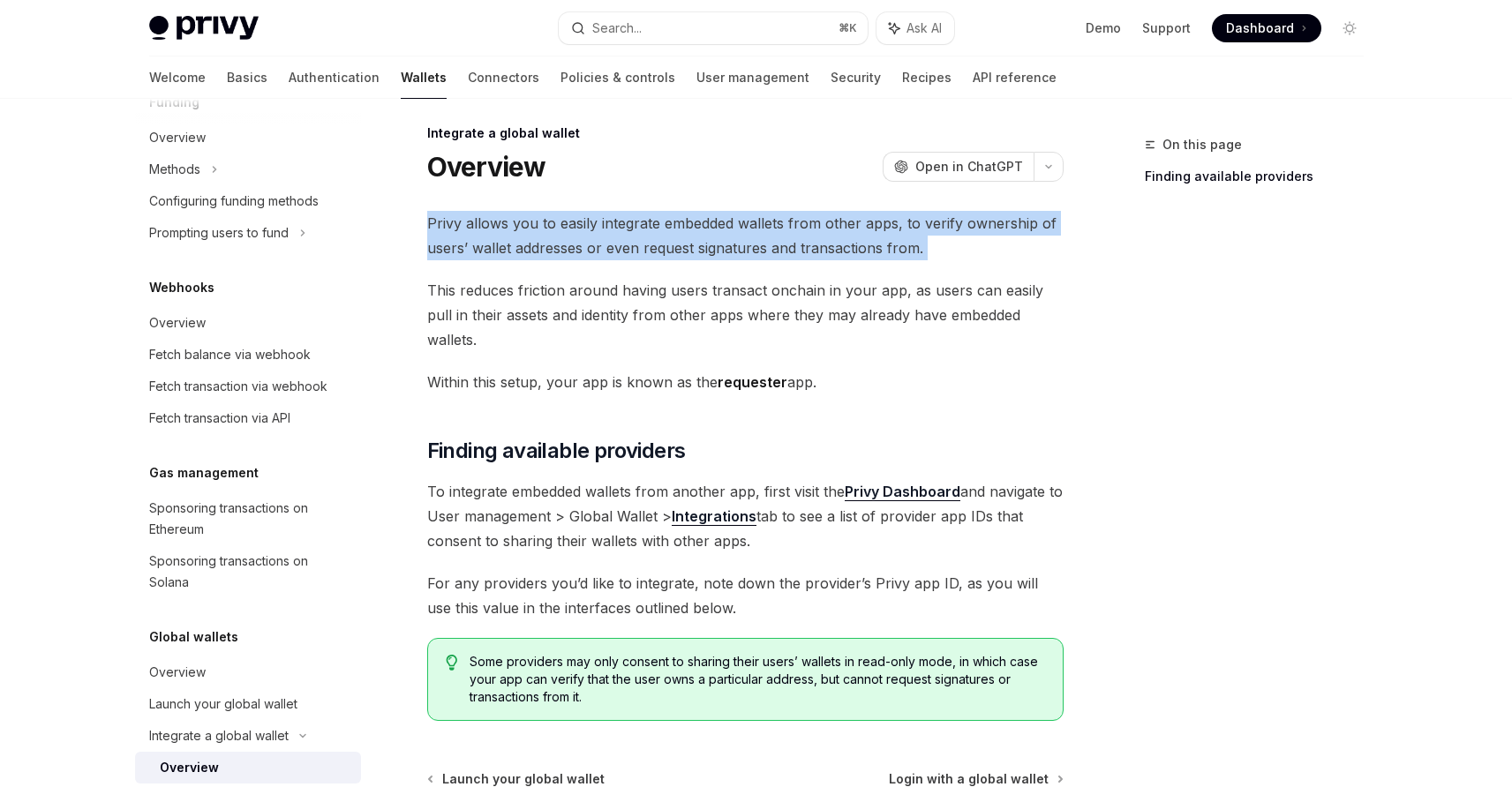
click at [782, 219] on span "Privy allows you to easily integrate embedded wallets from other apps, to verif…" at bounding box center [746, 235] width 636 height 50
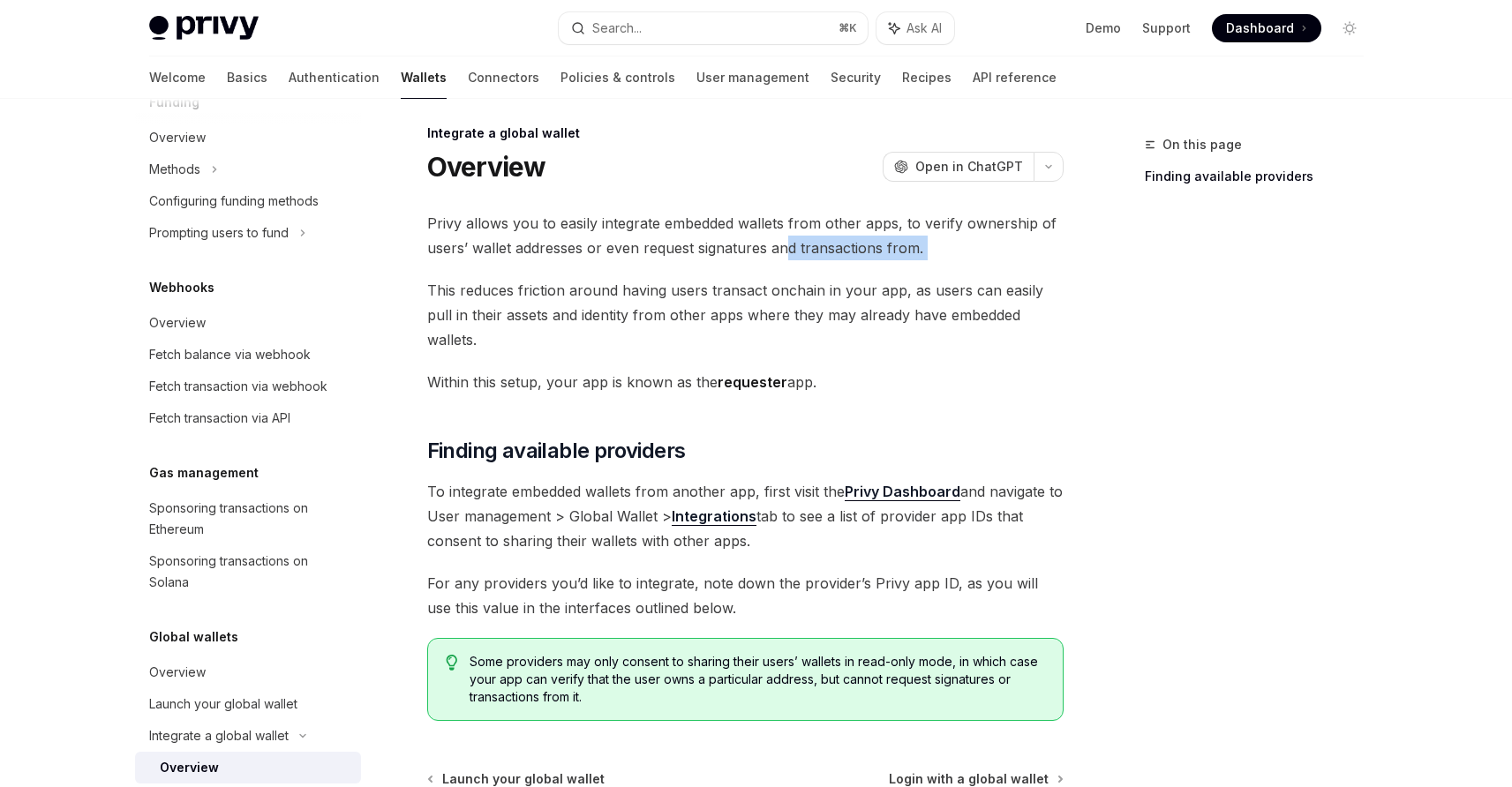
click at [786, 238] on span "Privy allows you to easily integrate embedded wallets from other apps, to verif…" at bounding box center [746, 235] width 636 height 50
click at [585, 287] on span "This reduces friction around having users transact onchain in your app, as user…" at bounding box center [746, 314] width 636 height 74
drag, startPoint x: 520, startPoint y: 297, endPoint x: 987, endPoint y: 320, distance: 467.6
click at [987, 320] on span "This reduces friction around having users transact onchain in your app, as user…" at bounding box center [746, 314] width 636 height 74
click at [973, 341] on div "Privy allows you to easily integrate embedded wallets from other apps, to verif…" at bounding box center [746, 465] width 636 height 510
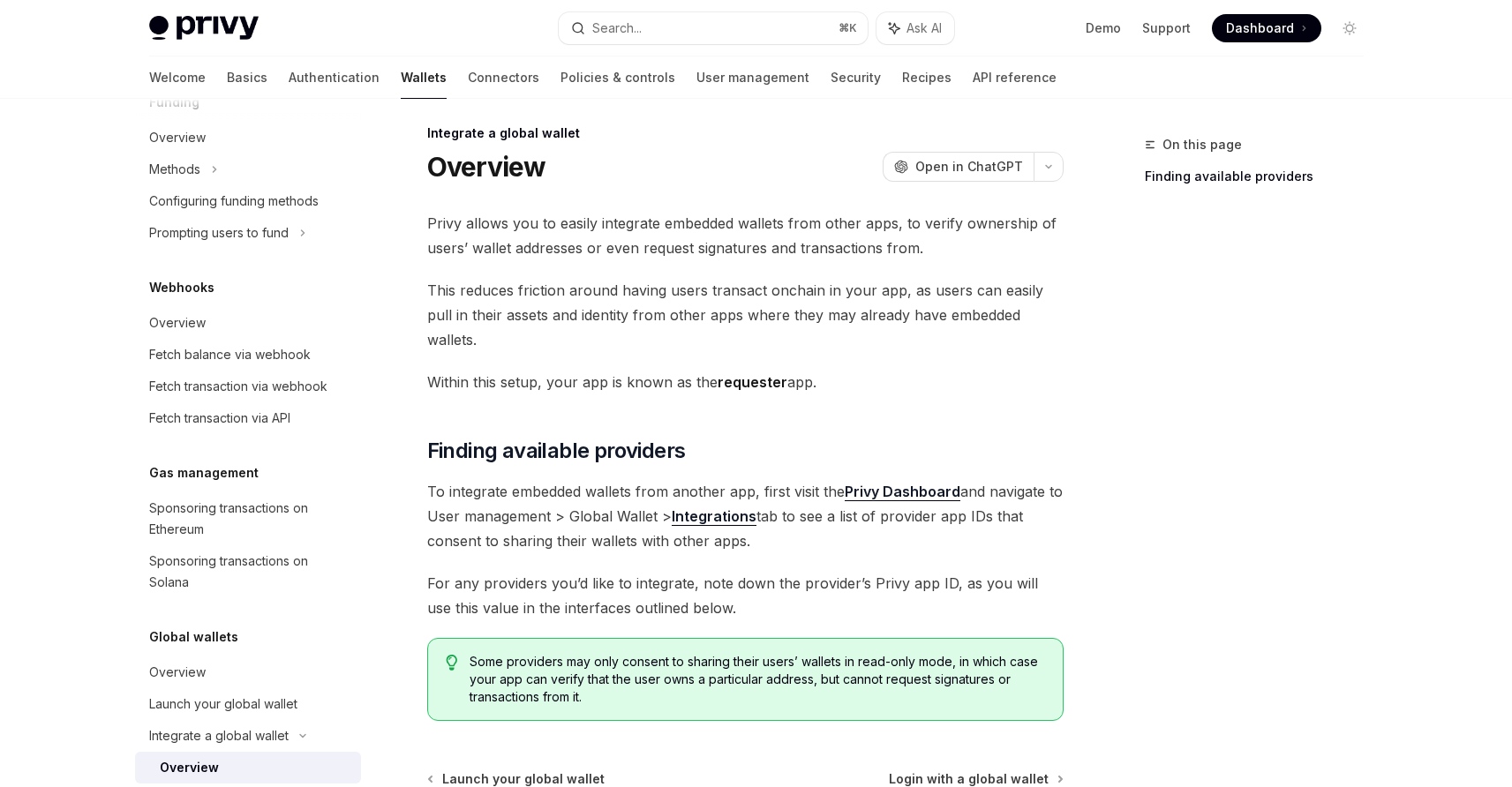
scroll to position [183, 0]
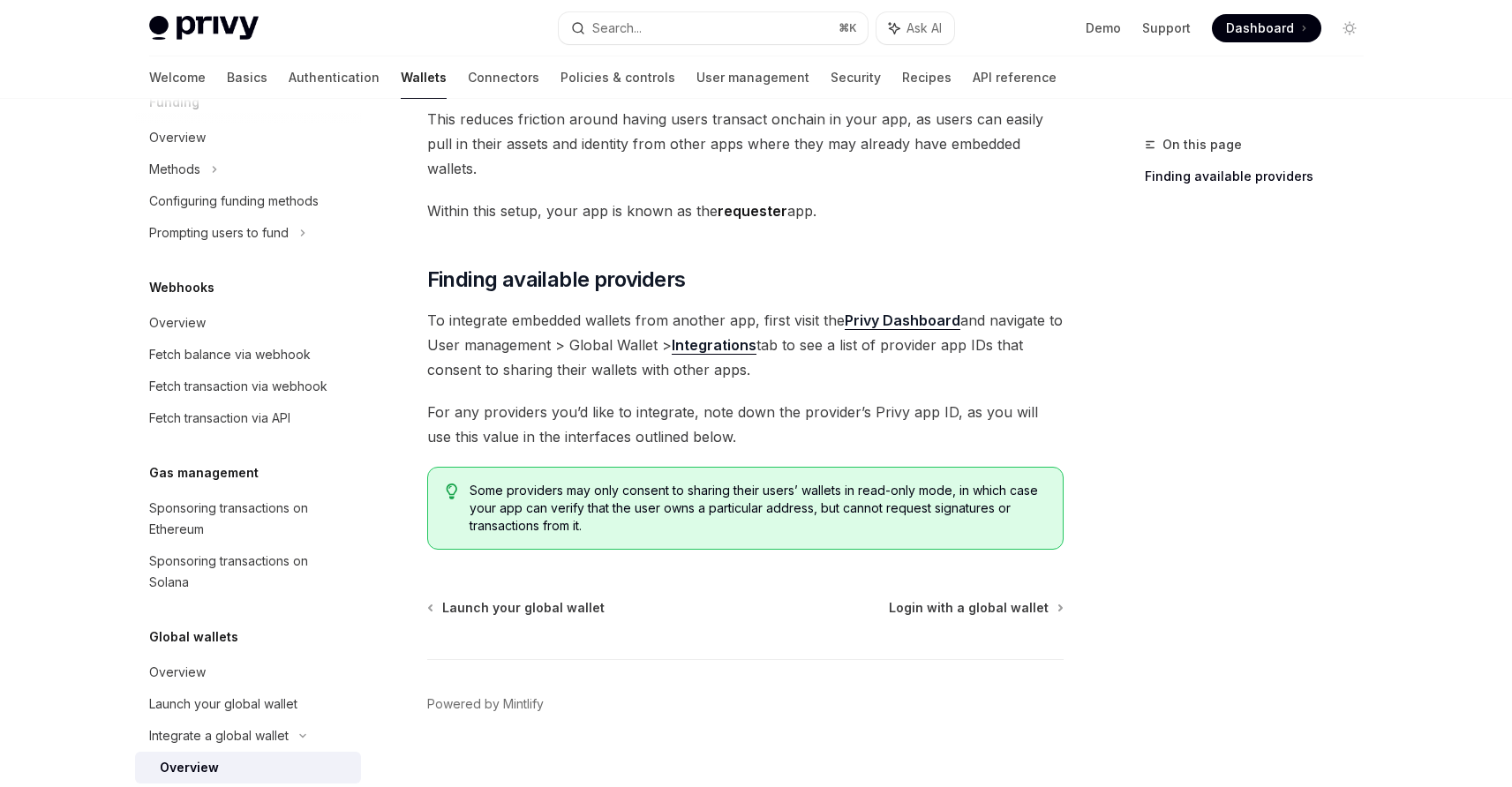
click at [911, 348] on span "To integrate embedded wallets from another app, first visit the Privy Dashboard…" at bounding box center [746, 345] width 636 height 74
click at [741, 336] on strong "Integrations" at bounding box center [714, 345] width 85 height 17
type textarea "*"
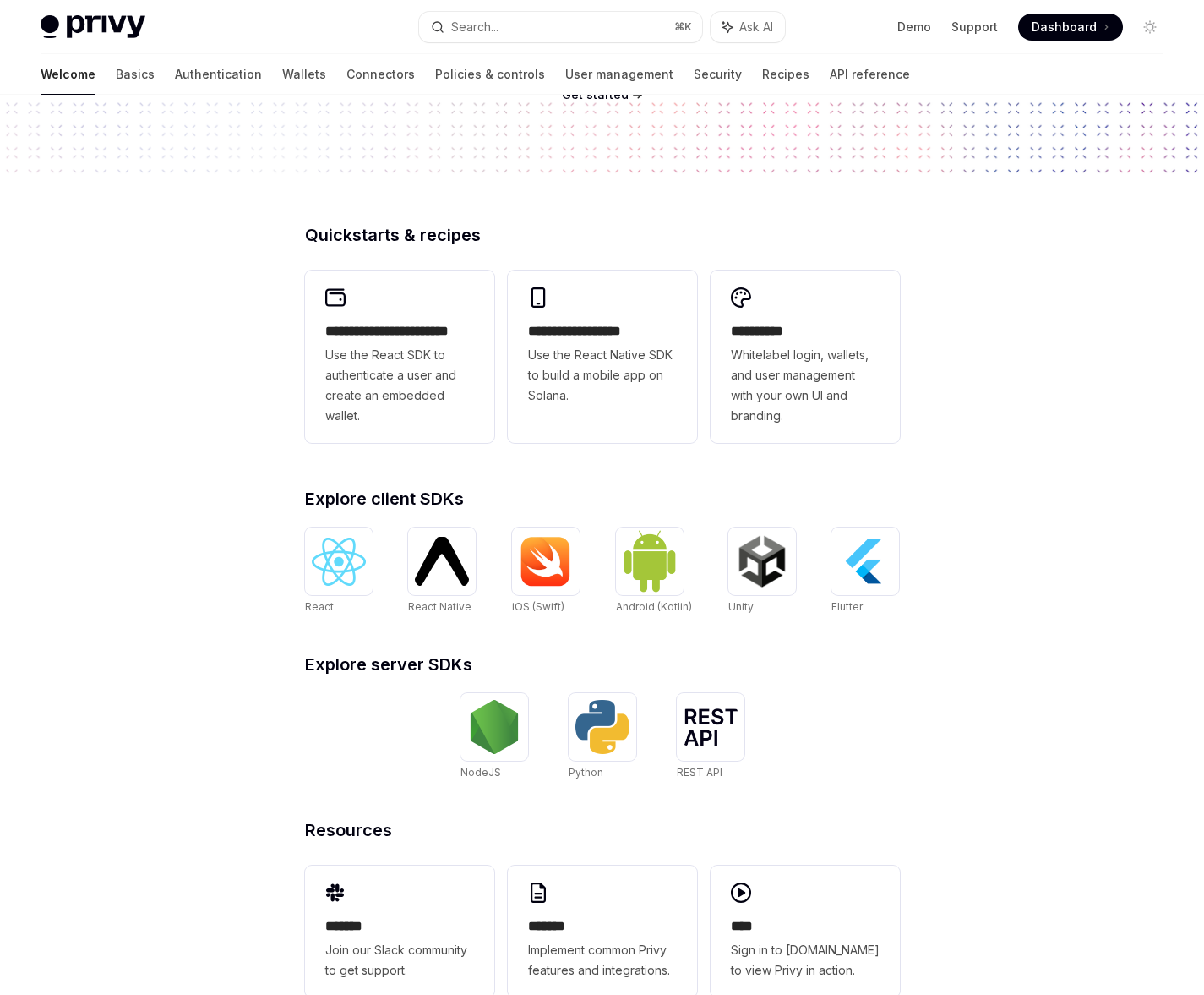
scroll to position [252, 0]
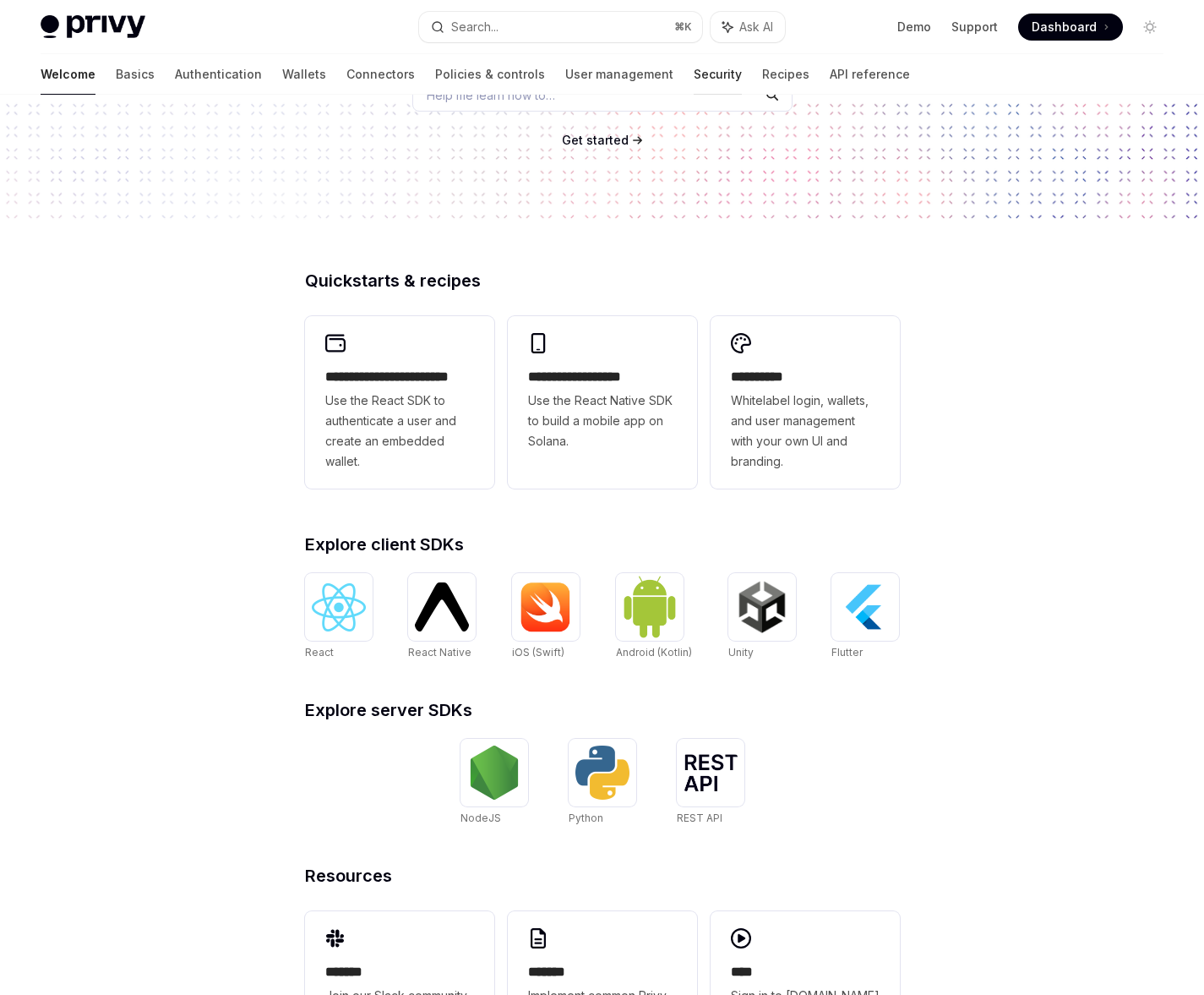
click at [694, 74] on link "Security" at bounding box center [717, 74] width 48 height 41
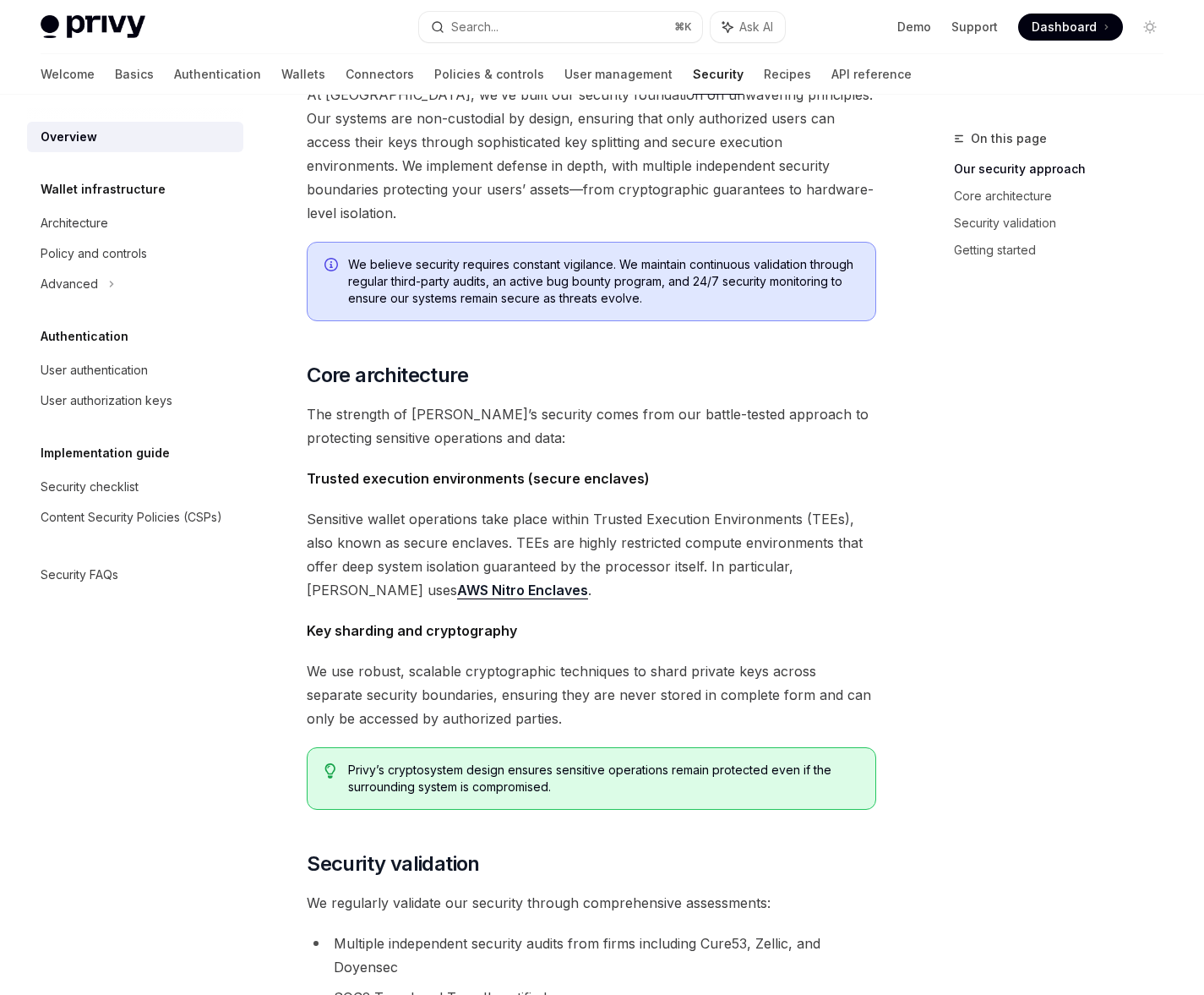
scroll to position [357, 0]
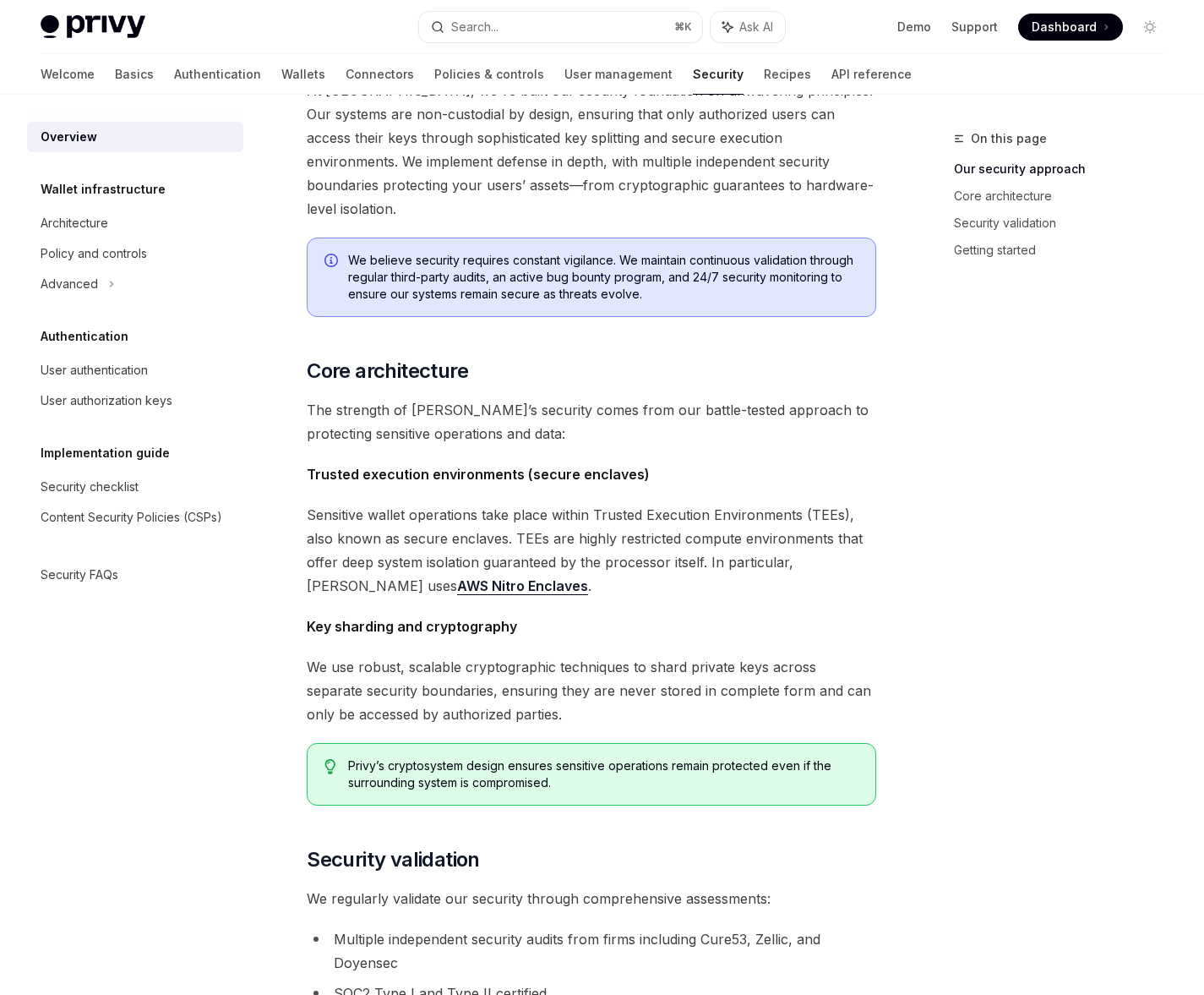
click at [733, 427] on div "The security of your users’ data and digital assets is our top priority at Priv…" at bounding box center [591, 623] width 569 height 1588
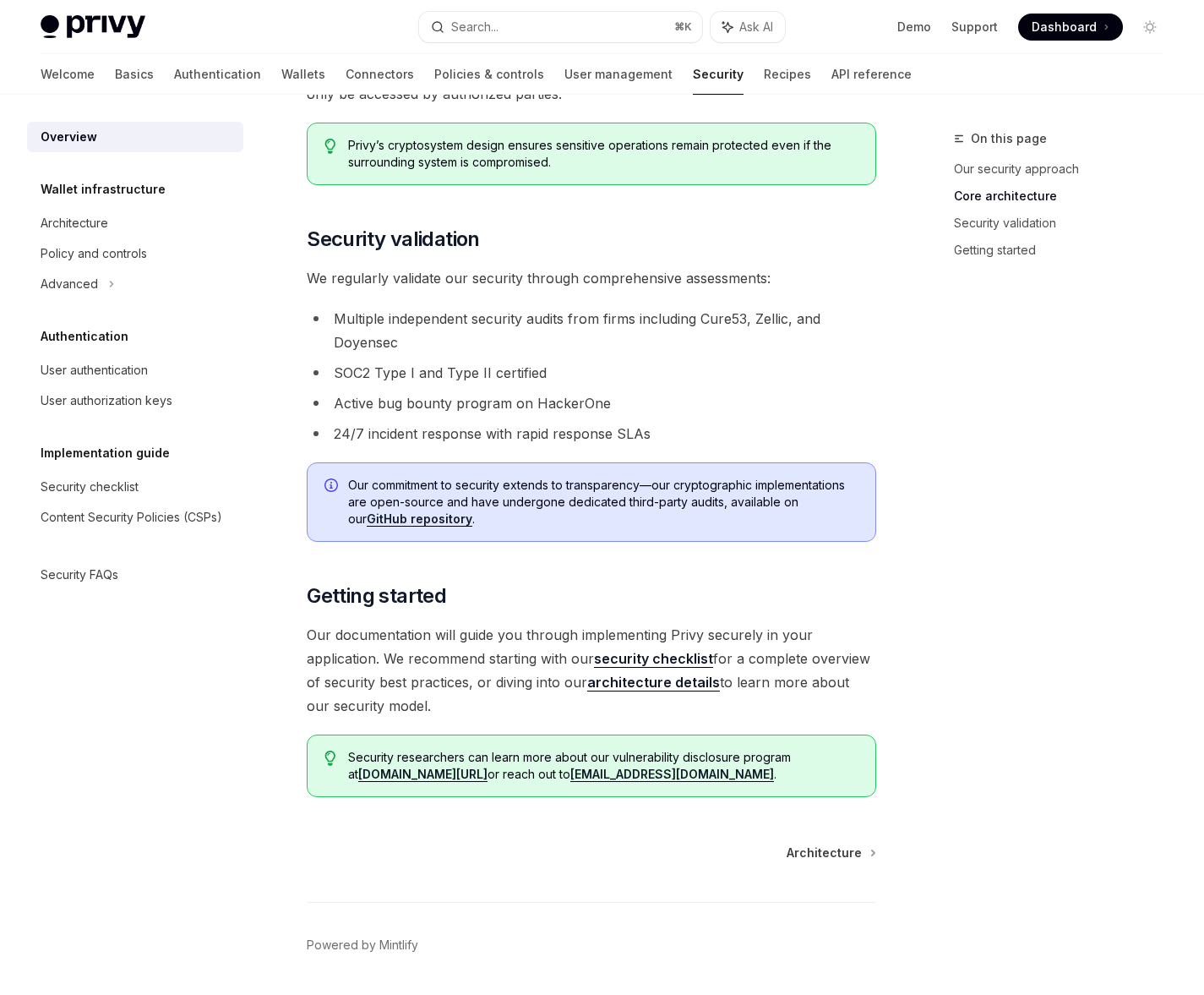
scroll to position [1007, 0]
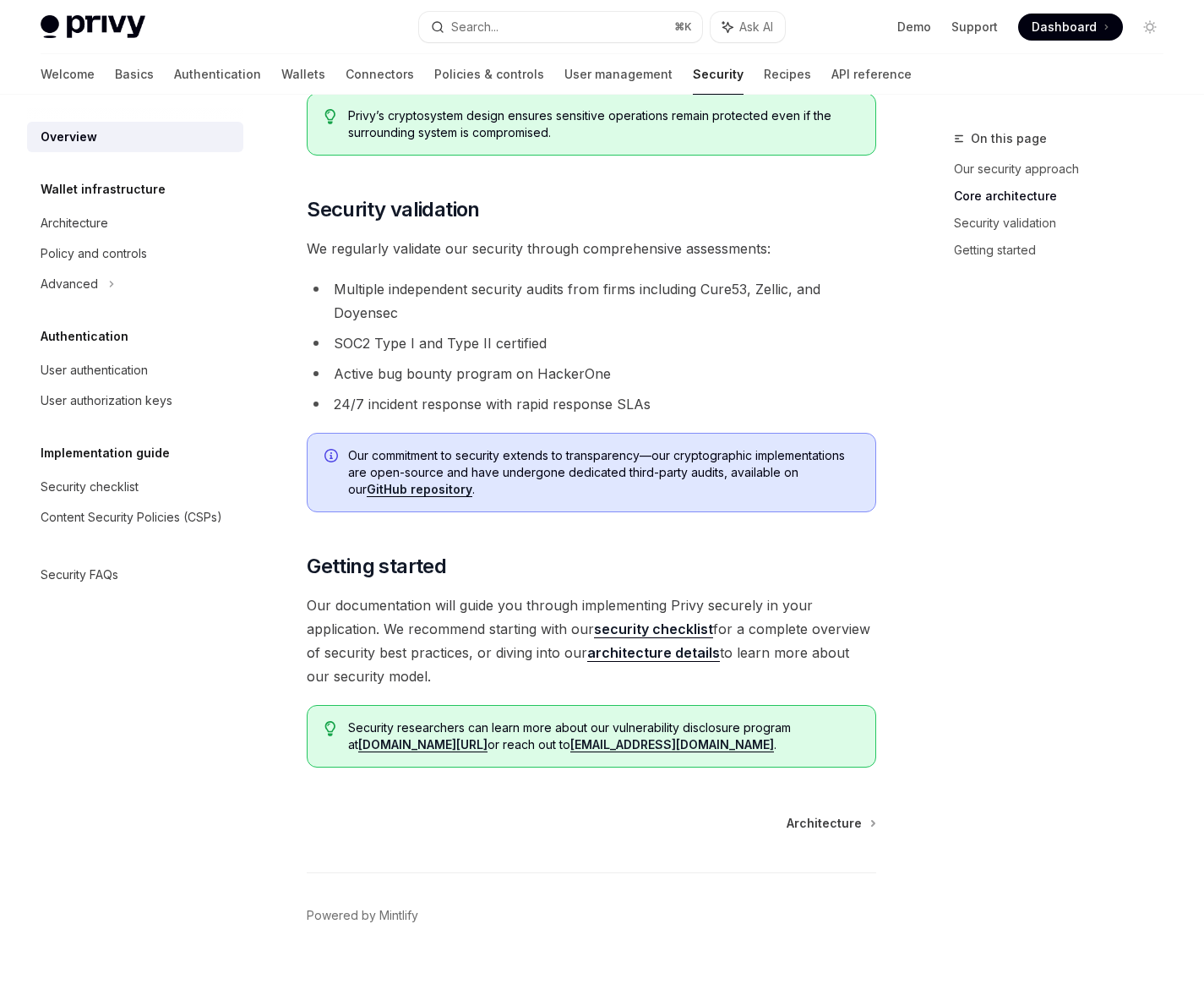
click at [727, 367] on ul "Multiple independent security audits from firms including Cure53, Zellic, and D…" at bounding box center [591, 346] width 569 height 138
click at [718, 331] on li "SOC2 Type I and Type II certified" at bounding box center [591, 343] width 569 height 24
click at [725, 364] on ul "Multiple independent security audits from firms including Cure53, Zellic, and D…" at bounding box center [591, 346] width 569 height 138
click at [696, 621] on link "security checklist" at bounding box center [653, 630] width 119 height 18
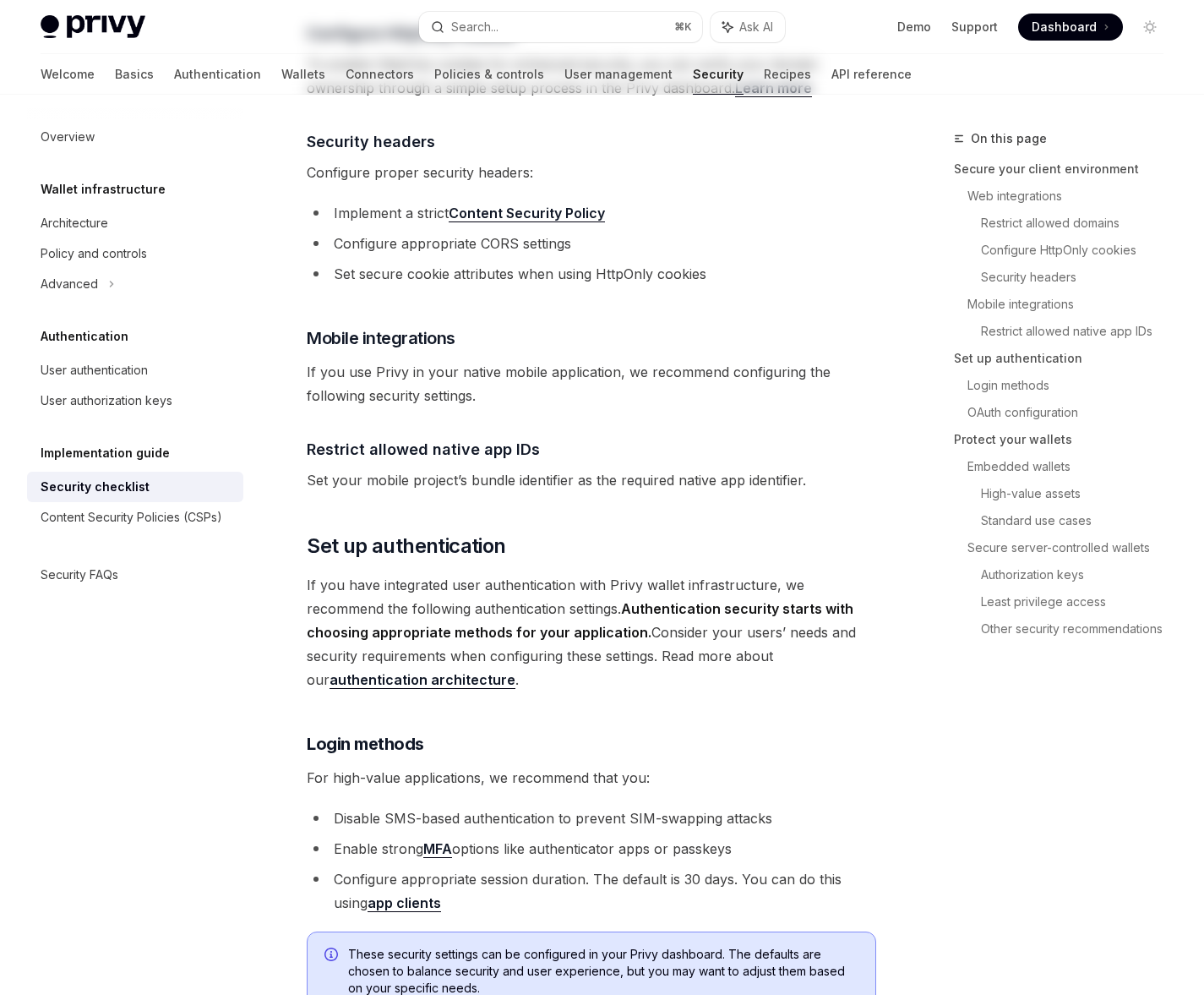
type textarea "*"
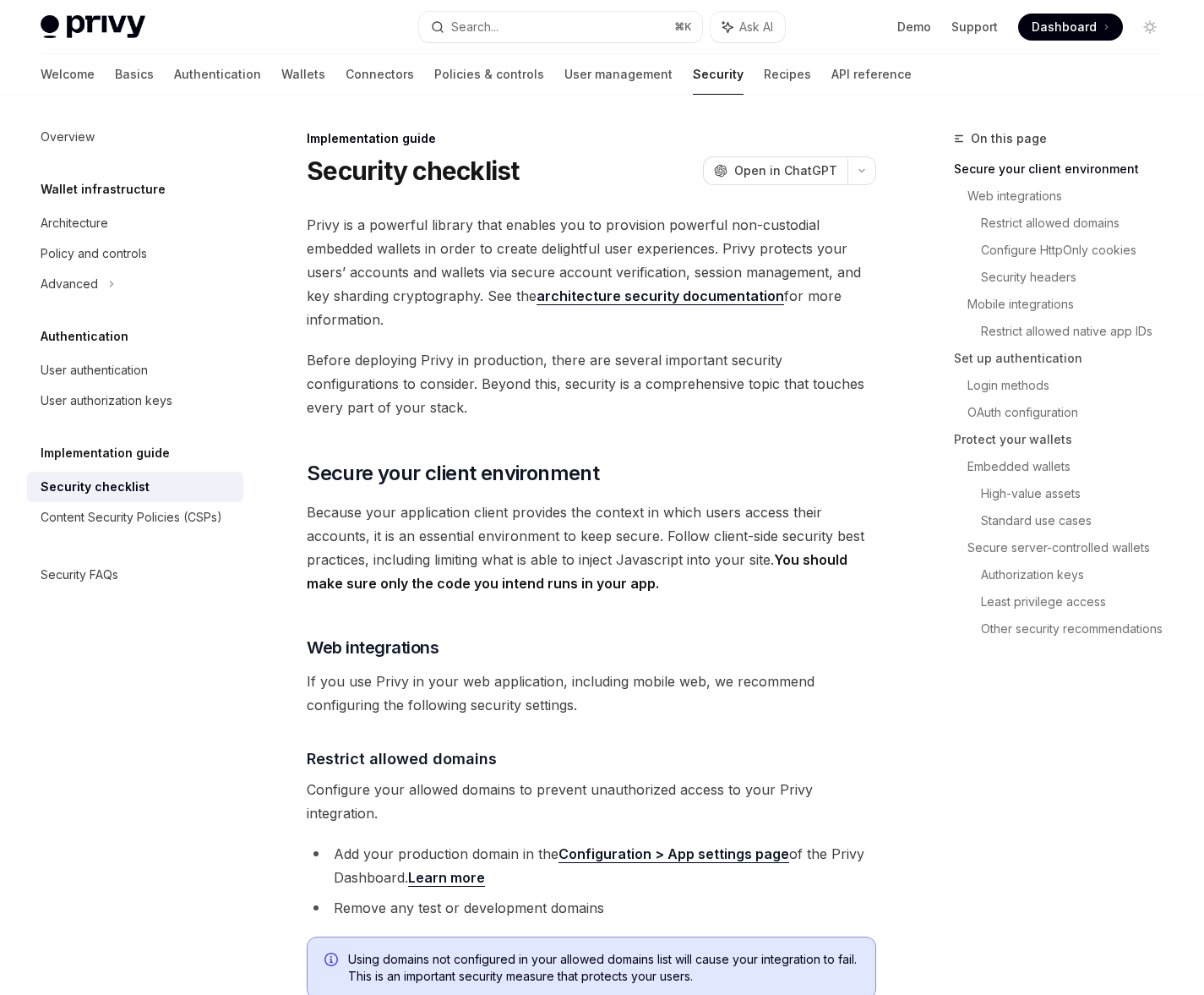
click at [373, 224] on span "Privy is a powerful library that enables you to provision powerful non-custodia…" at bounding box center [591, 272] width 569 height 118
click at [375, 231] on span "Privy is a powerful library that enables you to provision powerful non-custodia…" at bounding box center [591, 272] width 569 height 118
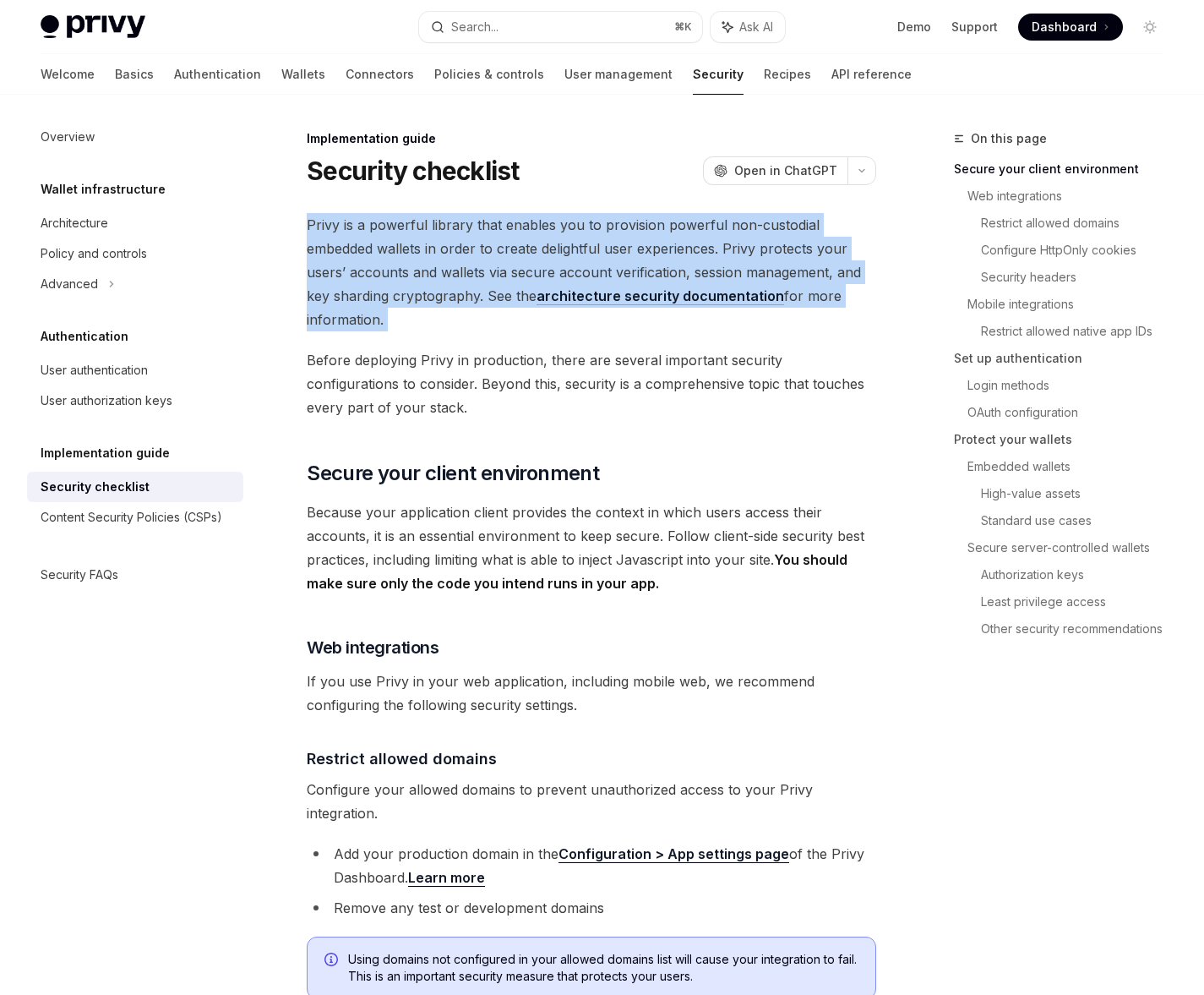
click at [375, 239] on span "Privy is a powerful library that enables you to provision powerful non-custodia…" at bounding box center [591, 272] width 569 height 118
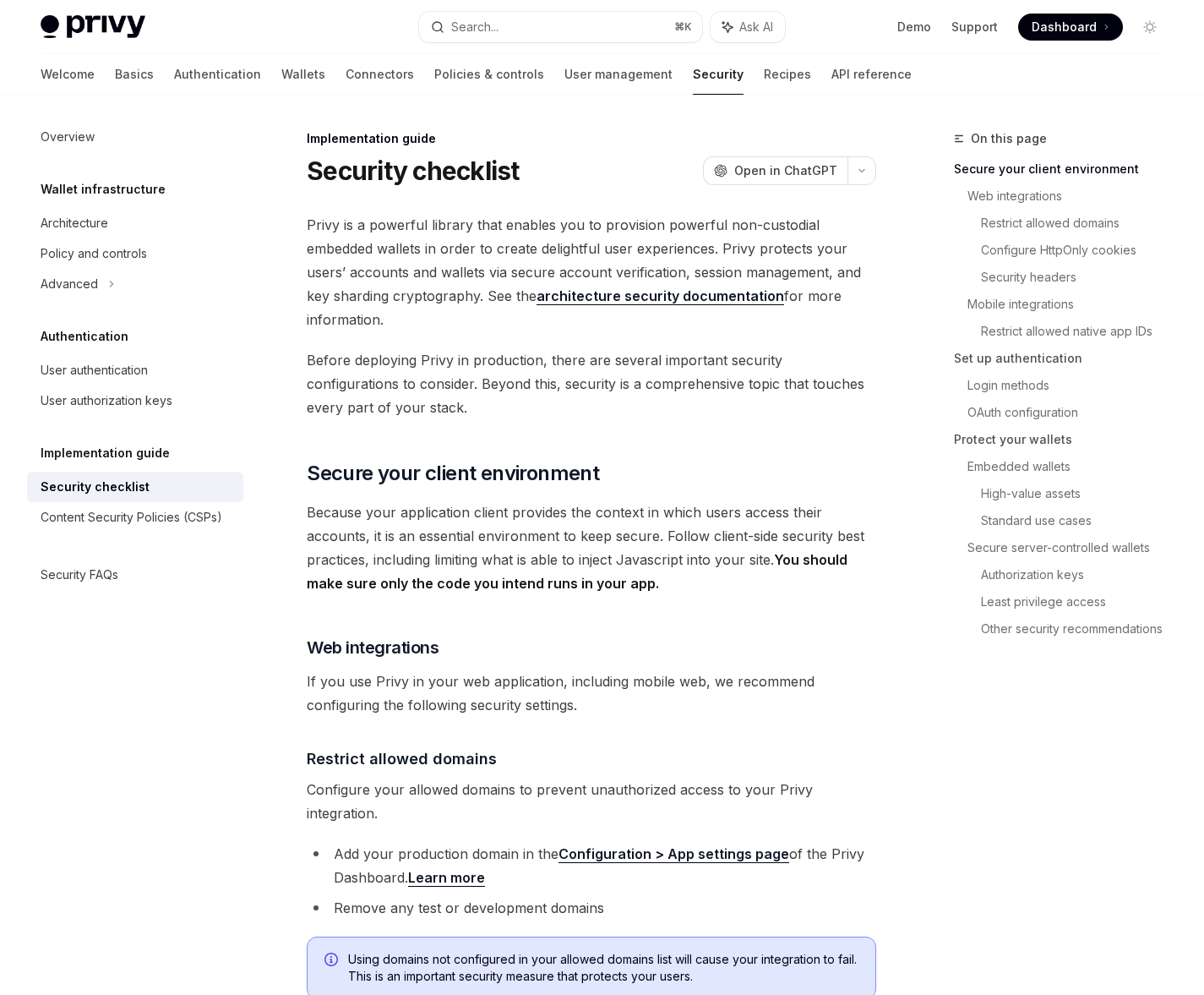
click at [378, 253] on span "Privy is a powerful library that enables you to provision powerful non-custodia…" at bounding box center [591, 272] width 569 height 118
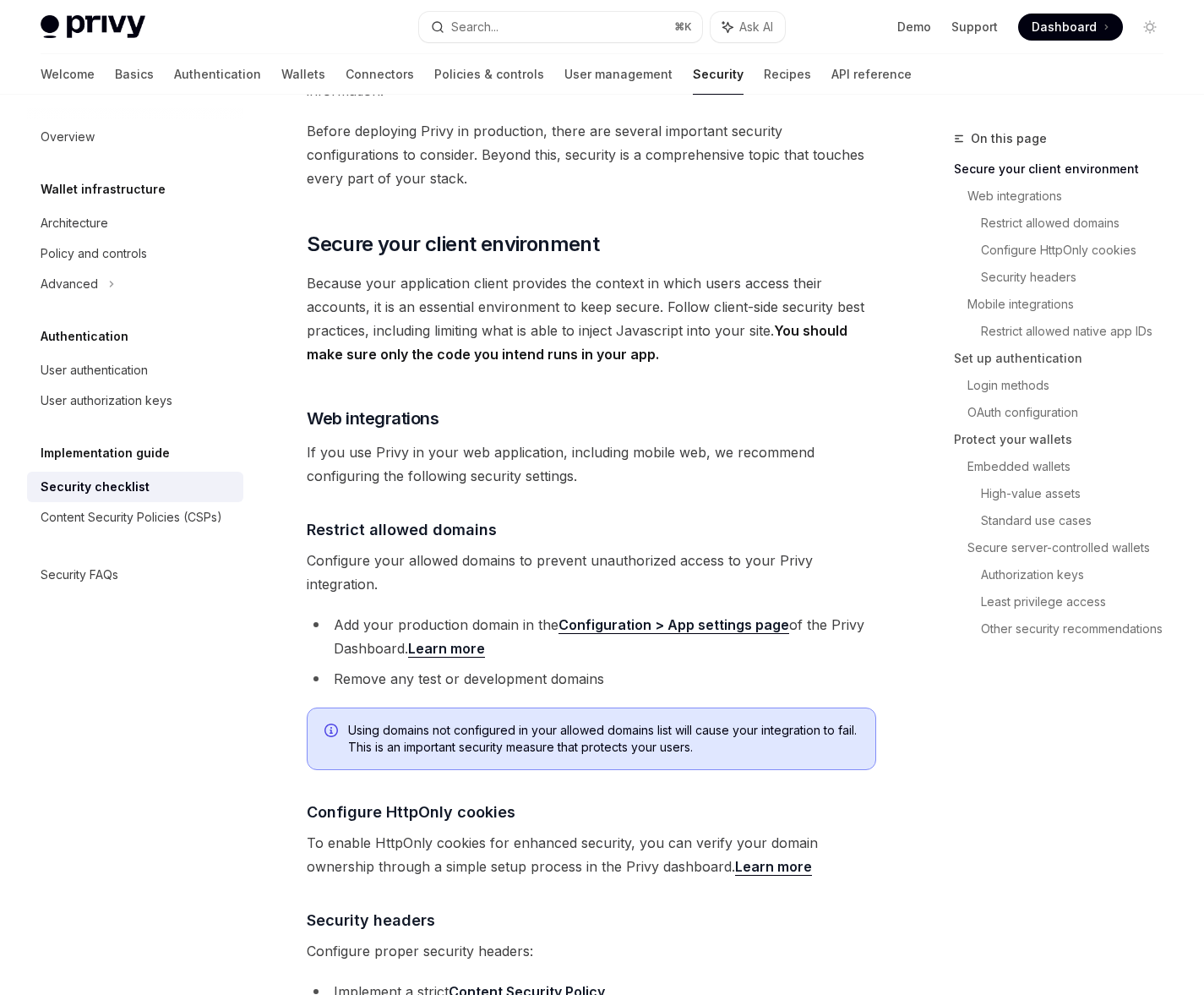
scroll to position [230, 0]
click at [576, 350] on strong "You should make sure only the code you intend runs in your app." at bounding box center [576, 342] width 540 height 41
click at [578, 355] on strong "You should make sure only the code you intend runs in your app." at bounding box center [576, 342] width 540 height 41
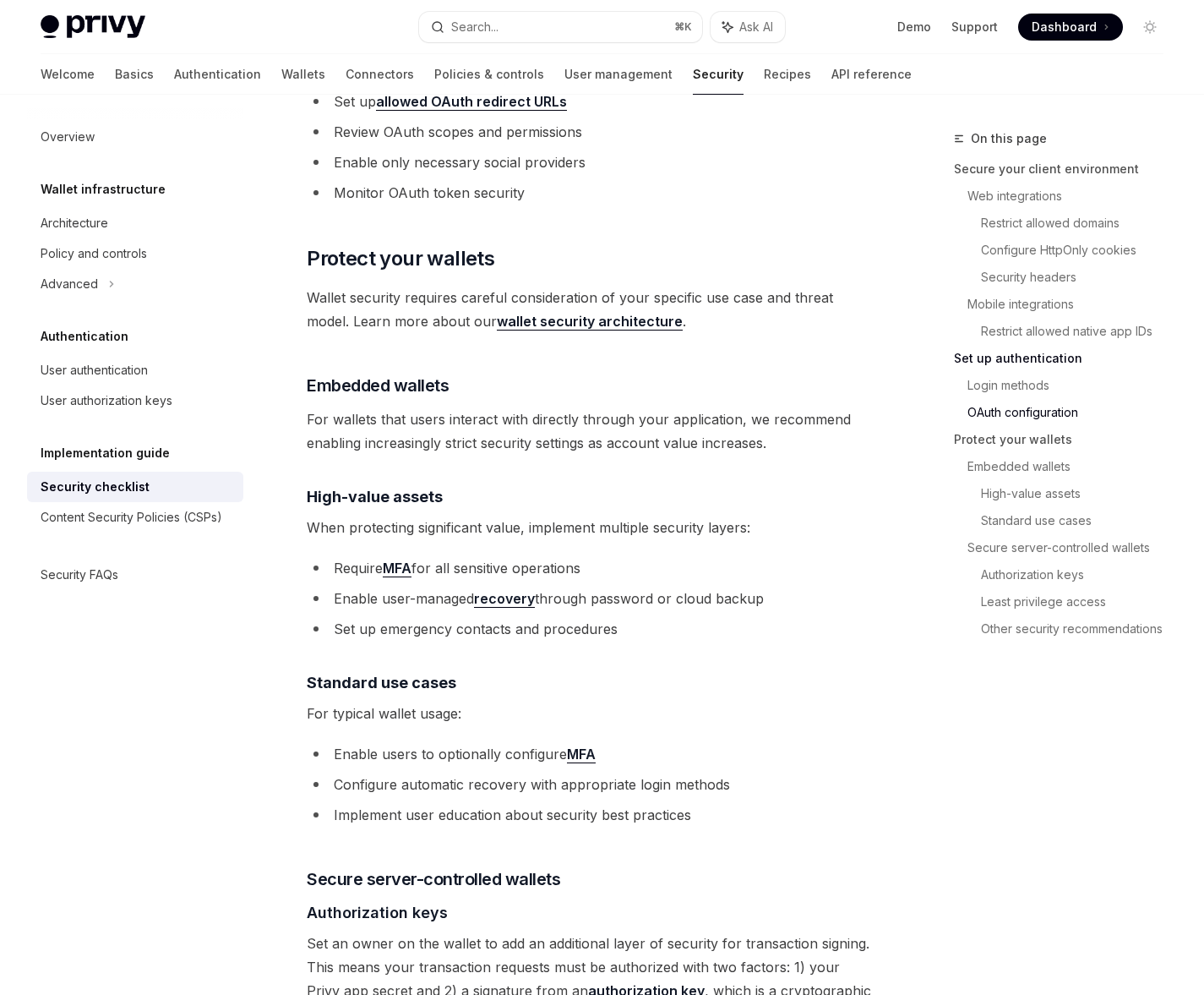
scroll to position [2045, 0]
click at [522, 431] on span "For wallets that users interact with directly through your application, we reco…" at bounding box center [591, 431] width 569 height 48
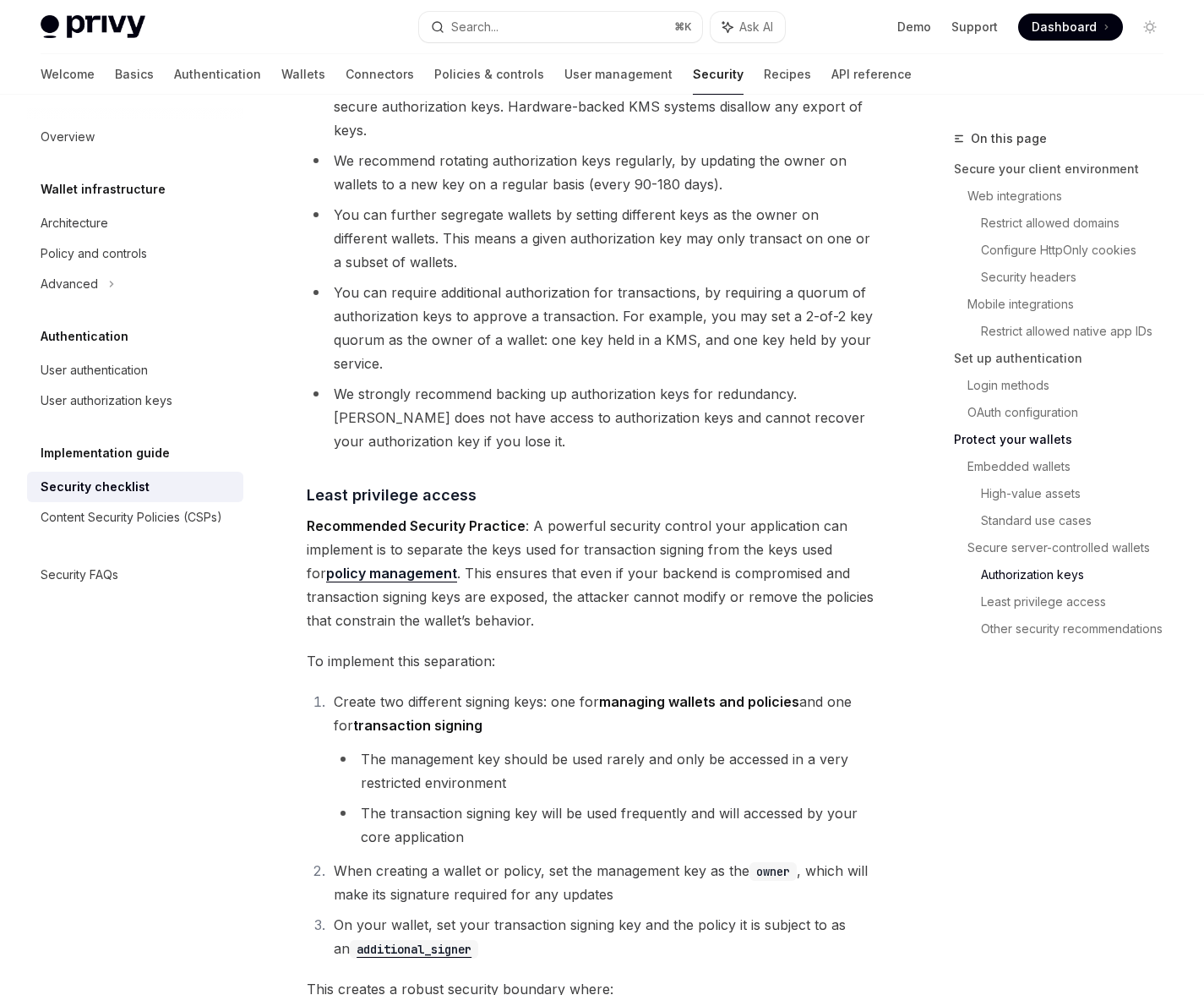
scroll to position [3040, 0]
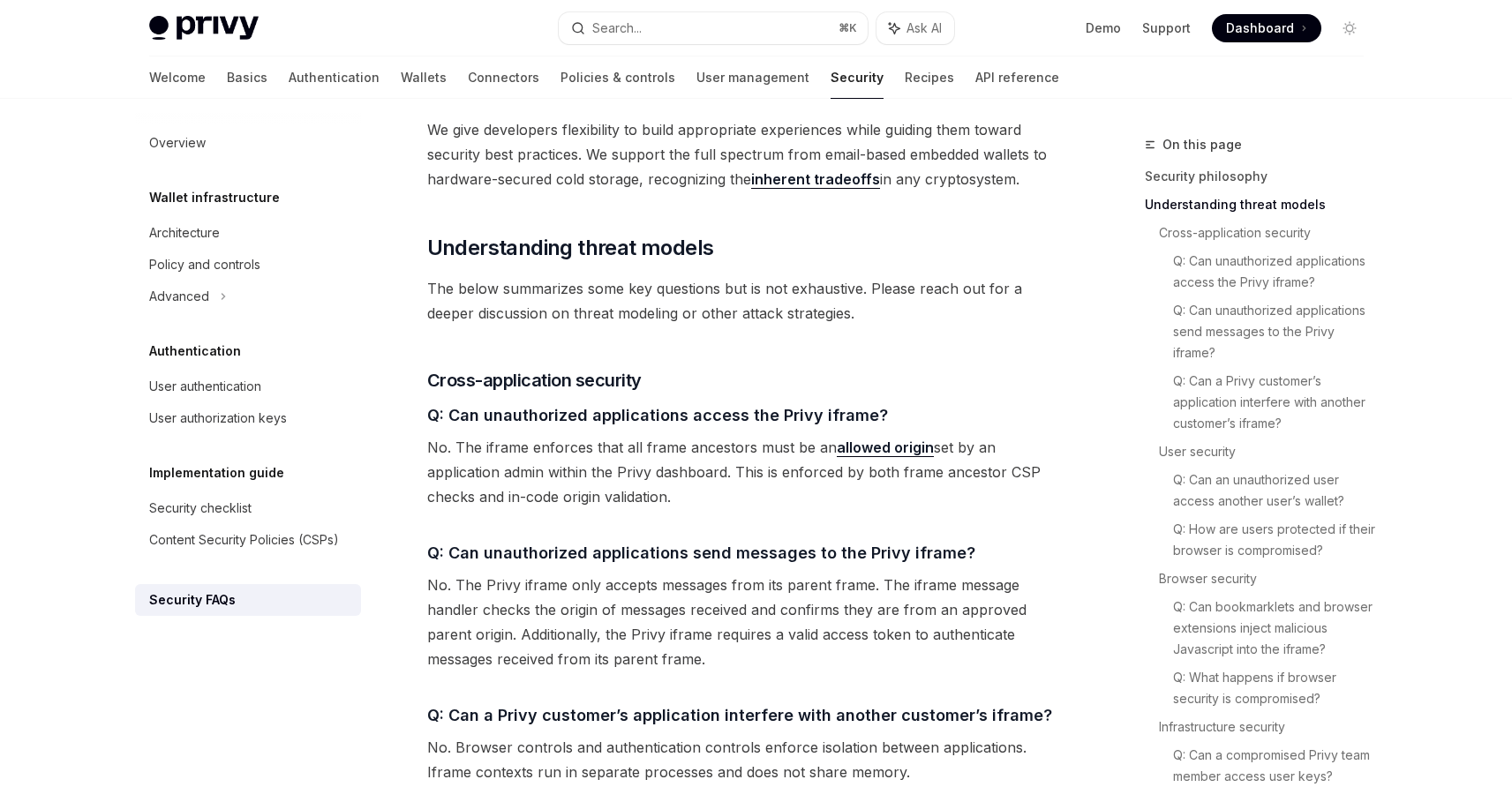
scroll to position [1031, 0]
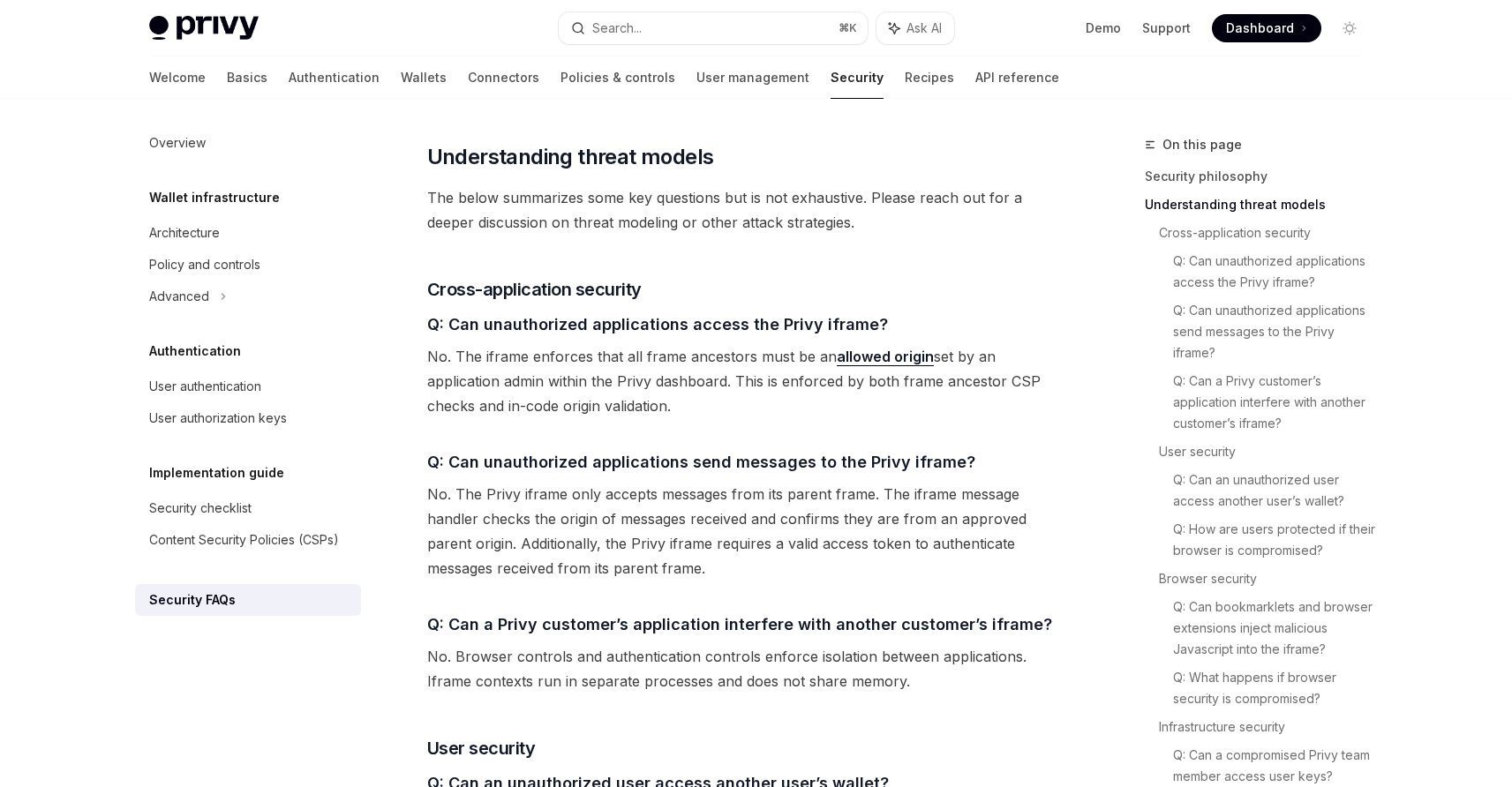
click at [475, 344] on span "No. The iframe enforces that all frame ancestors must be an allowed origin set …" at bounding box center [746, 381] width 636 height 74
click at [476, 344] on span "No. The iframe enforces that all frame ancestors must be an allowed origin set …" at bounding box center [746, 381] width 636 height 74
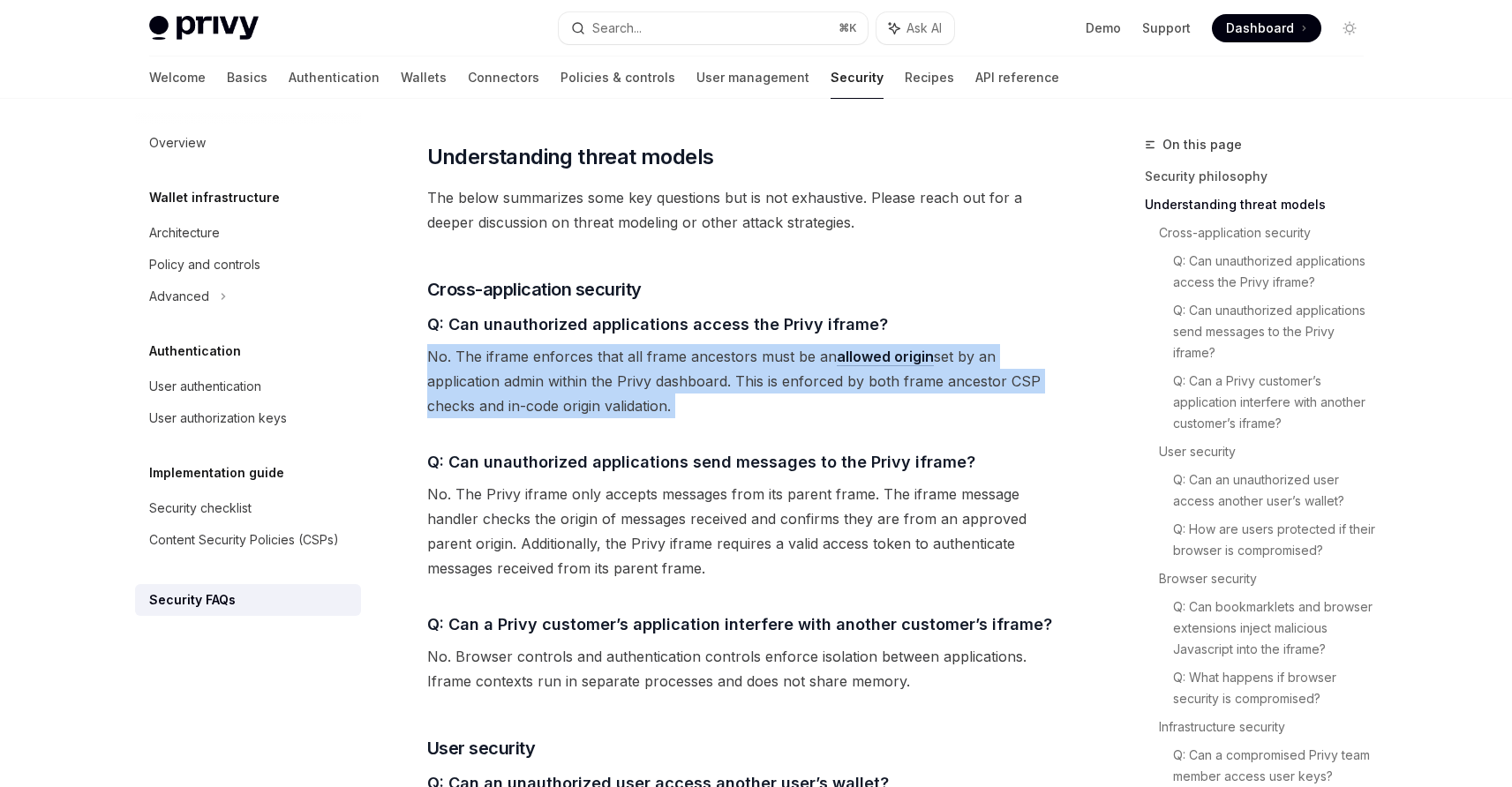
click at [476, 344] on span "No. The iframe enforces that all frame ancestors must be an allowed origin set …" at bounding box center [746, 381] width 636 height 74
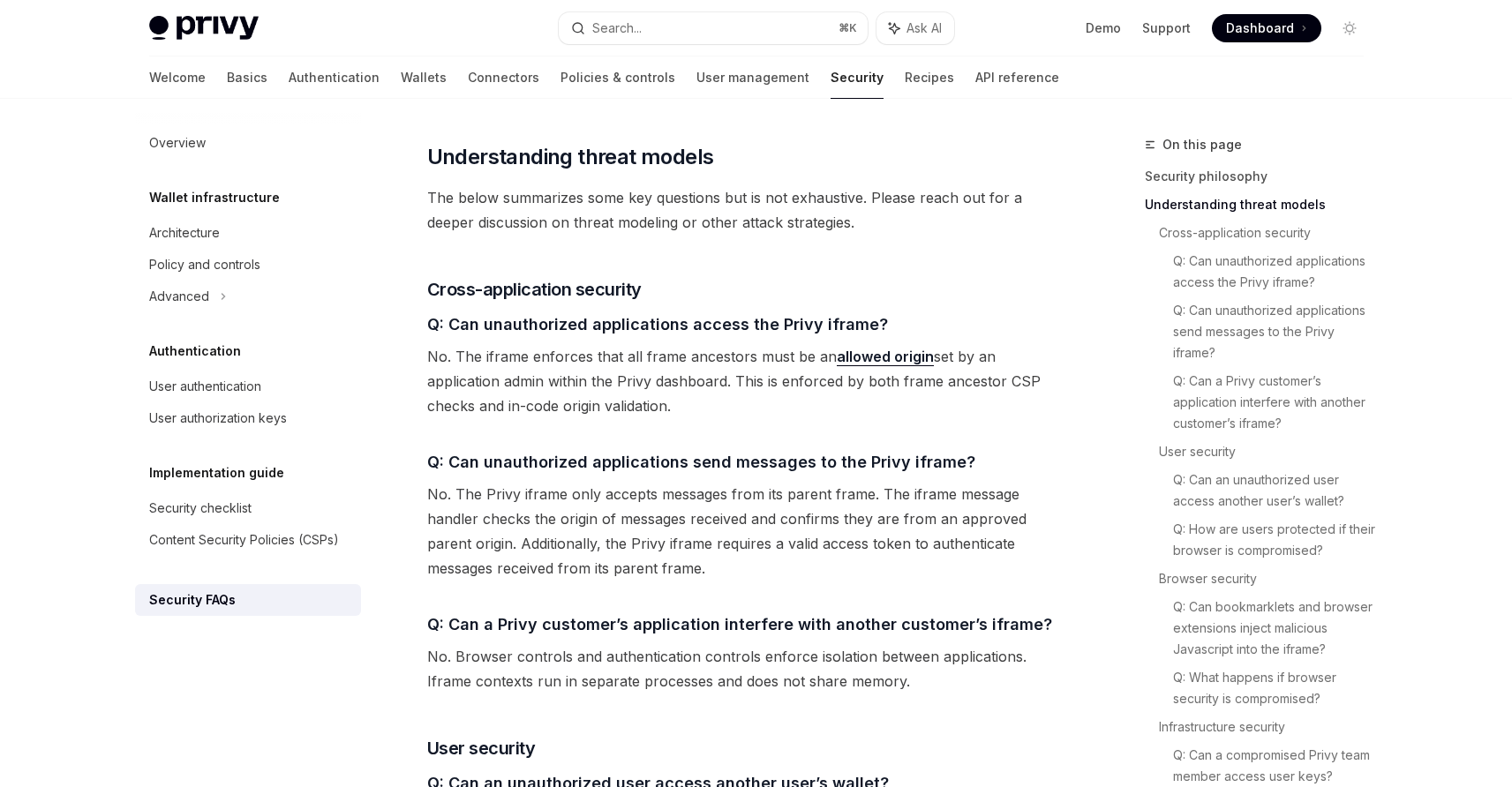
click at [586, 344] on span "No. The iframe enforces that all frame ancestors must be an allowed origin set …" at bounding box center [746, 381] width 636 height 74
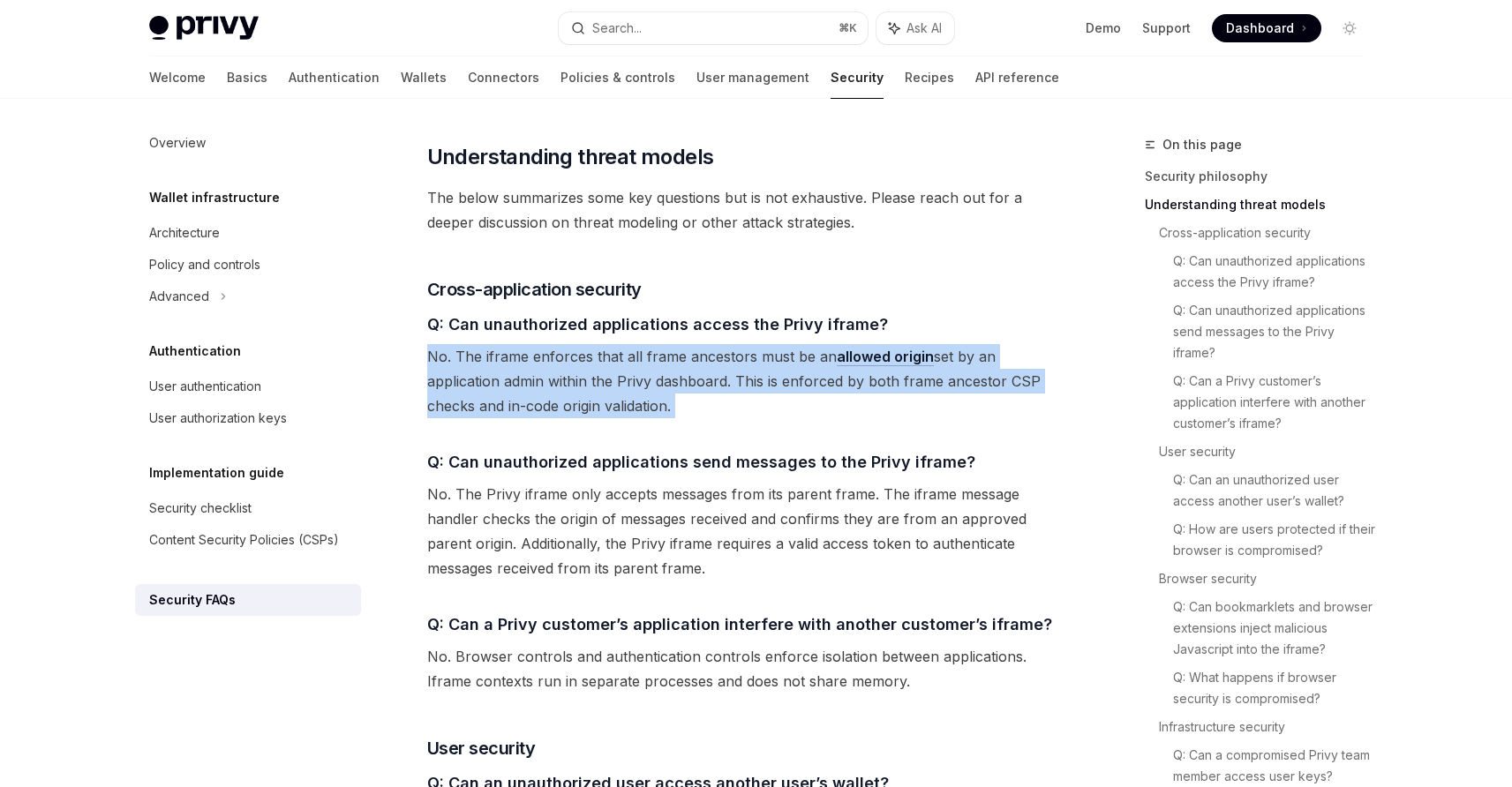
click at [586, 344] on span "No. The iframe enforces that all frame ancestors must be an allowed origin set …" at bounding box center [746, 381] width 636 height 74
click at [694, 344] on span "No. The iframe enforces that all frame ancestors must be an allowed origin set …" at bounding box center [746, 381] width 636 height 74
click at [774, 344] on span "No. The iframe enforces that all frame ancestors must be an allowed origin set …" at bounding box center [746, 381] width 636 height 74
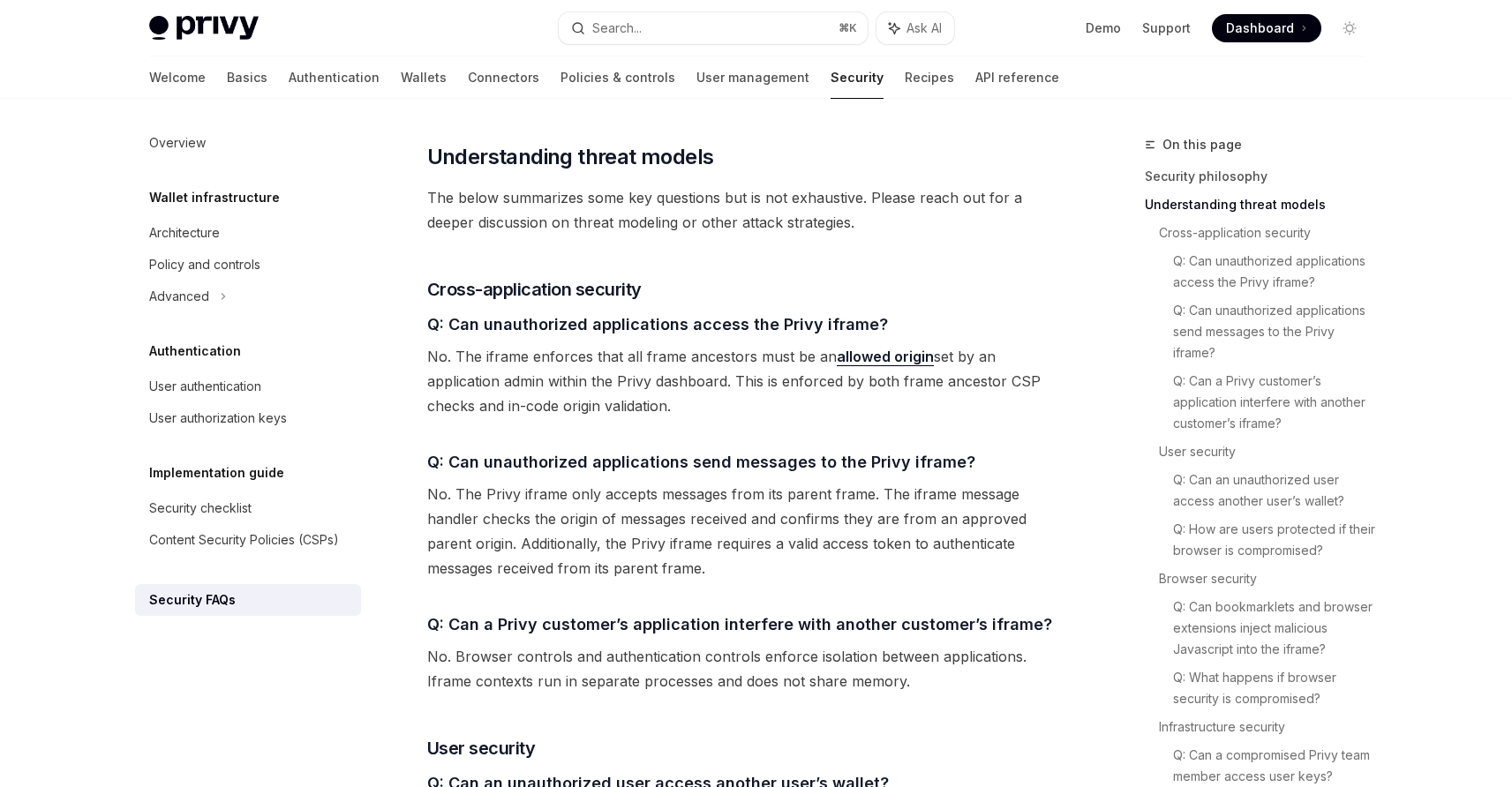
click at [800, 344] on span "No. The iframe enforces that all frame ancestors must be an allowed origin set …" at bounding box center [746, 381] width 636 height 74
click at [751, 344] on span "No. The iframe enforces that all frame ancestors must be an allowed origin set …" at bounding box center [746, 381] width 636 height 74
click at [714, 344] on span "No. The iframe enforces that all frame ancestors must be an allowed origin set …" at bounding box center [746, 381] width 636 height 74
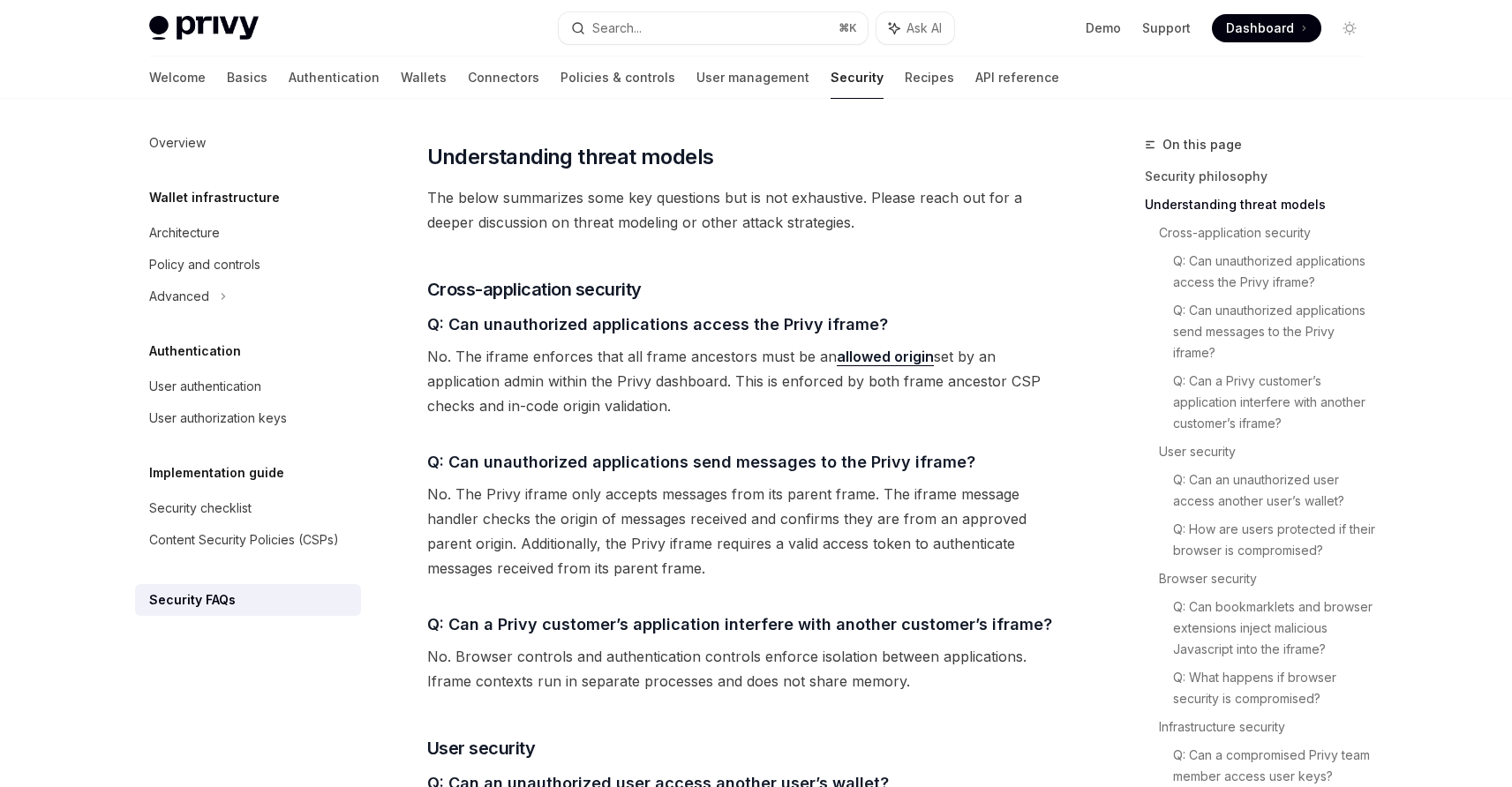
click at [578, 344] on span "No. The iframe enforces that all frame ancestors must be an allowed origin set …" at bounding box center [746, 381] width 636 height 74
click at [624, 344] on span "No. The iframe enforces that all frame ancestors must be an allowed origin set …" at bounding box center [746, 381] width 636 height 74
drag, startPoint x: 729, startPoint y: 328, endPoint x: 858, endPoint y: 343, distance: 129.9
click at [858, 344] on span "No. The iframe enforces that all frame ancestors must be an allowed origin set …" at bounding box center [746, 381] width 636 height 74
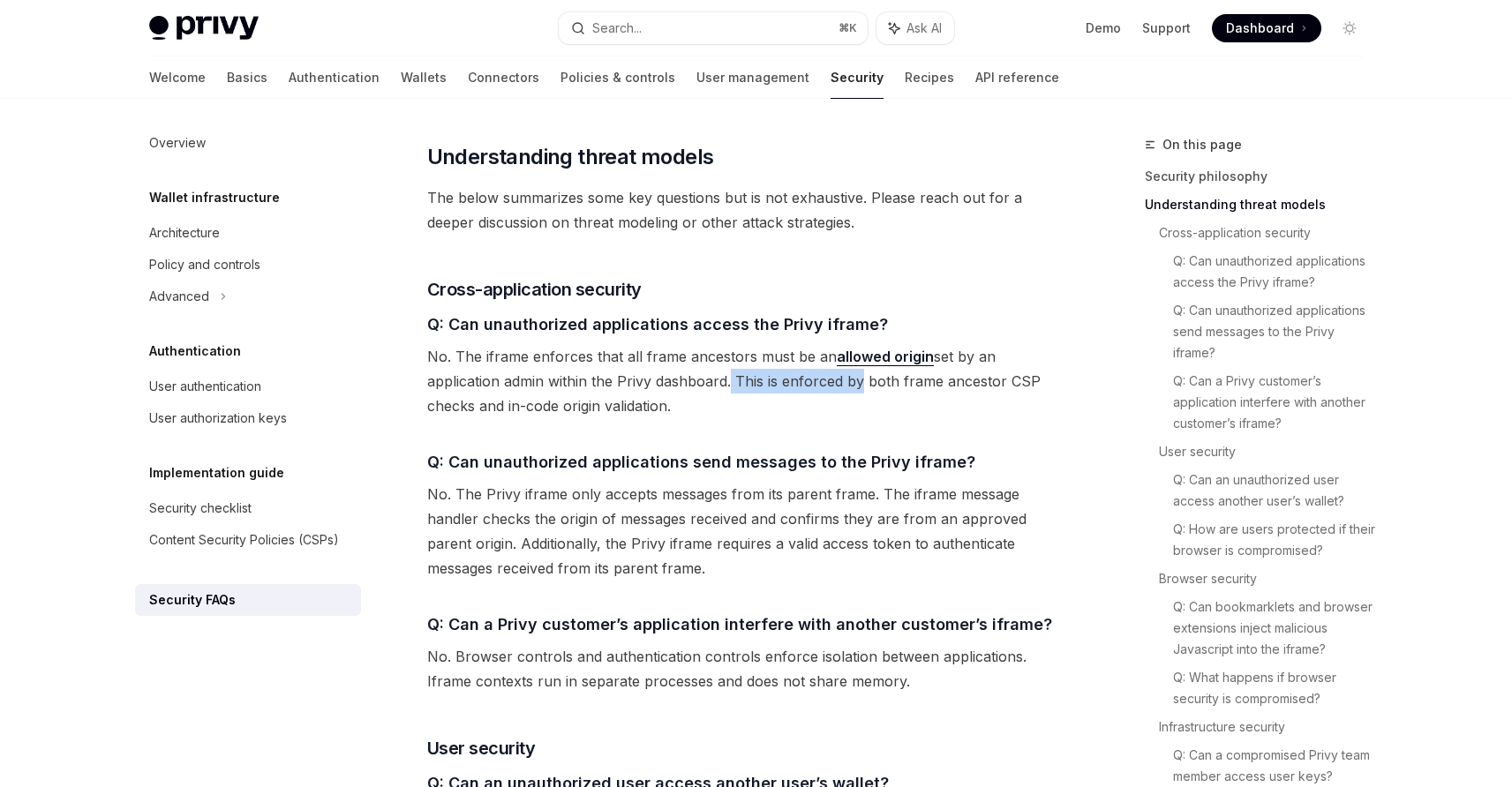
click at [858, 344] on span "No. The iframe enforces that all frame ancestors must be an allowed origin set …" at bounding box center [746, 381] width 636 height 74
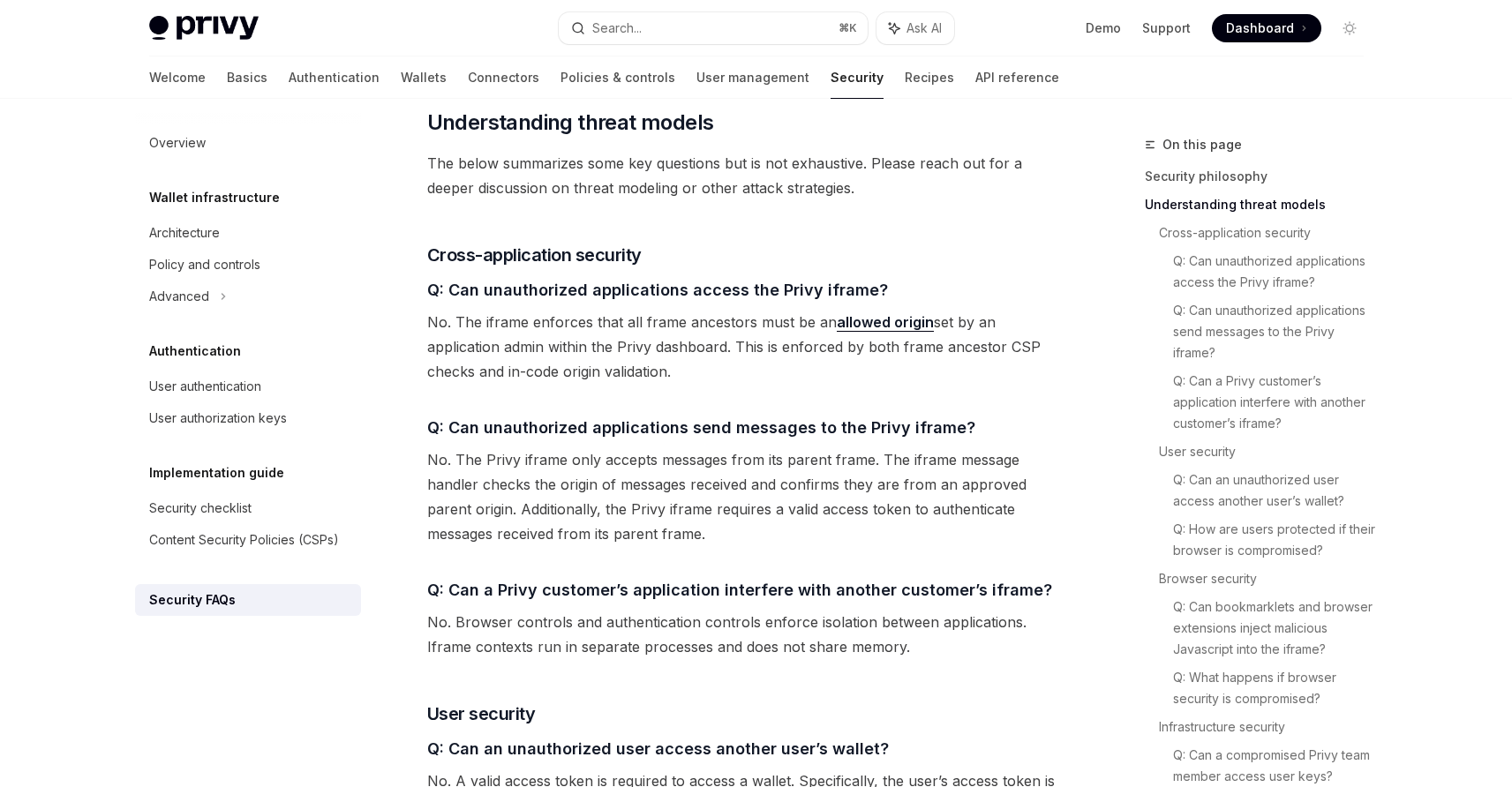
scroll to position [1113, 0]
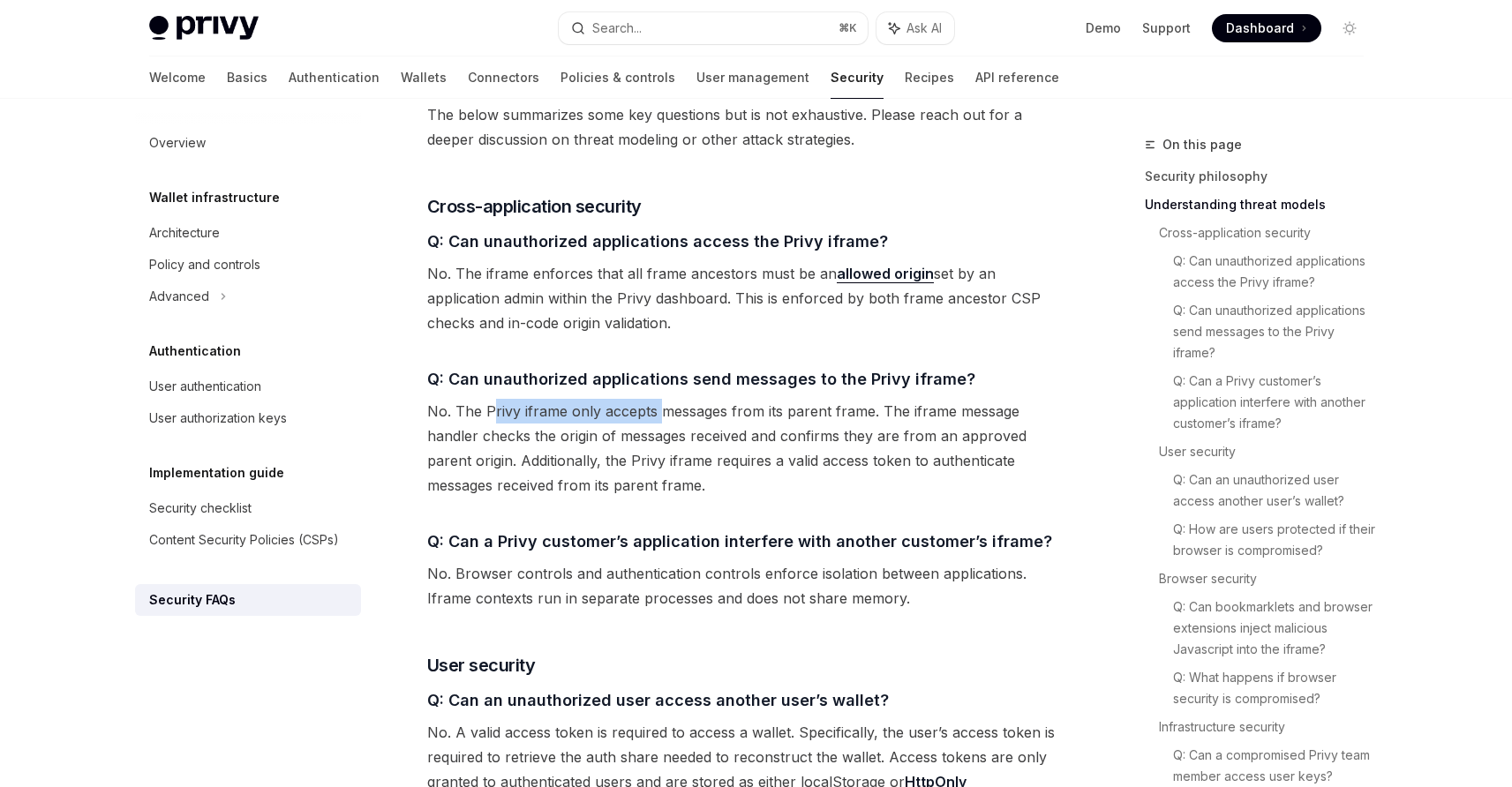
drag, startPoint x: 491, startPoint y: 360, endPoint x: 655, endPoint y: 368, distance: 164.2
click at [655, 399] on span "No. The Privy iframe only accepts messages from its parent frame. The iframe me…" at bounding box center [746, 448] width 636 height 98
drag, startPoint x: 652, startPoint y: 366, endPoint x: 907, endPoint y: 369, distance: 255.0
click at [891, 399] on span "No. The Privy iframe only accepts messages from its parent frame. The iframe me…" at bounding box center [746, 448] width 636 height 98
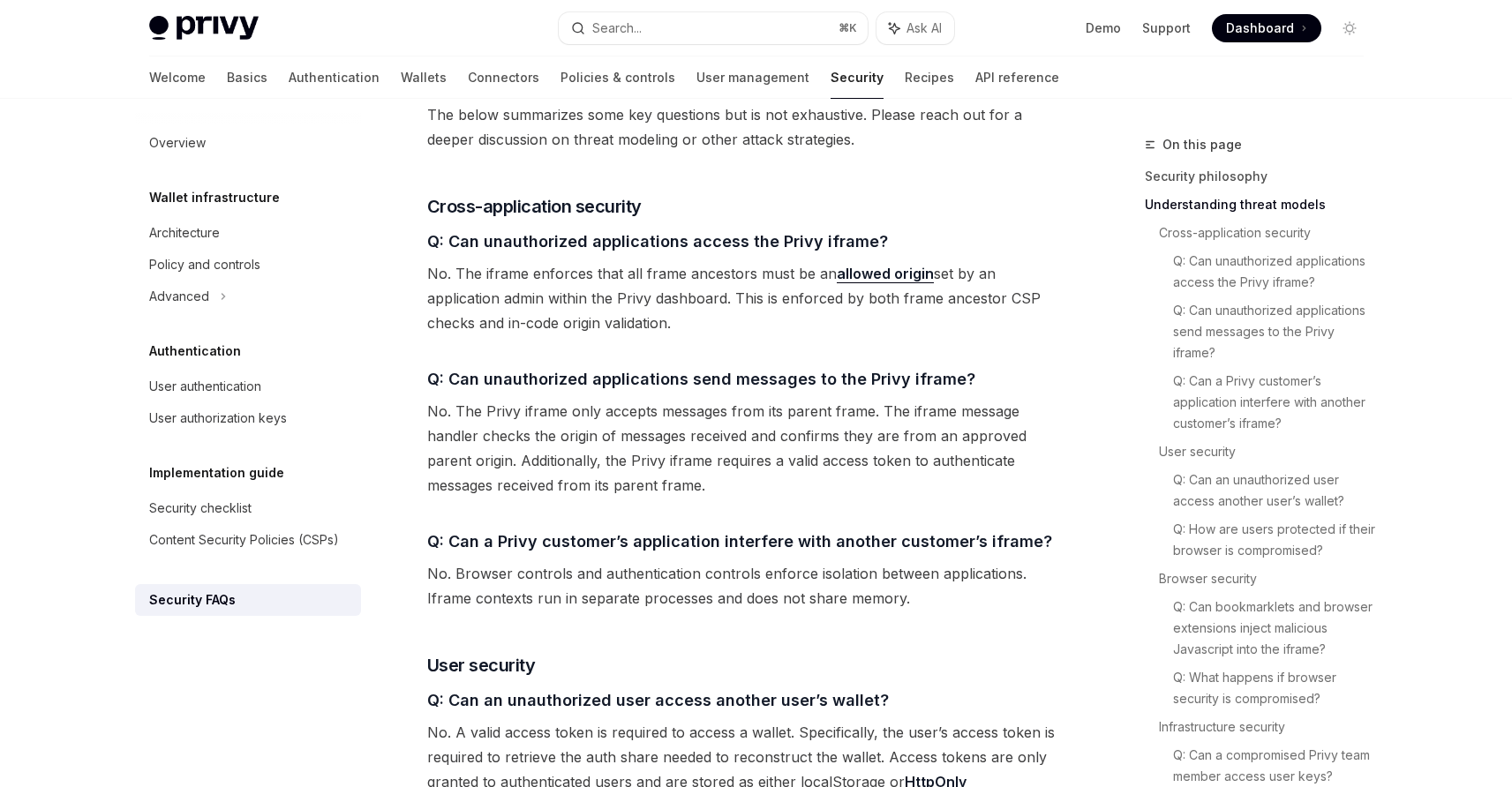
click at [906, 399] on span "No. The Privy iframe only accepts messages from its parent frame. The iframe me…" at bounding box center [746, 448] width 636 height 98
click at [832, 399] on span "No. The Privy iframe only accepts messages from its parent frame. The iframe me…" at bounding box center [746, 448] width 636 height 98
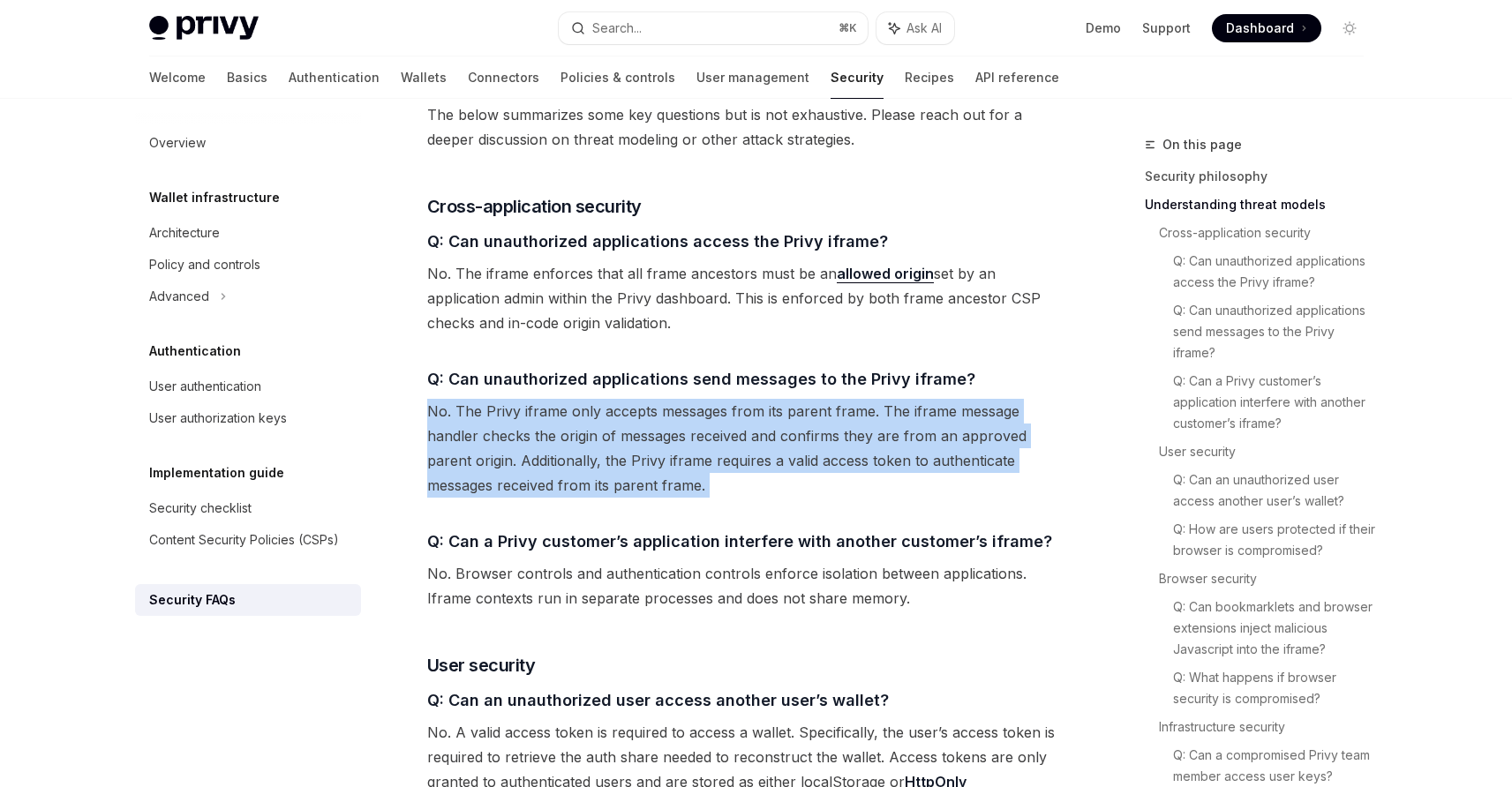
click at [832, 399] on span "No. The Privy iframe only accepts messages from its parent frame. The iframe me…" at bounding box center [746, 448] width 636 height 98
click at [819, 399] on span "No. The Privy iframe only accepts messages from its parent frame. The iframe me…" at bounding box center [746, 448] width 636 height 98
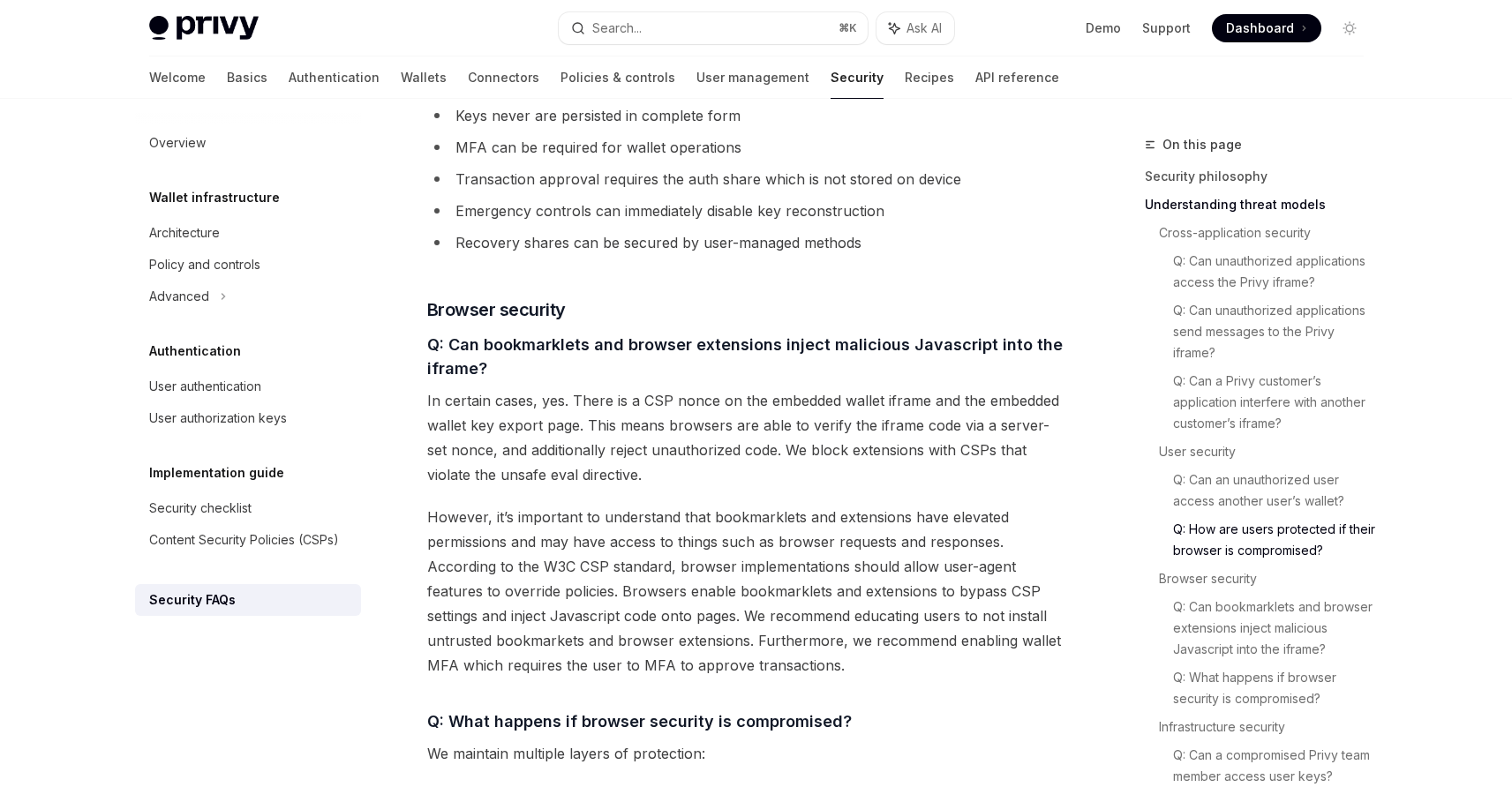
scroll to position [1933, 0]
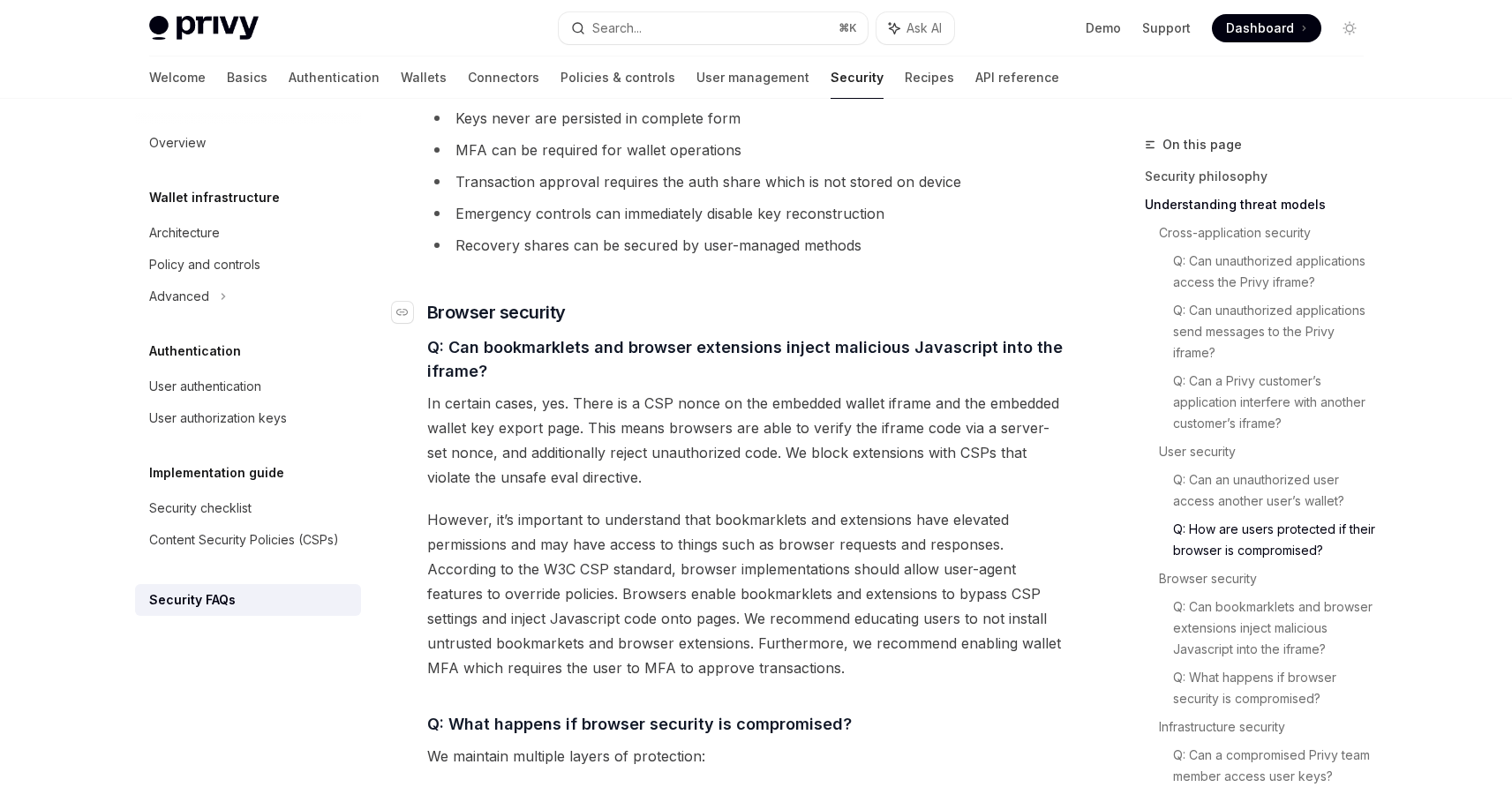
click at [794, 300] on h3 "​ Browser security" at bounding box center [746, 312] width 636 height 25
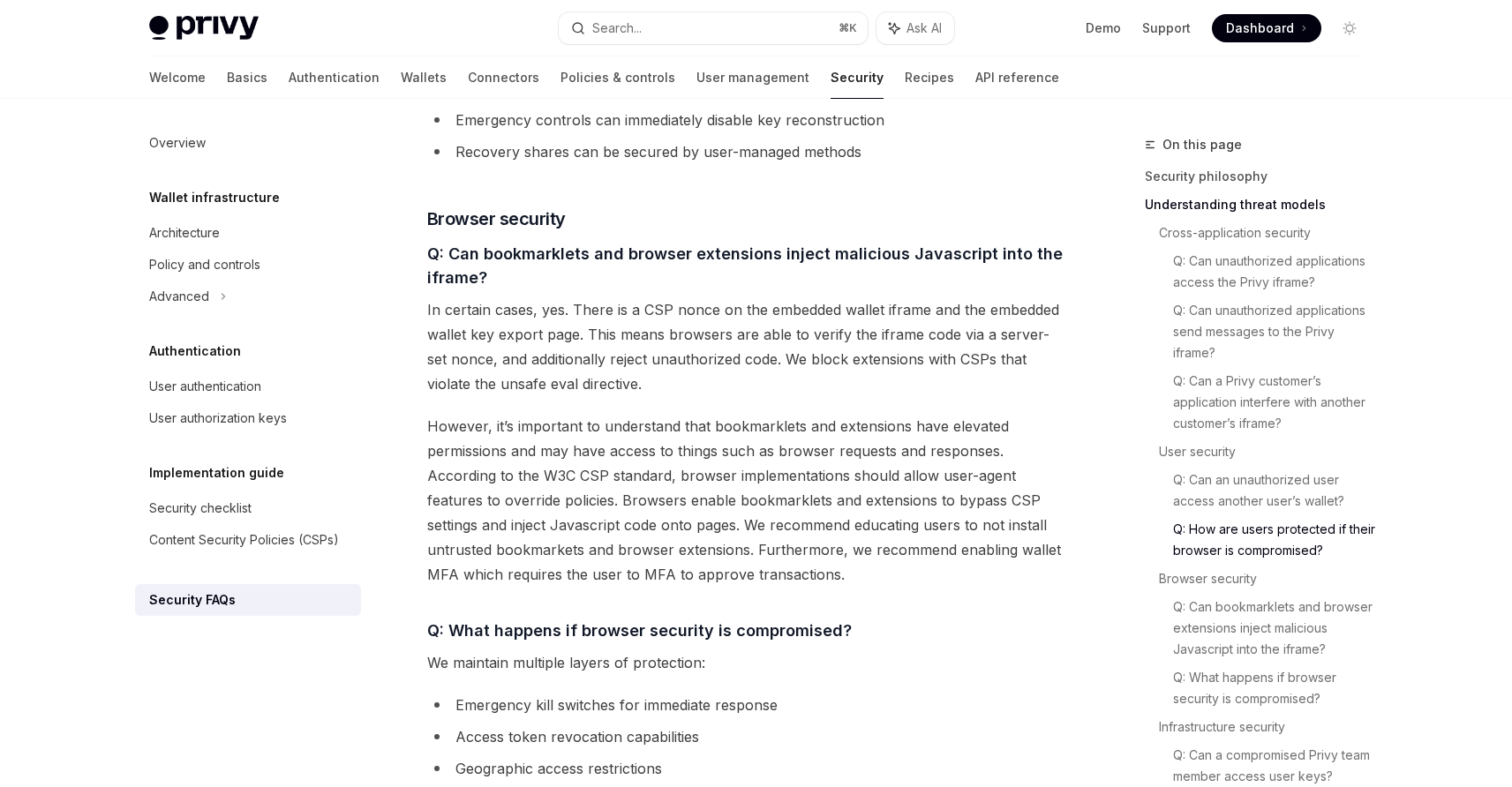
scroll to position [2028, 0]
click at [784, 296] on span "In certain cases, yes. There is a CSP nonce on the embedded wallet iframe and t…" at bounding box center [746, 345] width 636 height 98
click at [778, 296] on span "In certain cases, yes. There is a CSP nonce on the embedded wallet iframe and t…" at bounding box center [746, 345] width 636 height 98
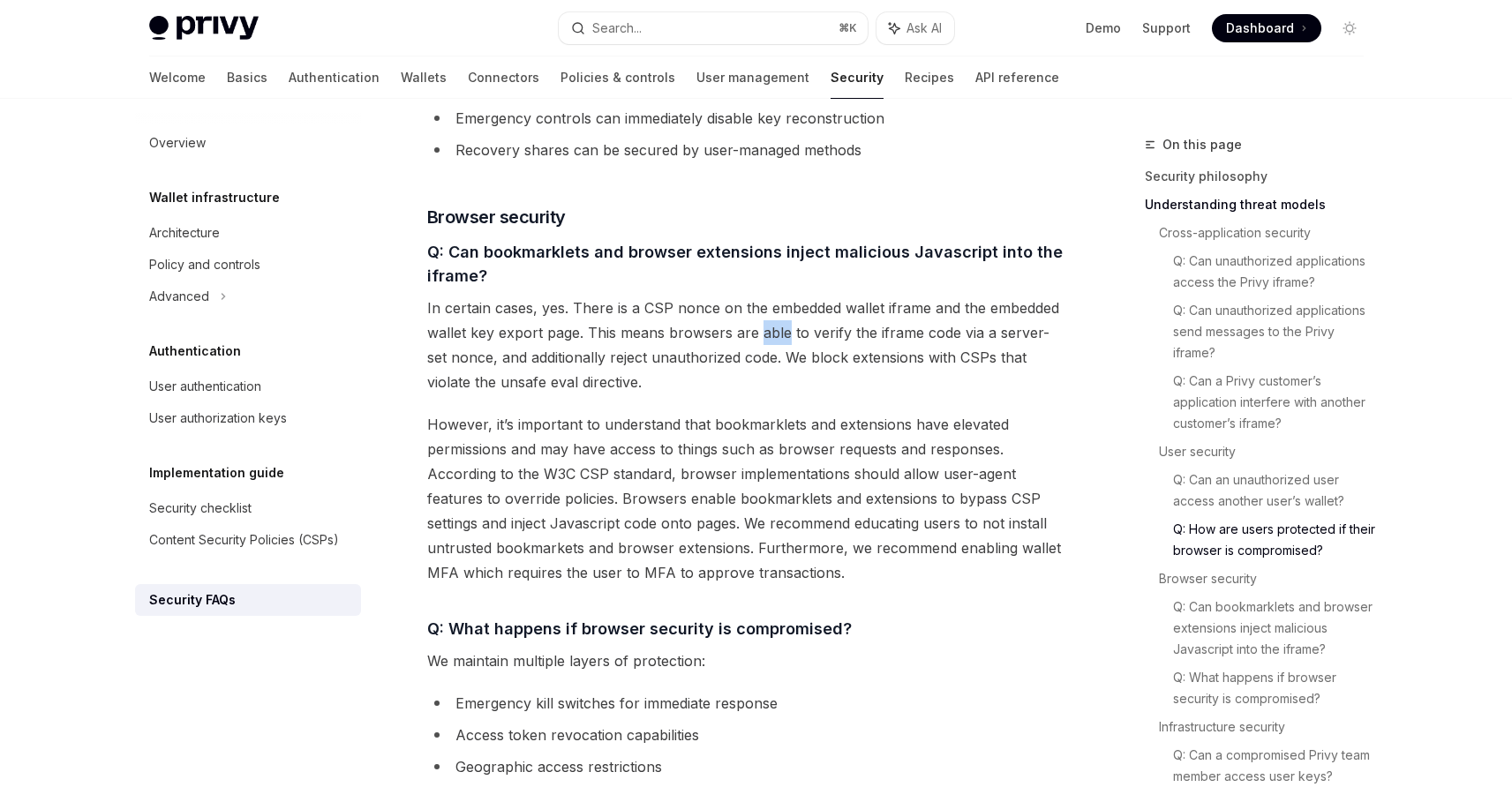
click at [778, 296] on span "In certain cases, yes. There is a CSP nonce on the embedded wallet iframe and t…" at bounding box center [746, 345] width 636 height 98
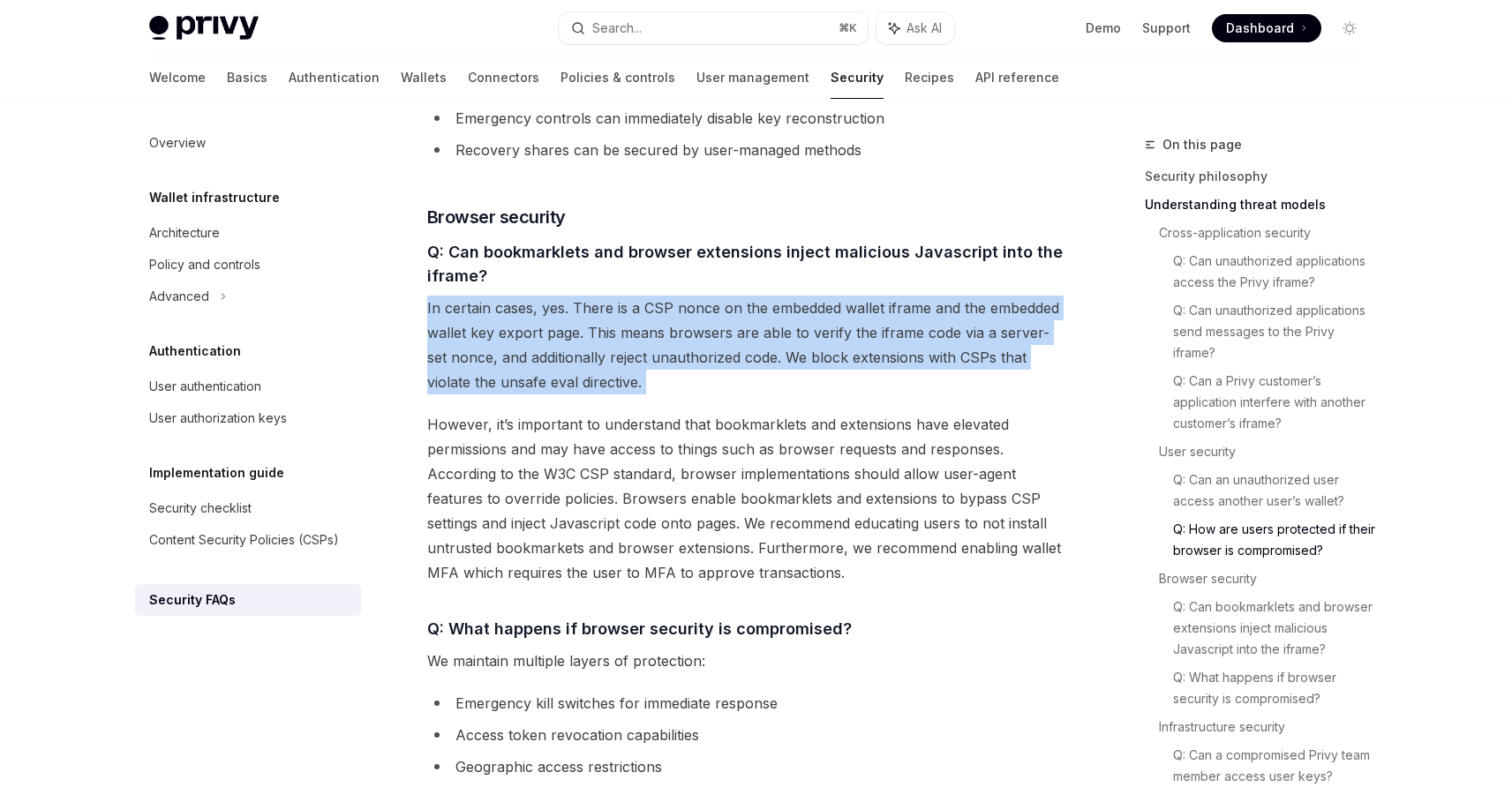
click at [775, 302] on span "In certain cases, yes. There is a CSP nonce on the embedded wallet iframe and t…" at bounding box center [746, 345] width 636 height 98
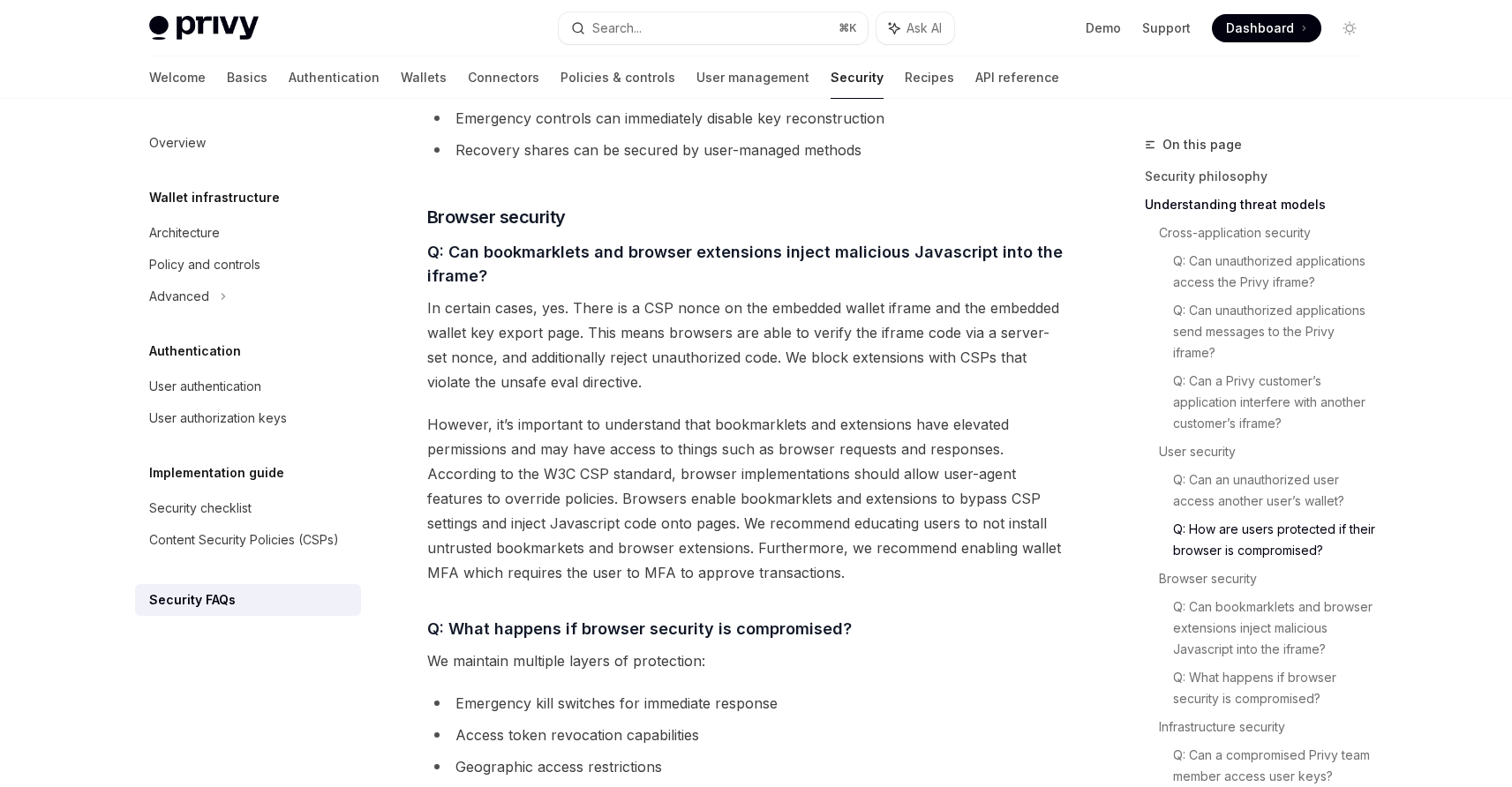
click at [775, 302] on span "In certain cases, yes. There is a CSP nonce on the embedded wallet iframe and t…" at bounding box center [746, 345] width 636 height 98
click at [857, 318] on span "In certain cases, yes. There is a CSP nonce on the embedded wallet iframe and t…" at bounding box center [746, 345] width 636 height 98
click at [849, 318] on span "In certain cases, yes. There is a CSP nonce on the embedded wallet iframe and t…" at bounding box center [746, 345] width 636 height 98
click at [794, 335] on span "In certain cases, yes. There is a CSP nonce on the embedded wallet iframe and t…" at bounding box center [746, 345] width 636 height 98
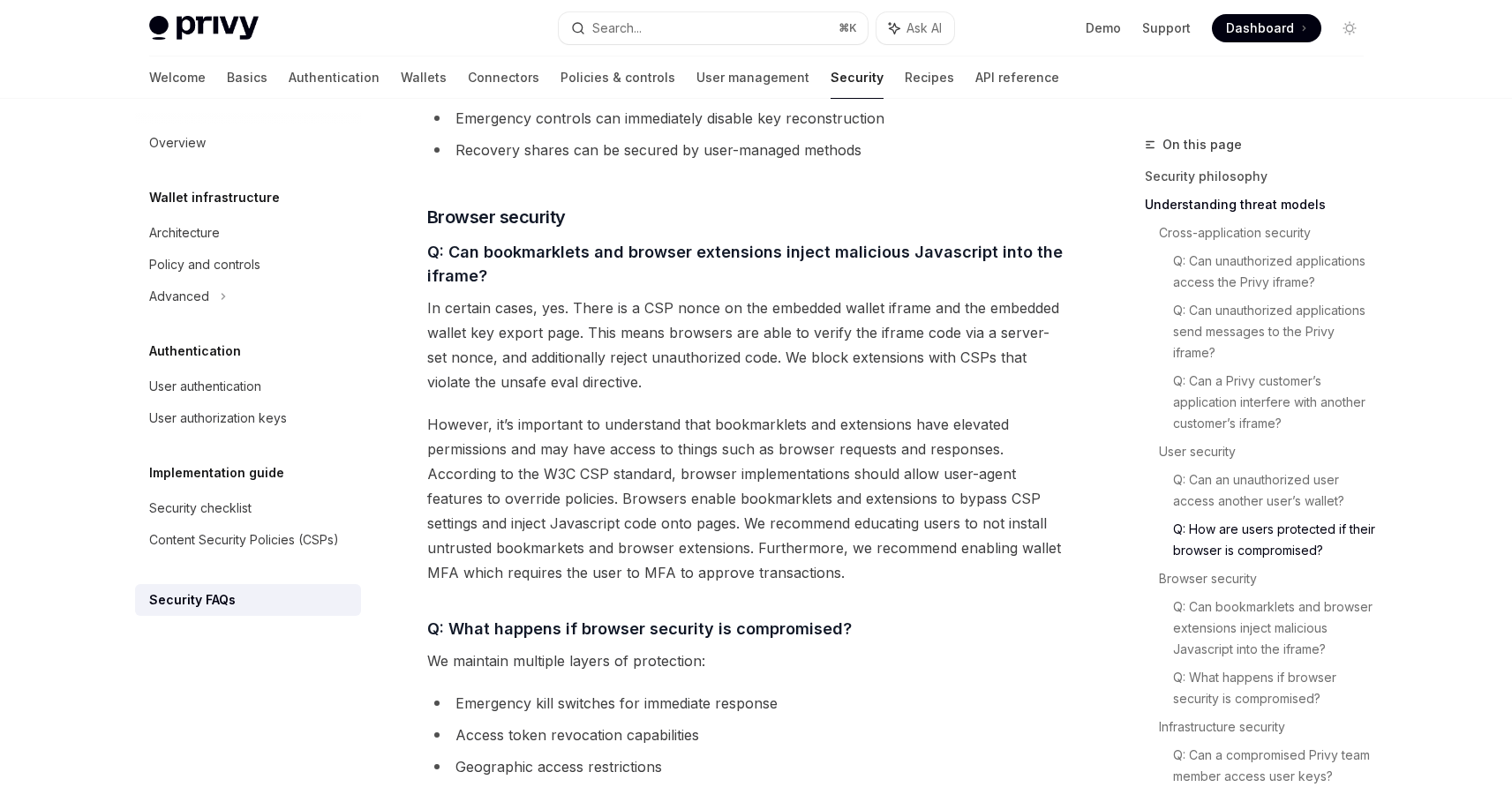
click at [794, 335] on span "In certain cases, yes. There is a CSP nonce on the embedded wallet iframe and t…" at bounding box center [746, 345] width 636 height 98
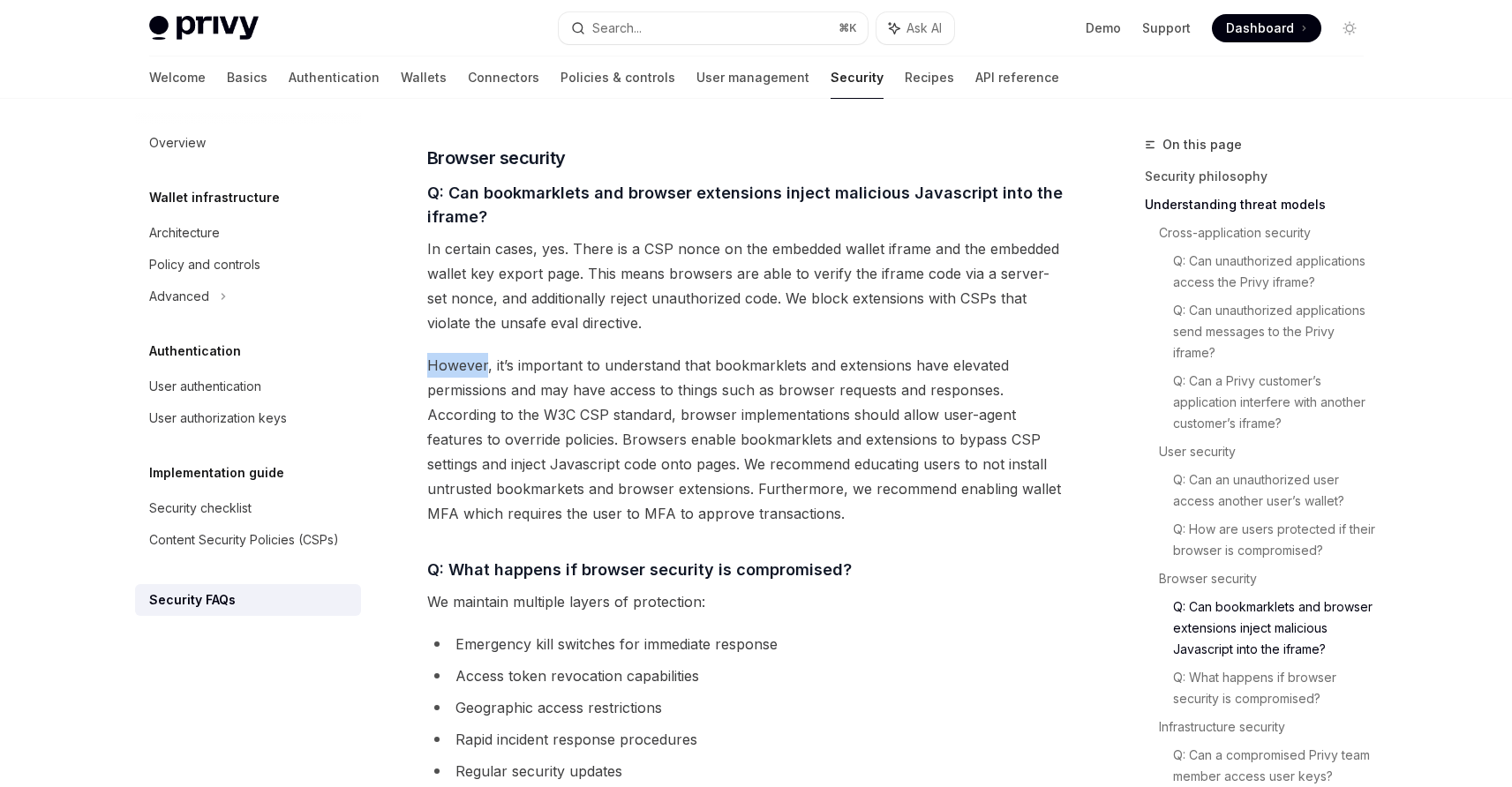
scroll to position [2093, 0]
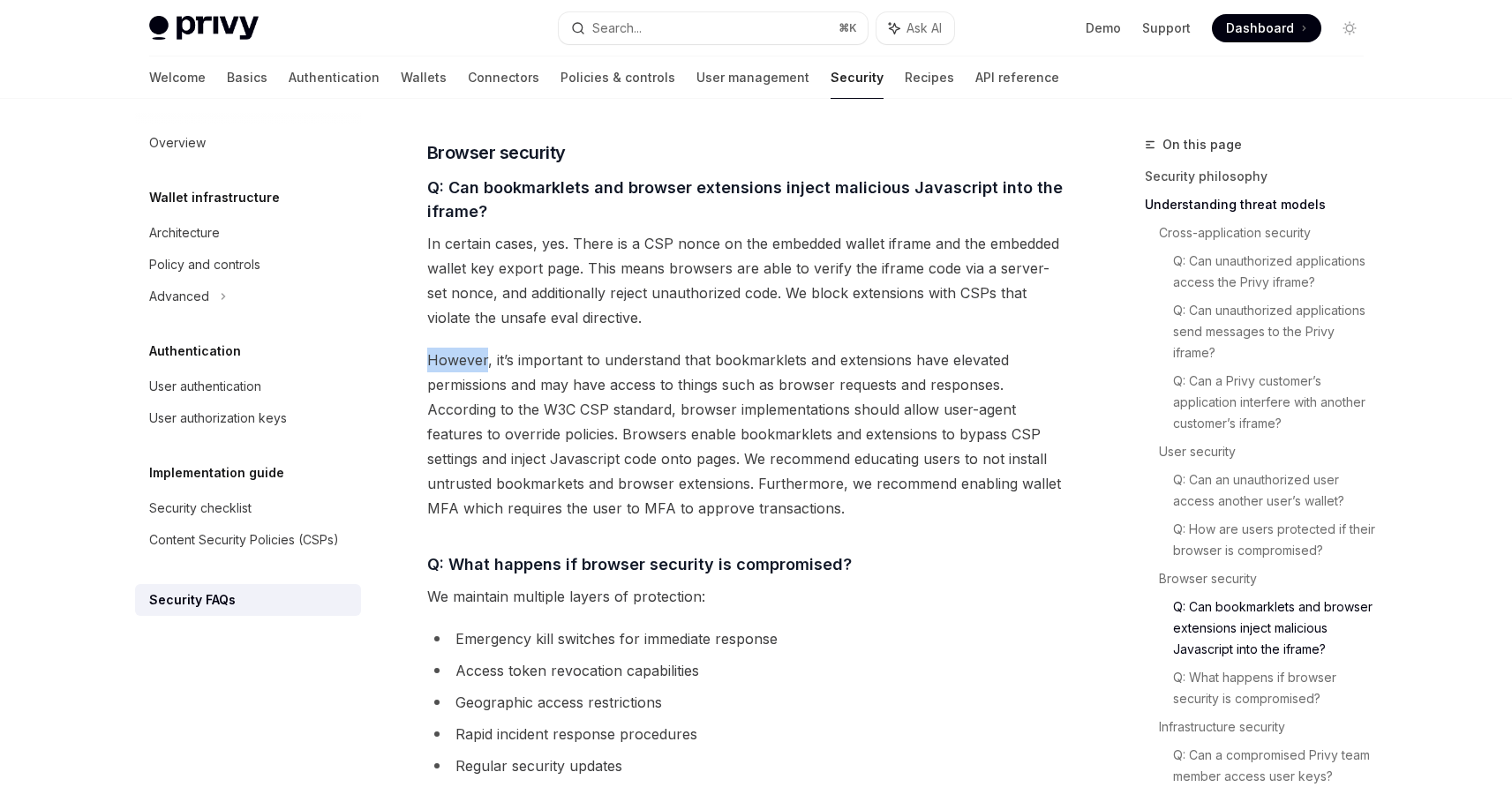
click at [666, 359] on span "However, it’s important to understand that bookmarklets and extensions have ele…" at bounding box center [746, 434] width 636 height 173
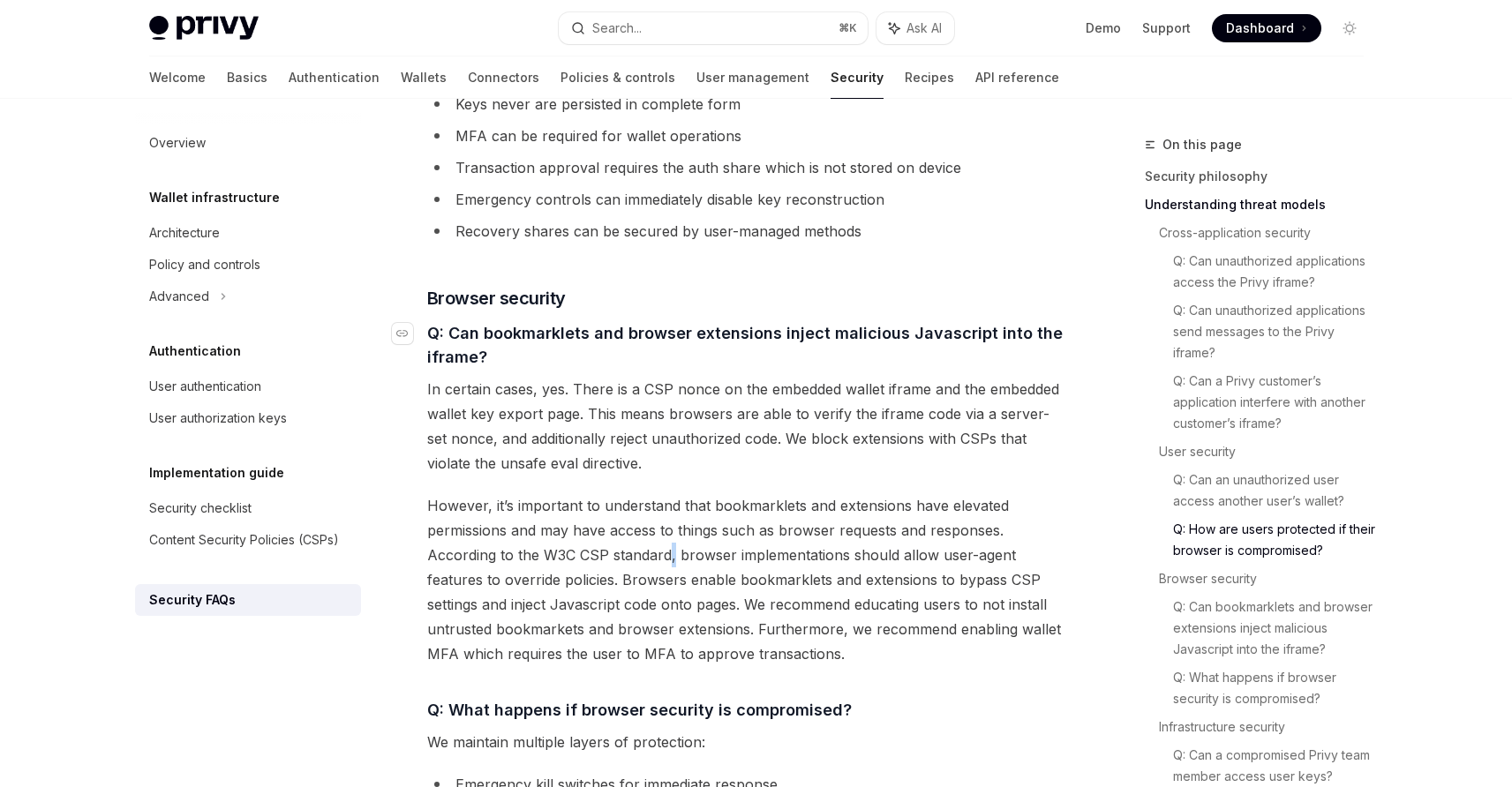
scroll to position [1950, 0]
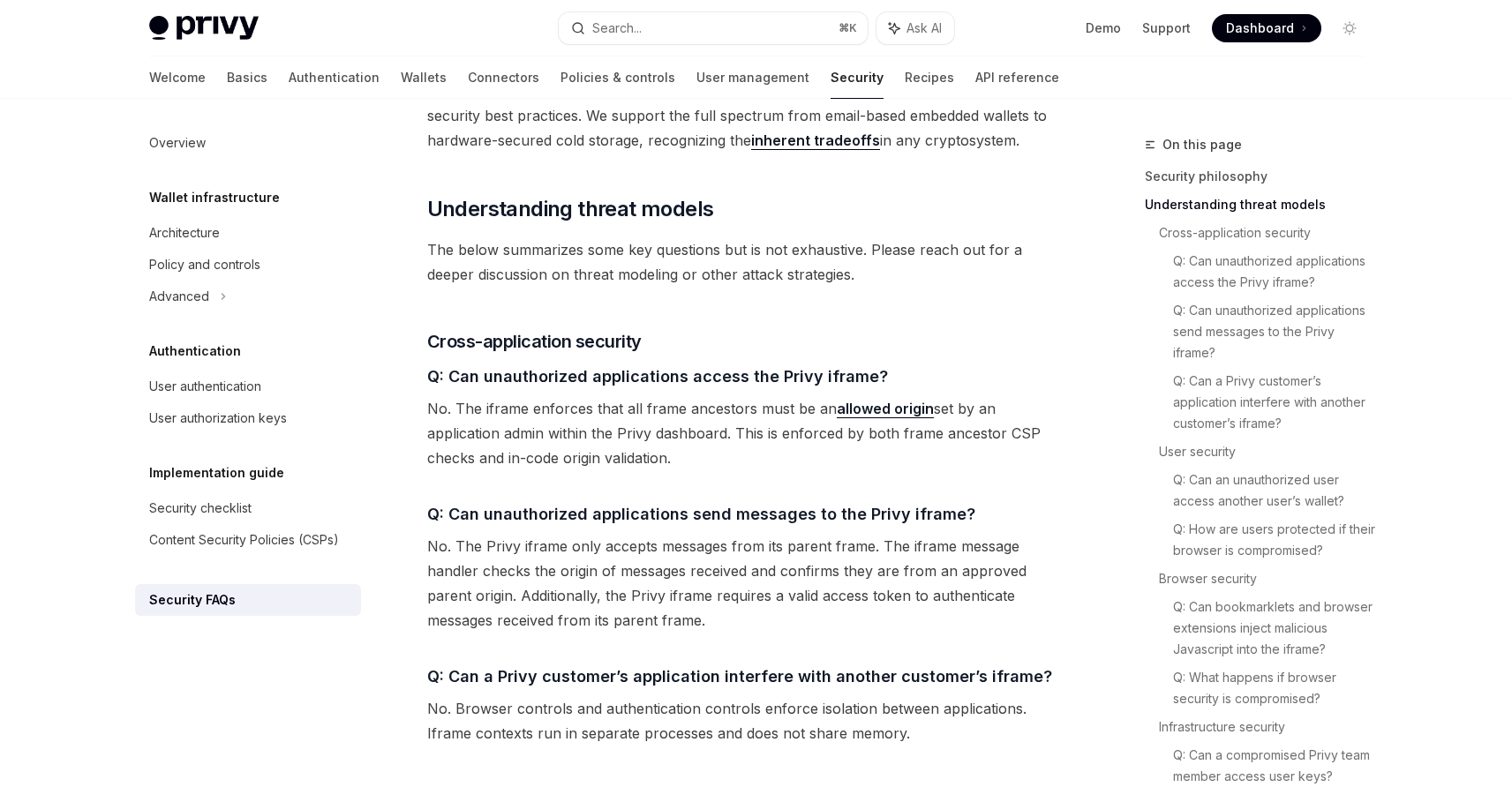
scroll to position [967, 0]
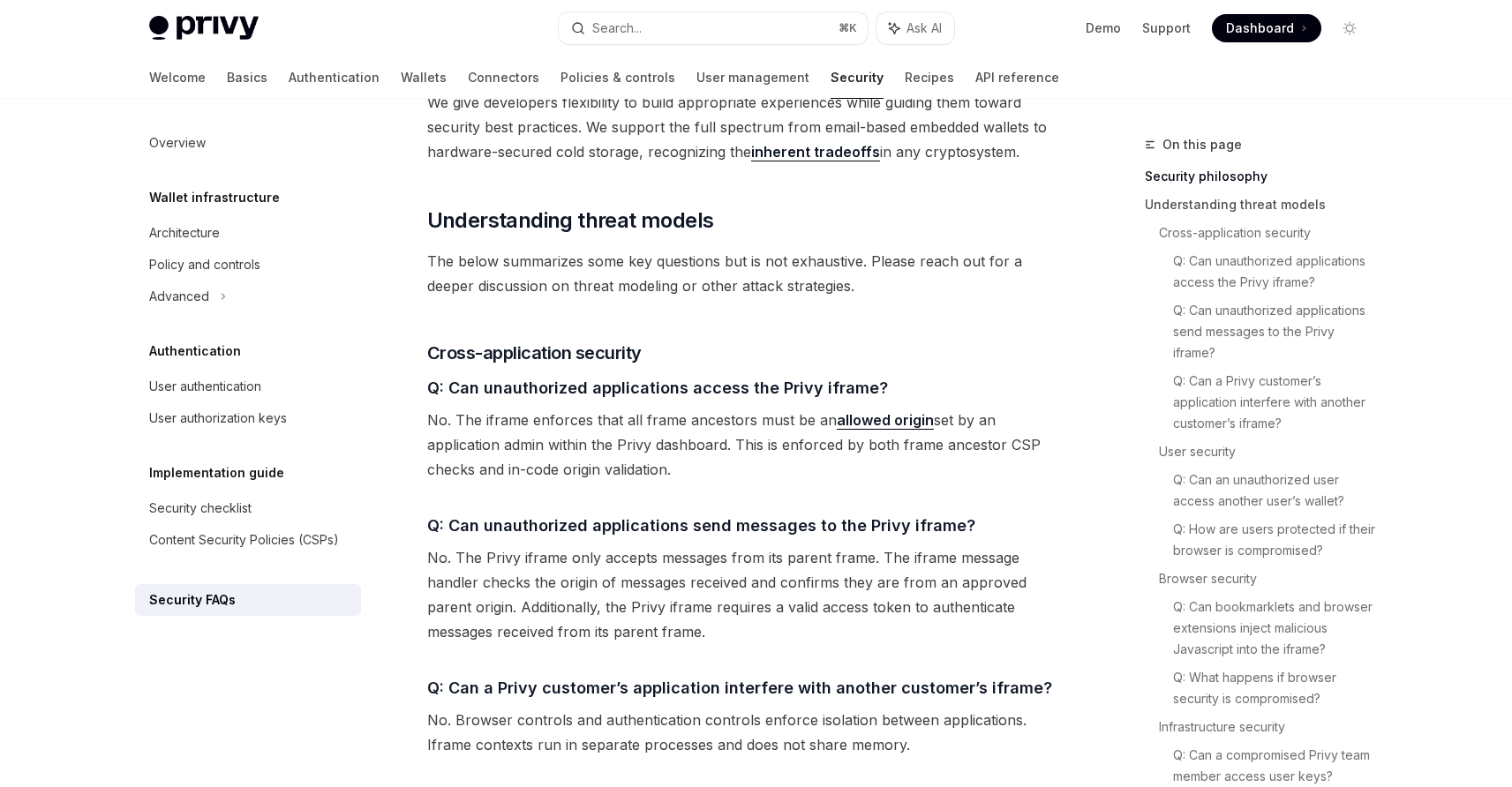
click at [701, 407] on span "No. The iframe enforces that all frame ancestors must be an allowed origin set …" at bounding box center [746, 444] width 636 height 74
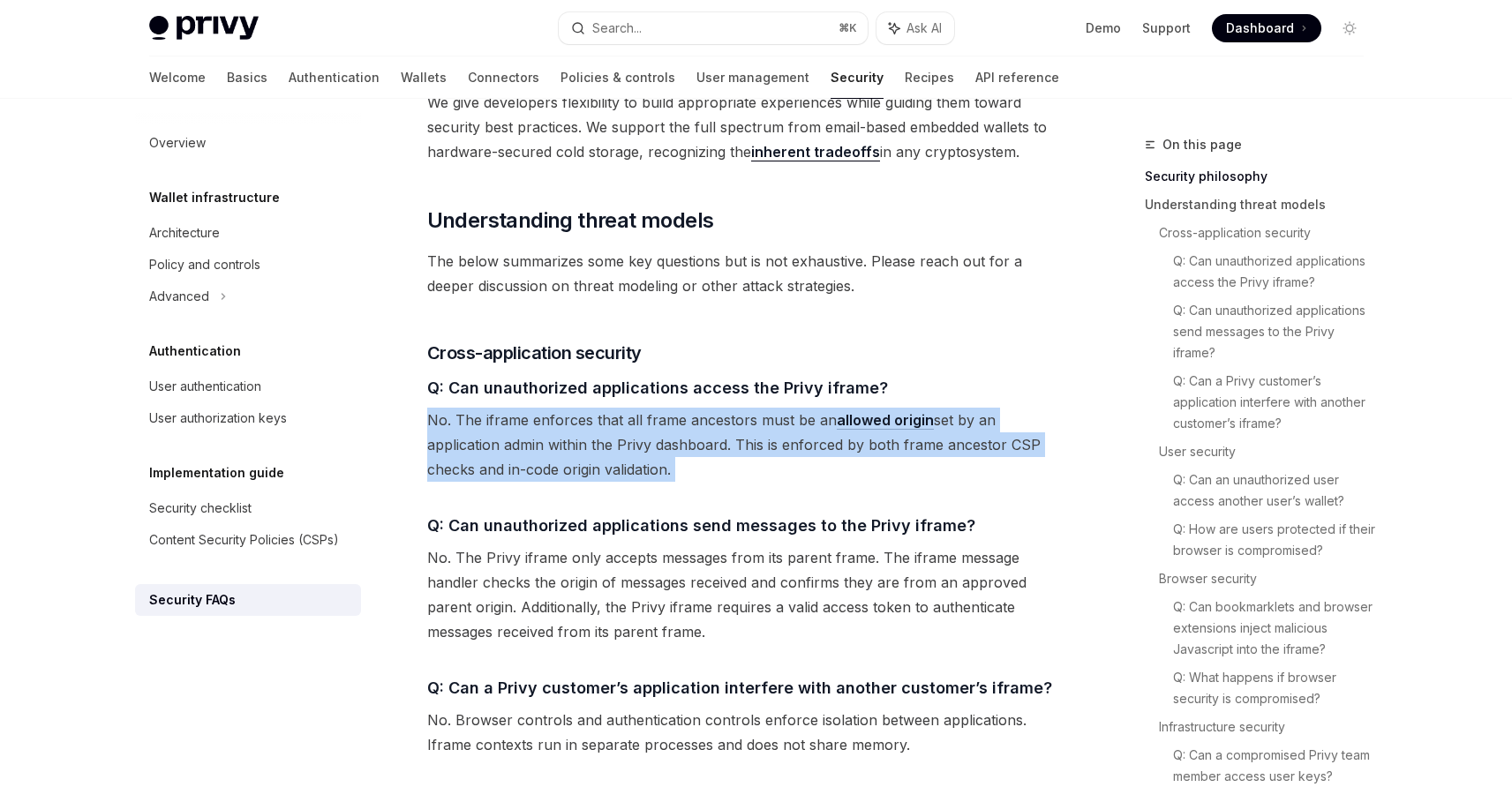
click at [701, 407] on span "No. The iframe enforces that all frame ancestors must be an allowed origin set …" at bounding box center [746, 444] width 636 height 74
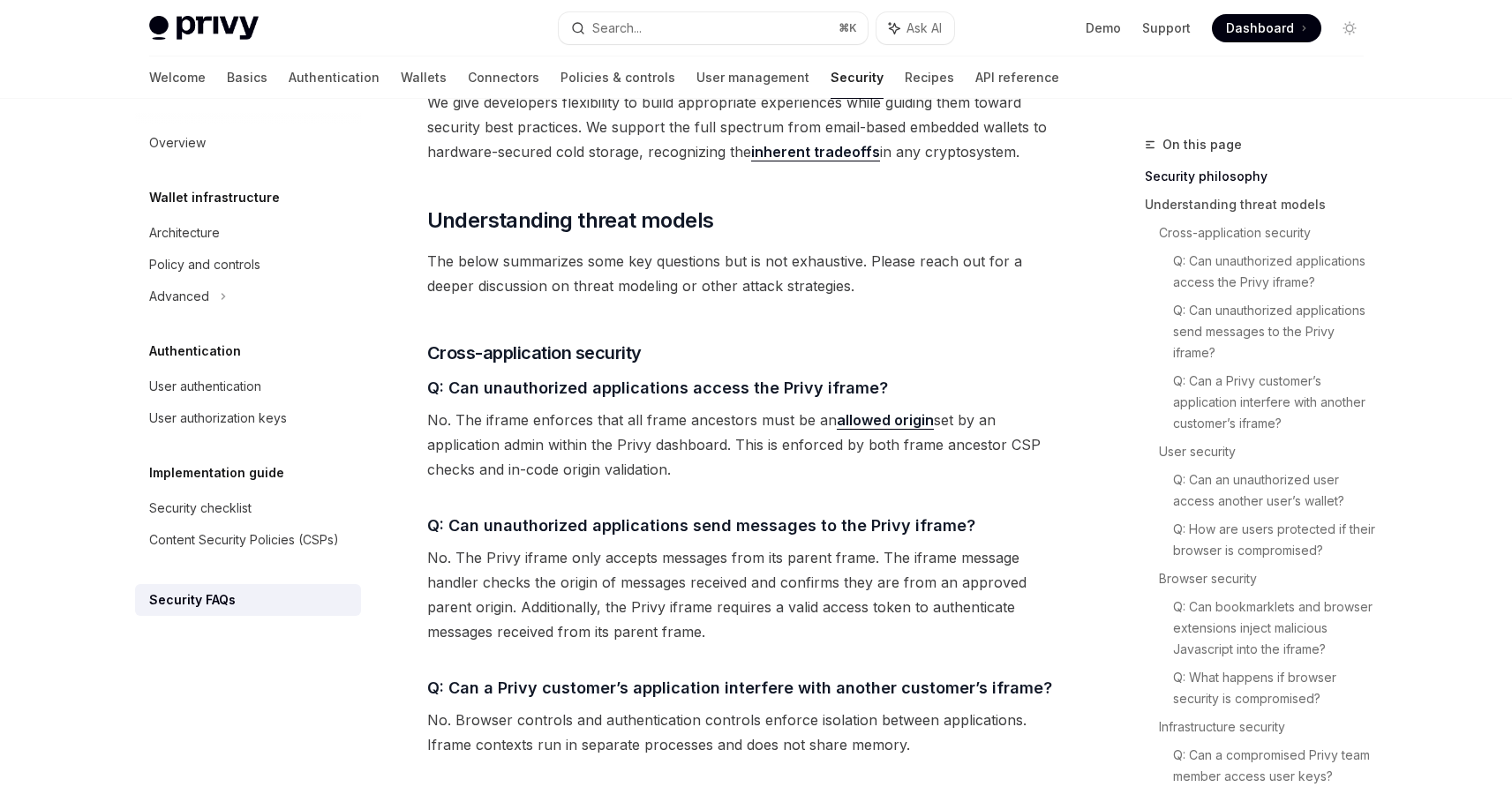
click at [693, 407] on span "No. The iframe enforces that all frame ancestors must be an allowed origin set …" at bounding box center [746, 444] width 636 height 74
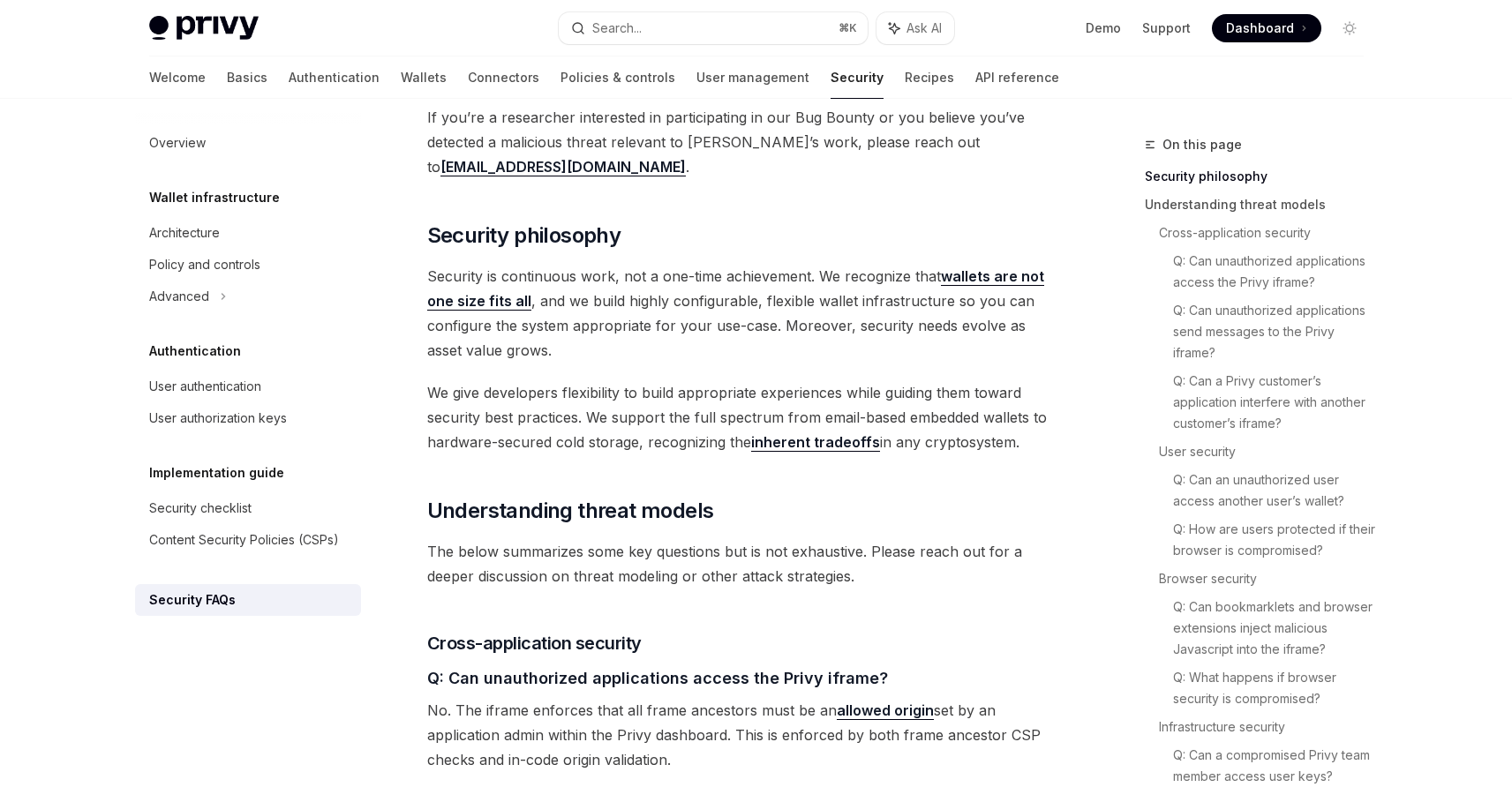
scroll to position [734, 0]
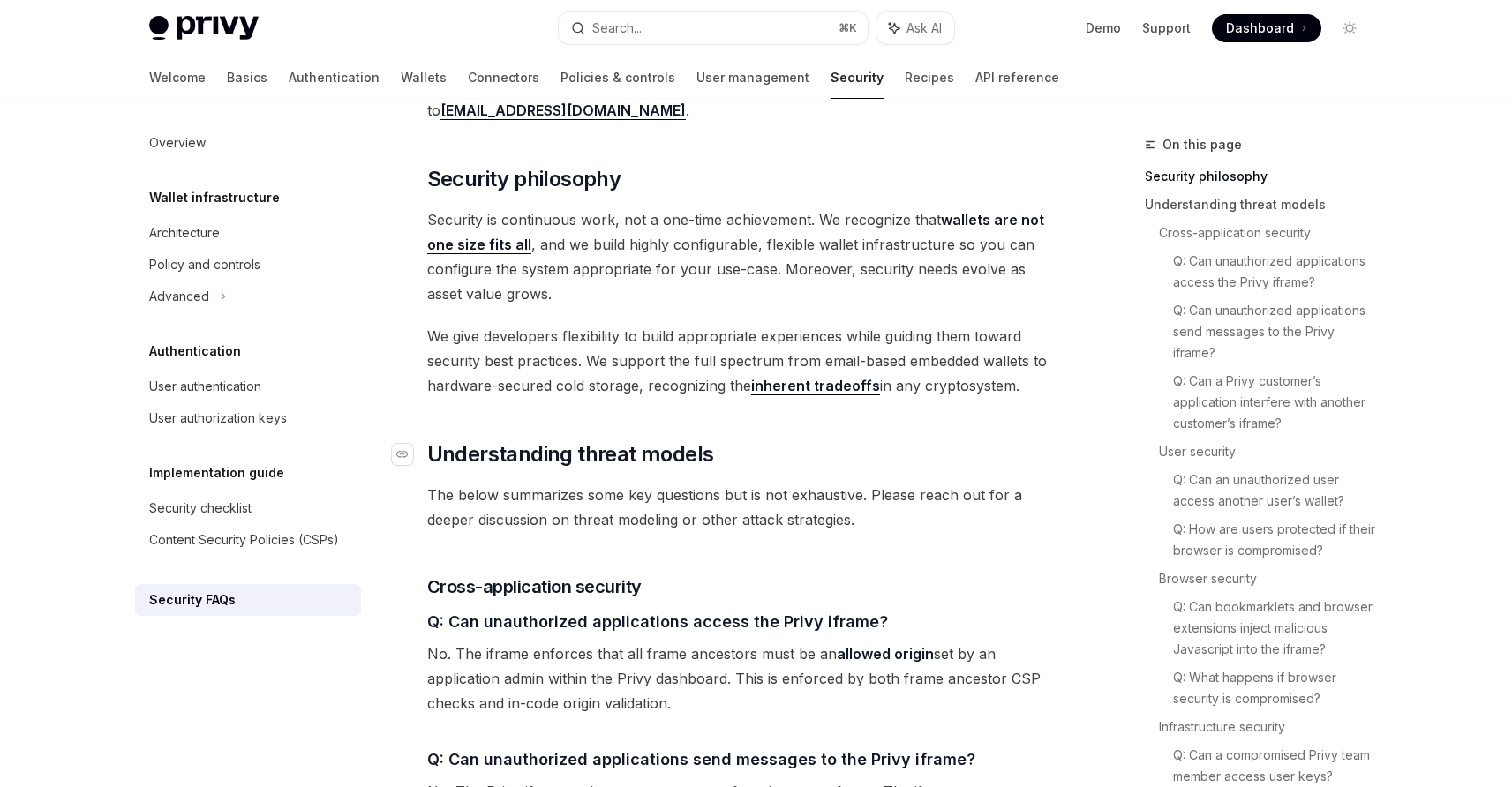
click at [723, 440] on h2 "​ Understanding threat models" at bounding box center [746, 454] width 636 height 29
click at [410, 576] on div "Navigate to header" at bounding box center [402, 587] width 21 height 21
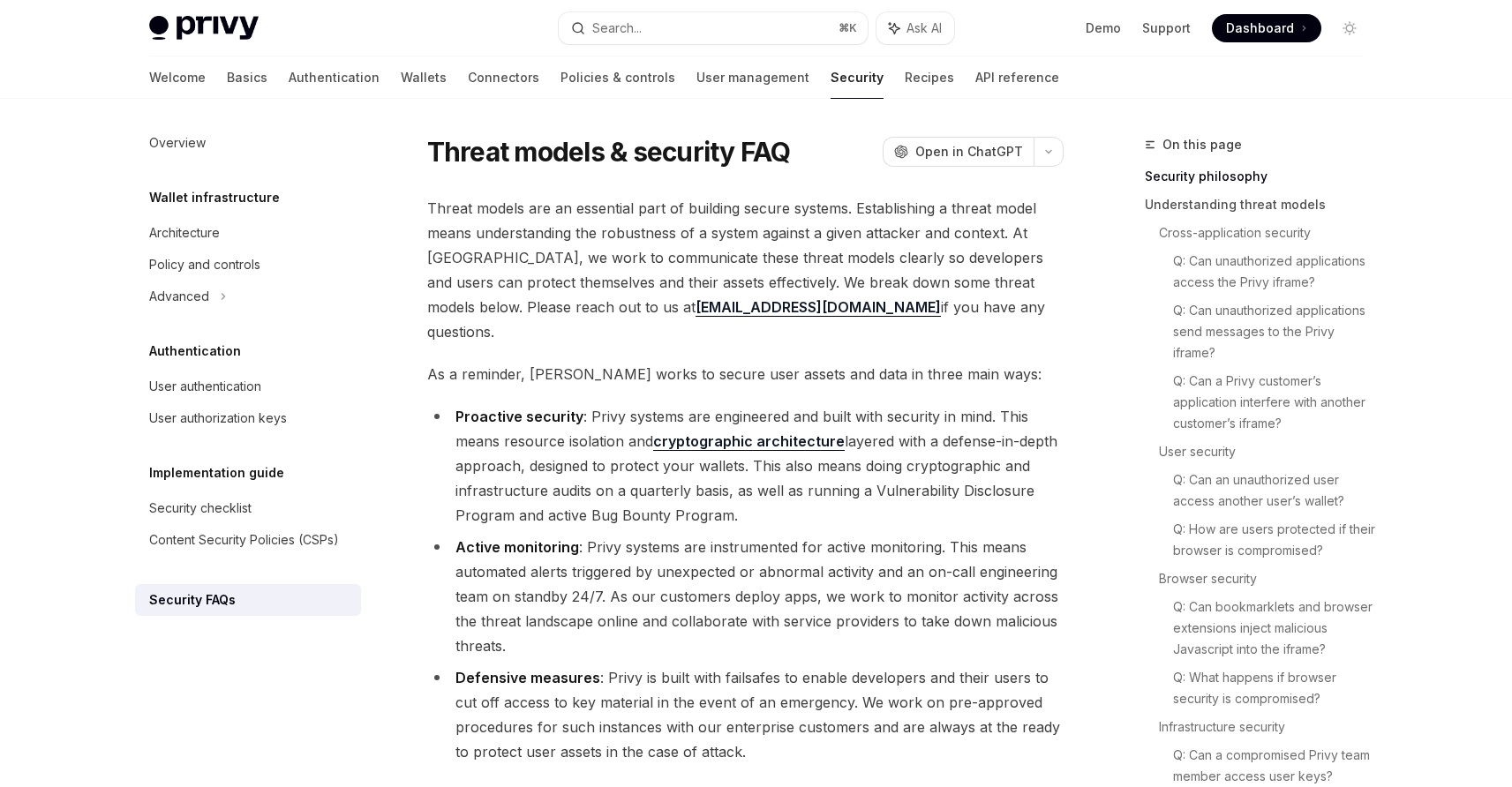
click at [1025, 304] on span "Threat models are an essential part of building secure systems. Establishing a …" at bounding box center [746, 269] width 636 height 148
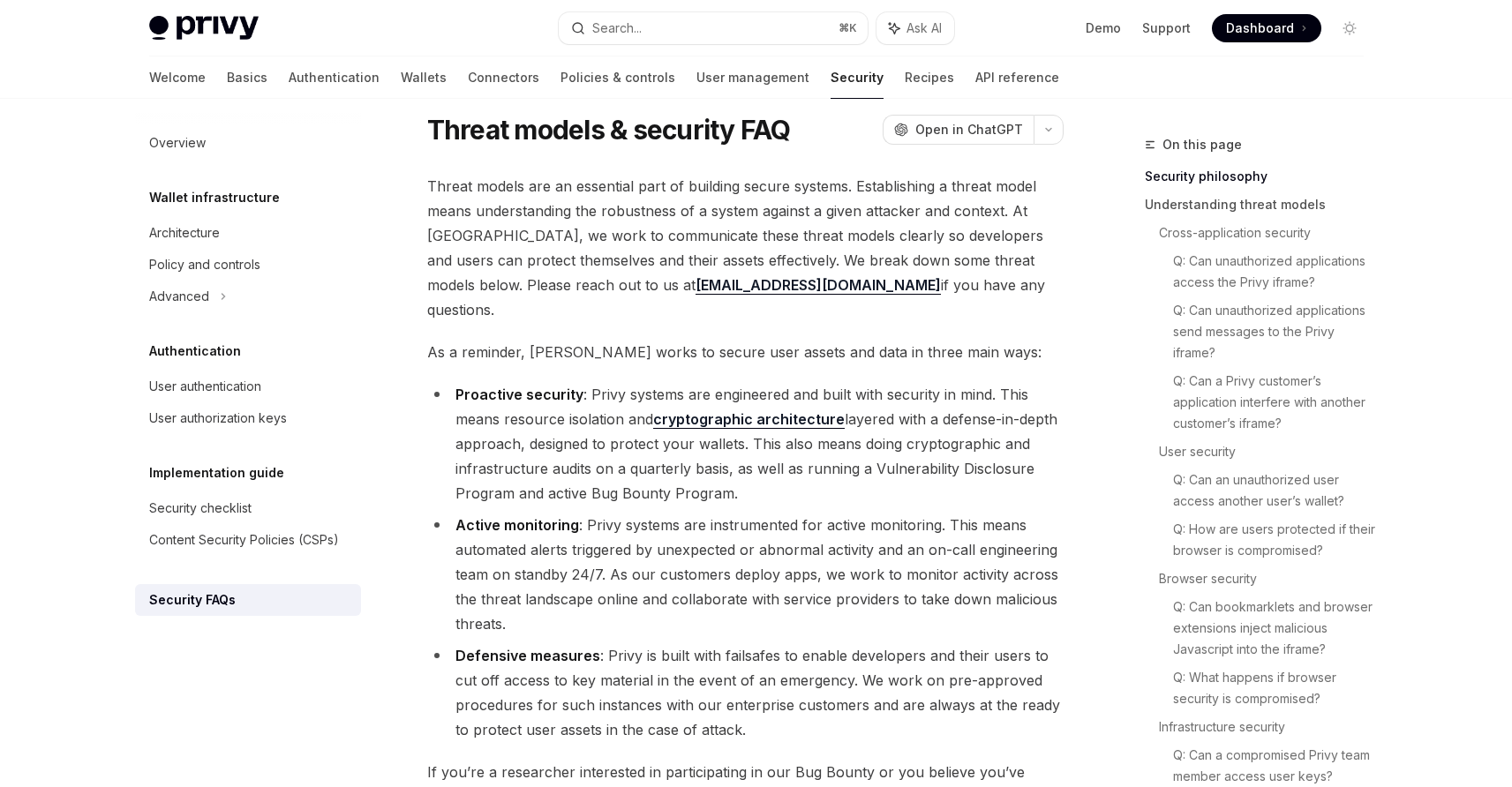
click at [617, 382] on li "Proactive security : Privy systems are engineered and built with security in mi…" at bounding box center [746, 444] width 636 height 123
click at [595, 399] on li "Proactive security : Privy systems are engineered and built with security in mi…" at bounding box center [746, 444] width 636 height 123
